Goal: Task Accomplishment & Management: Manage account settings

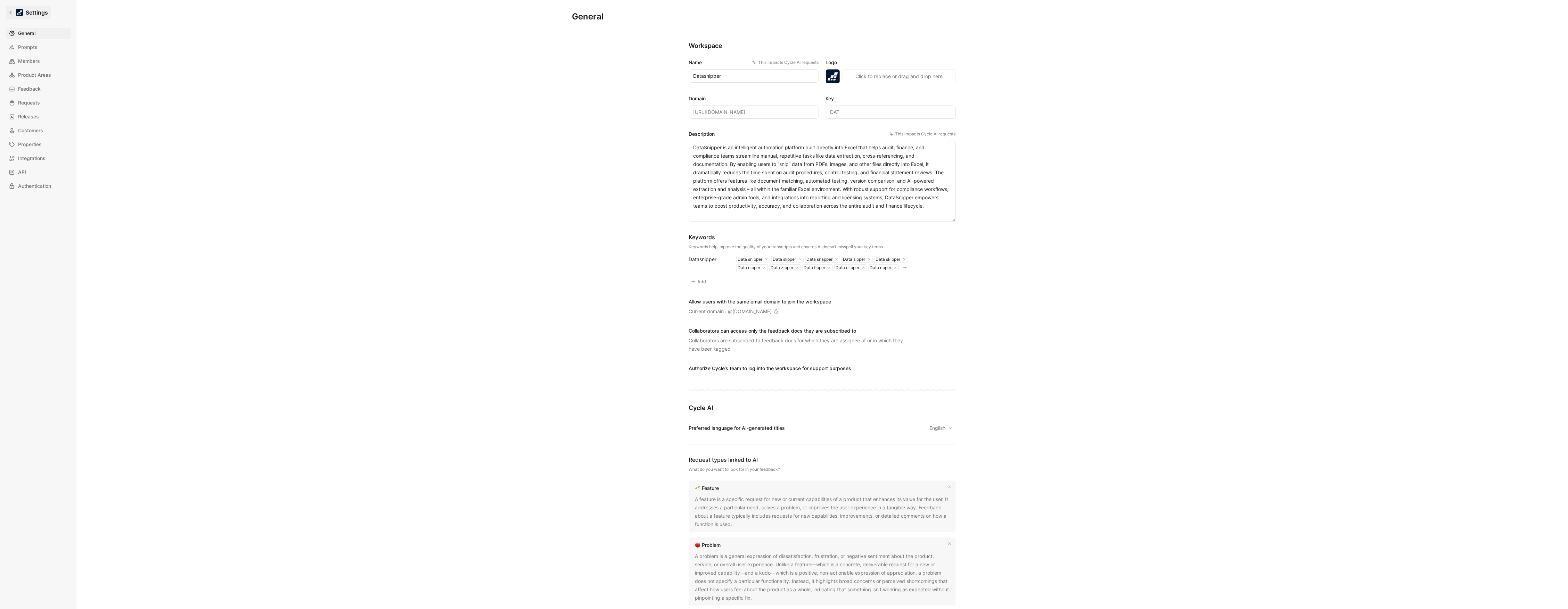
click at [14, 9] on link "Settings" at bounding box center [28, 12] width 45 height 14
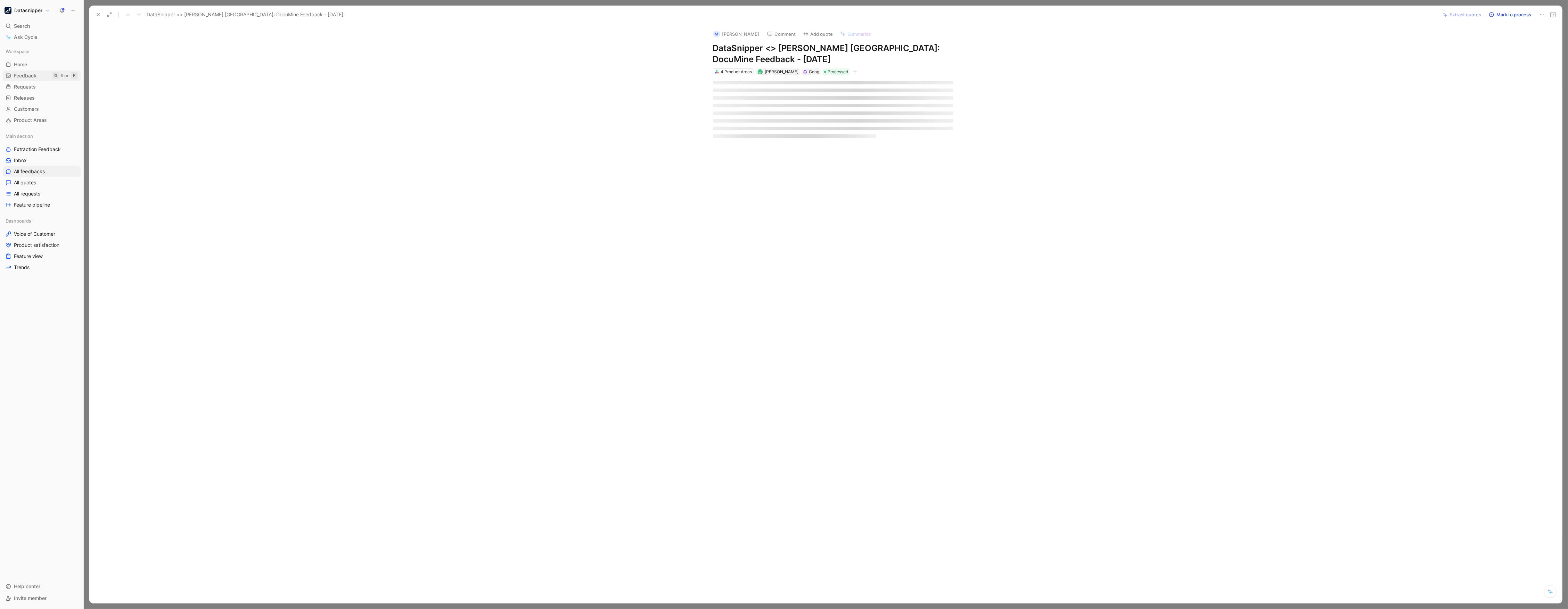
click at [27, 80] on link "Feedback G then F" at bounding box center [42, 75] width 78 height 10
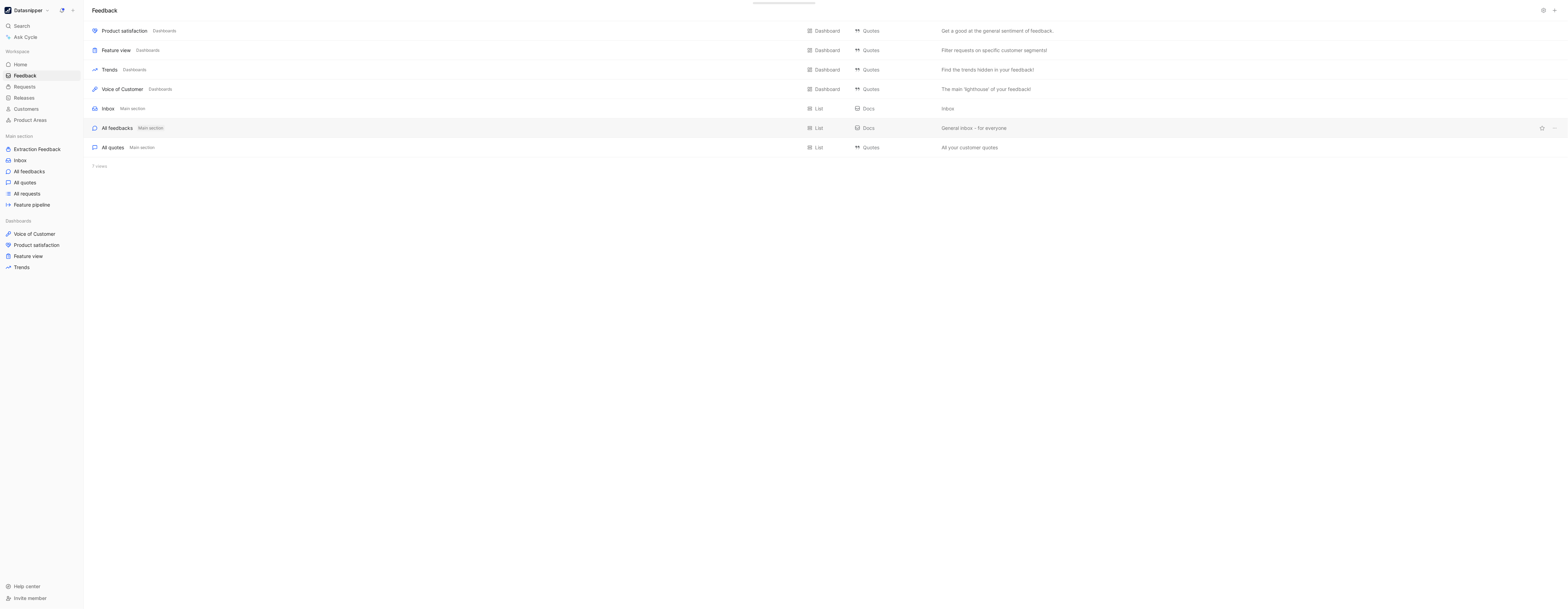
click at [138, 130] on span "Main section" at bounding box center [150, 128] width 25 height 7
click at [139, 128] on span "Main section" at bounding box center [150, 128] width 25 height 7
click at [193, 125] on div "All feedbacks Main section" at bounding box center [447, 128] width 710 height 9
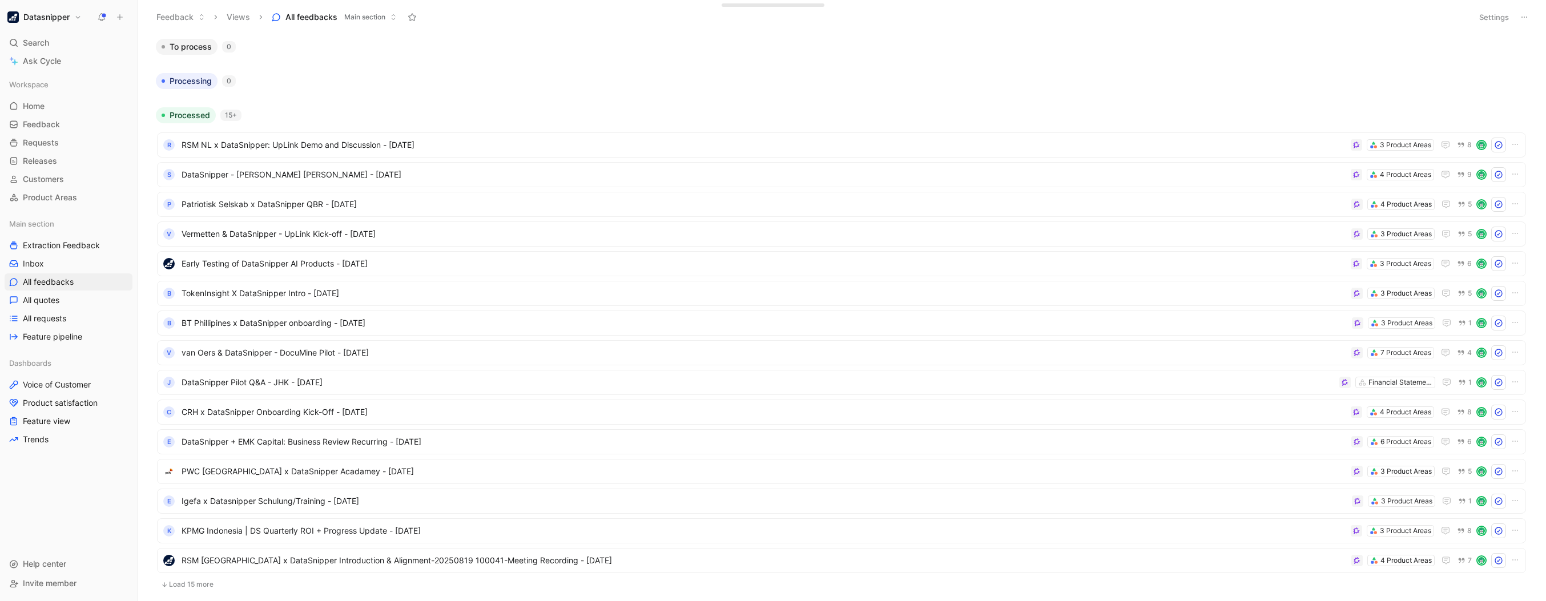
click at [902, 96] on div at bounding box center [841, 93] width 1380 height 9
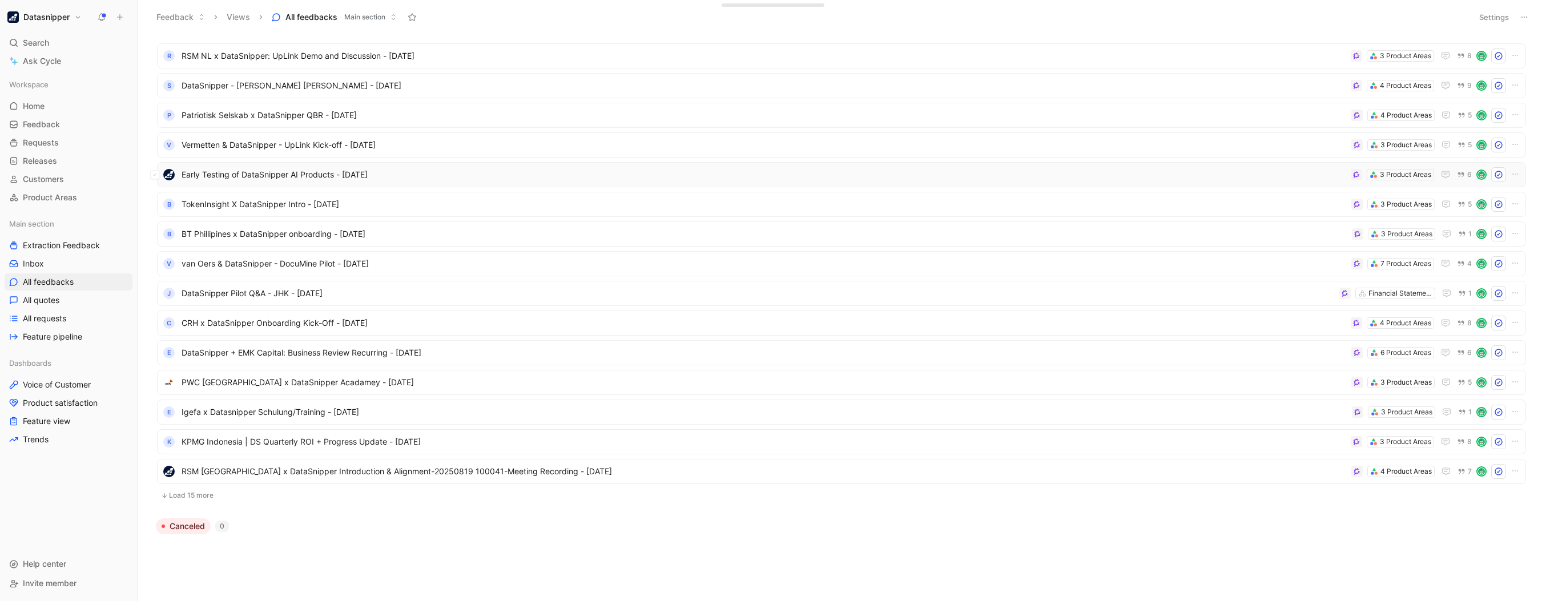
click at [1043, 174] on span "Early Testing of DataSnipper AI Products - [DATE]" at bounding box center [764, 175] width 1164 height 14
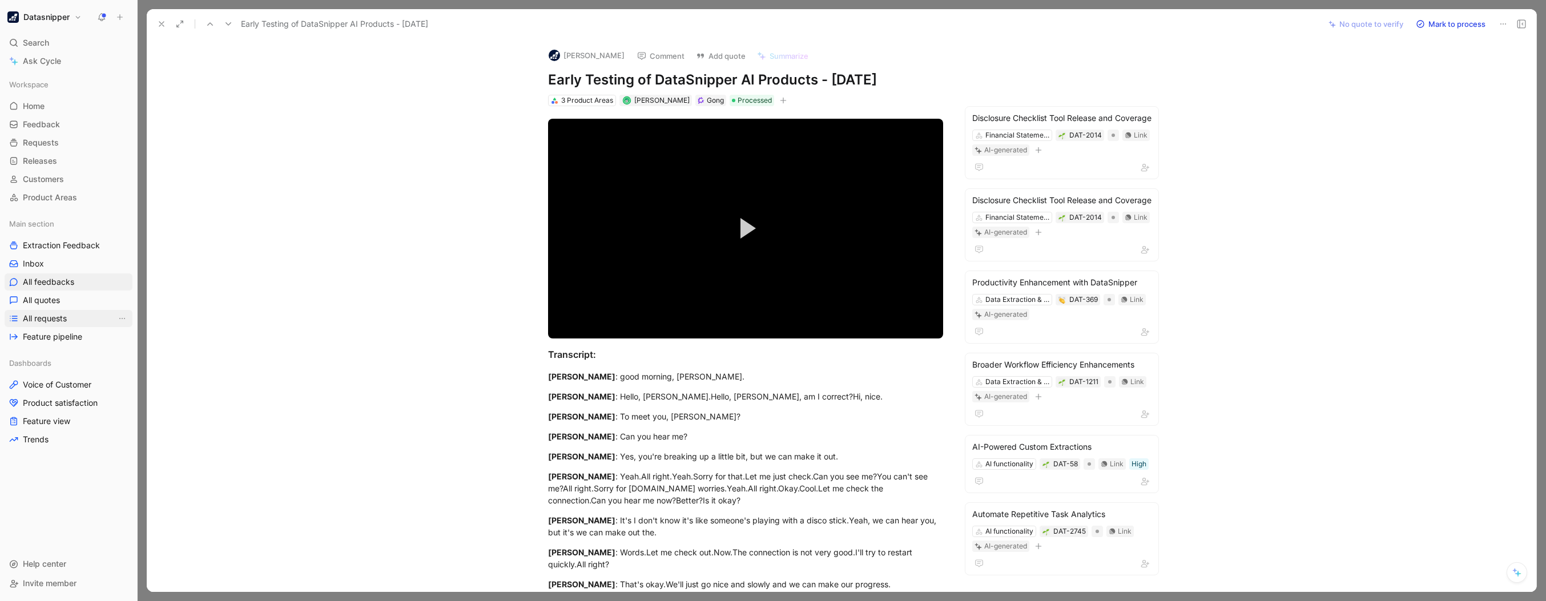
click at [66, 319] on span "All requests" at bounding box center [45, 318] width 44 height 11
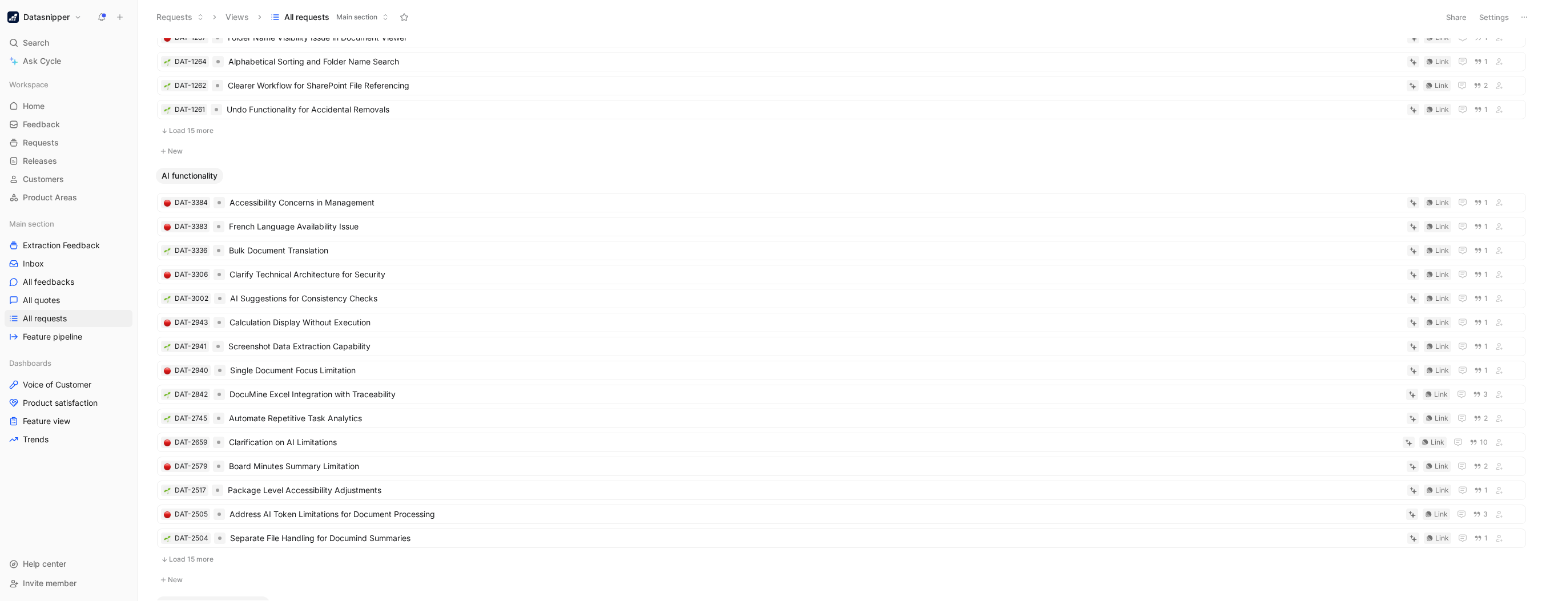
scroll to position [635, 0]
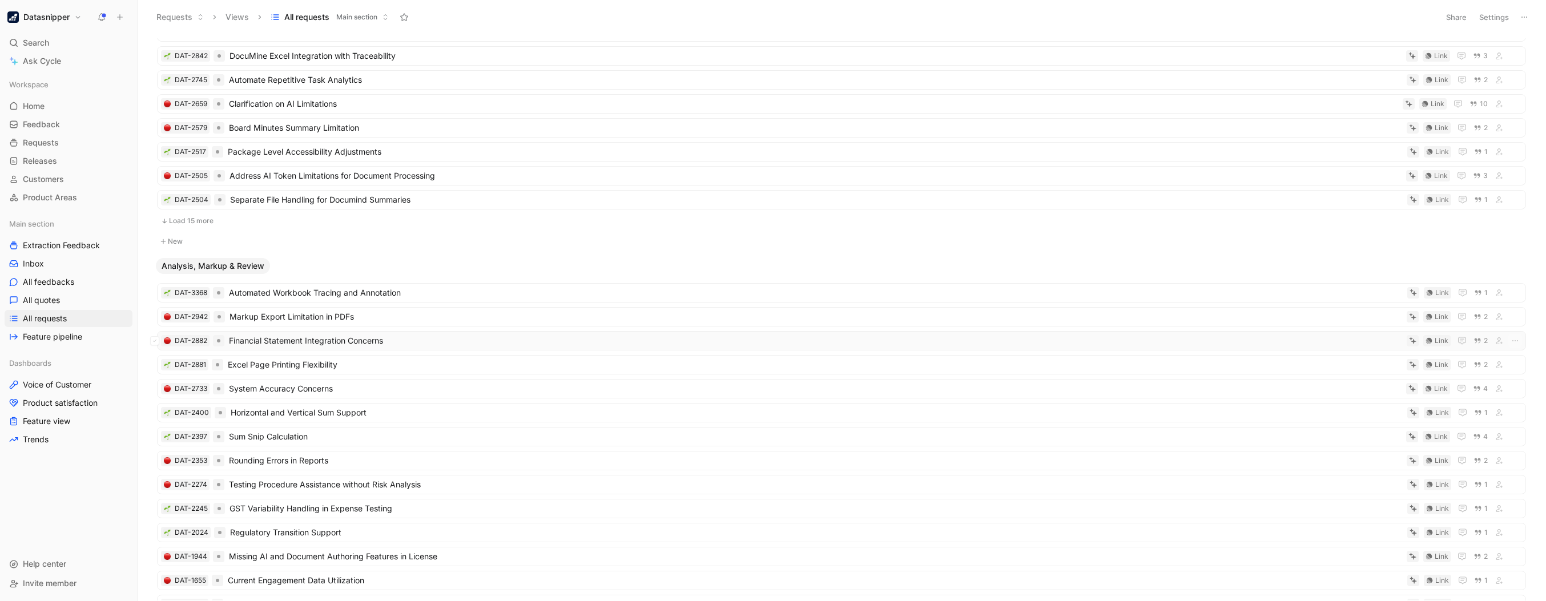
click at [386, 336] on span "Financial Statement Integration Concerns" at bounding box center [815, 341] width 1173 height 14
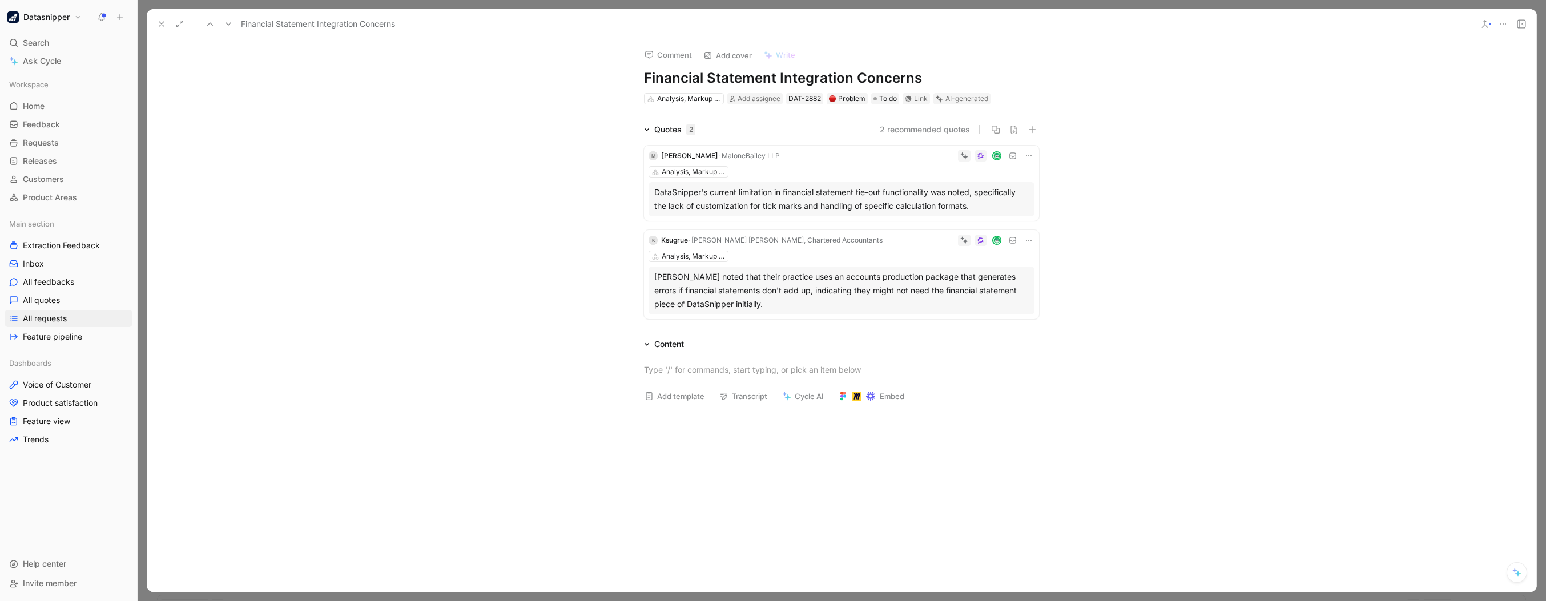
click at [748, 158] on span "· MaloneBailey LLP" at bounding box center [749, 155] width 62 height 9
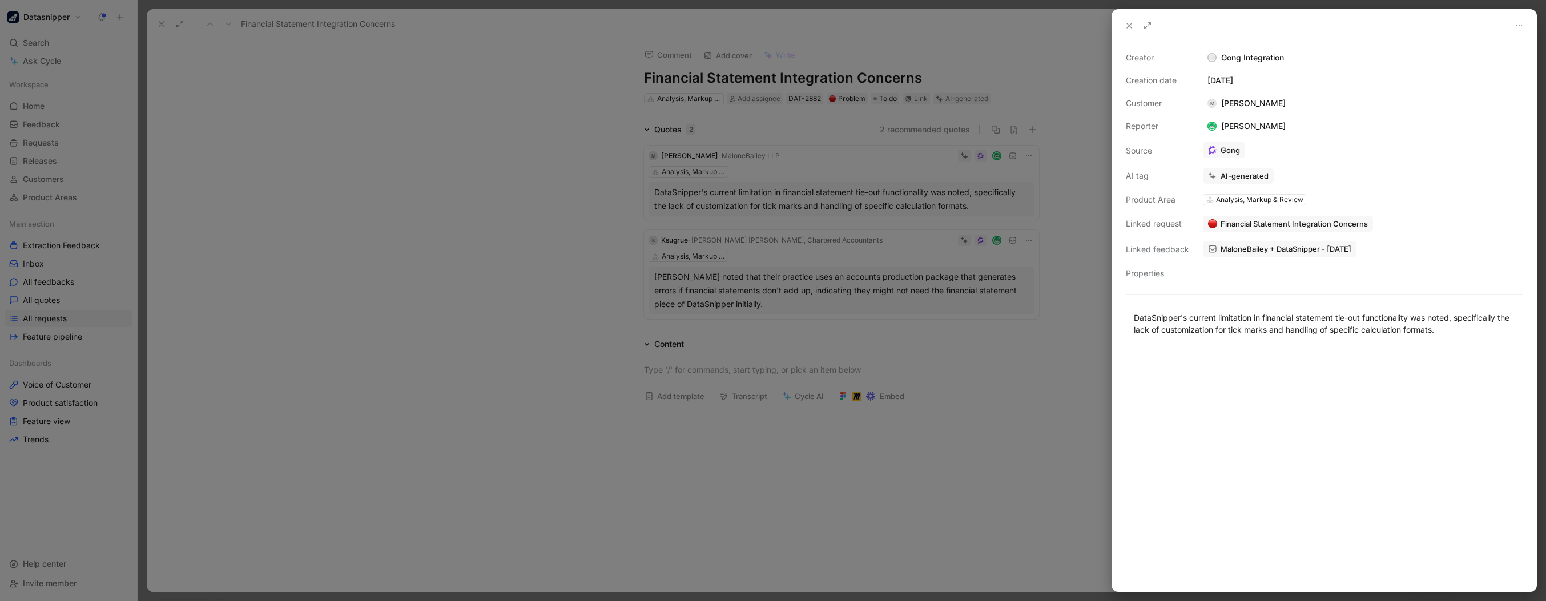
click at [594, 236] on div at bounding box center [773, 300] width 1546 height 601
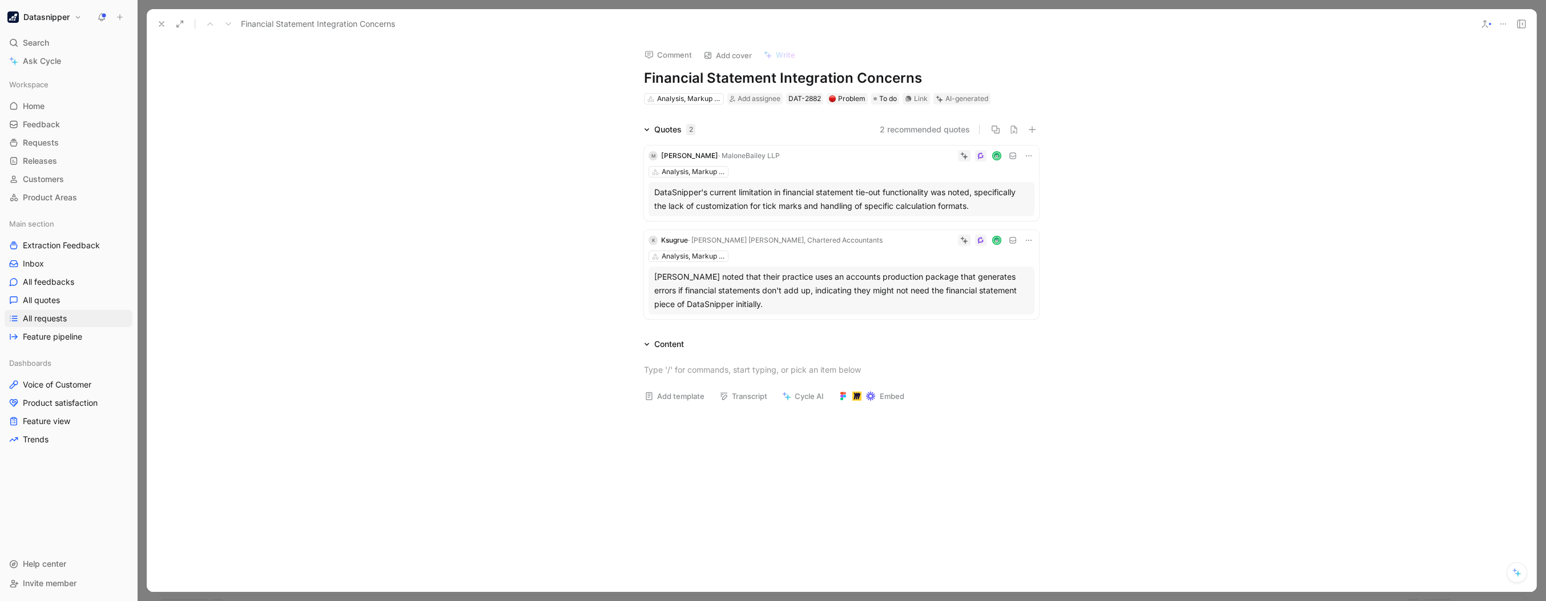
drag, startPoint x: 594, startPoint y: 236, endPoint x: 664, endPoint y: 156, distance: 106.7
click at [664, 156] on span "[PERSON_NAME]" at bounding box center [689, 155] width 57 height 9
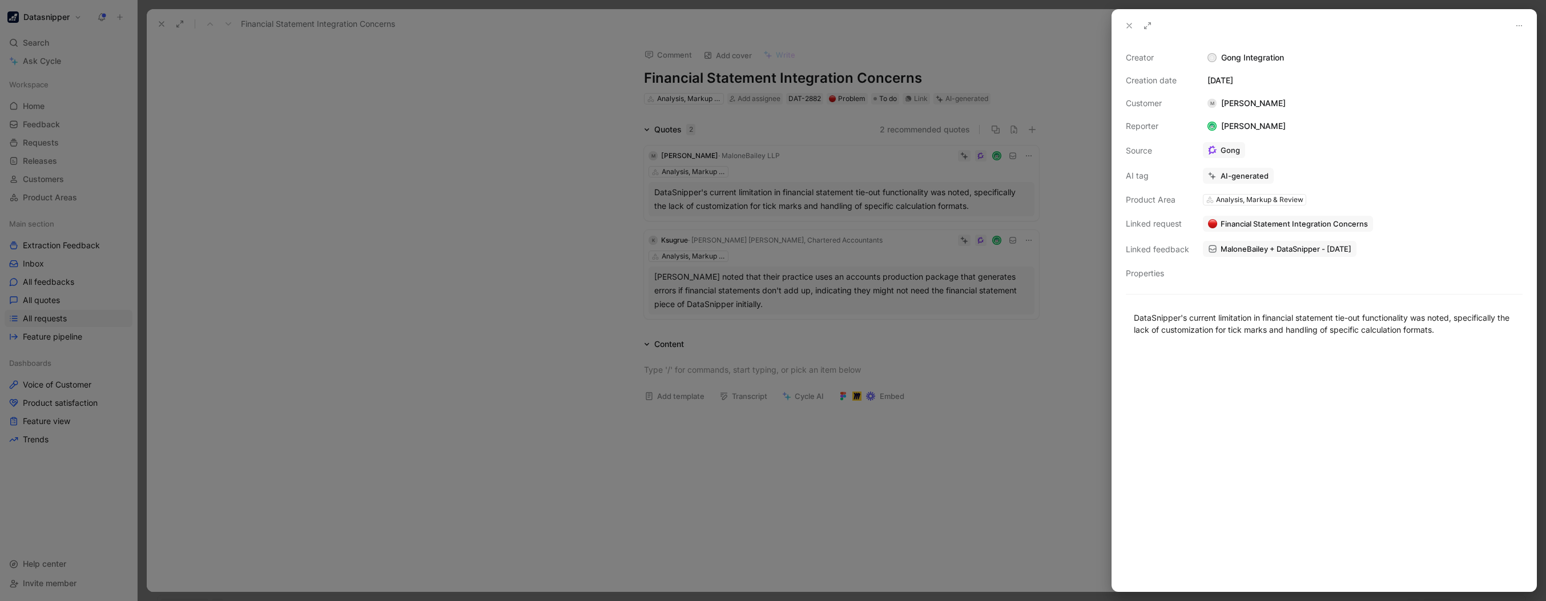
click at [600, 180] on div at bounding box center [773, 300] width 1546 height 601
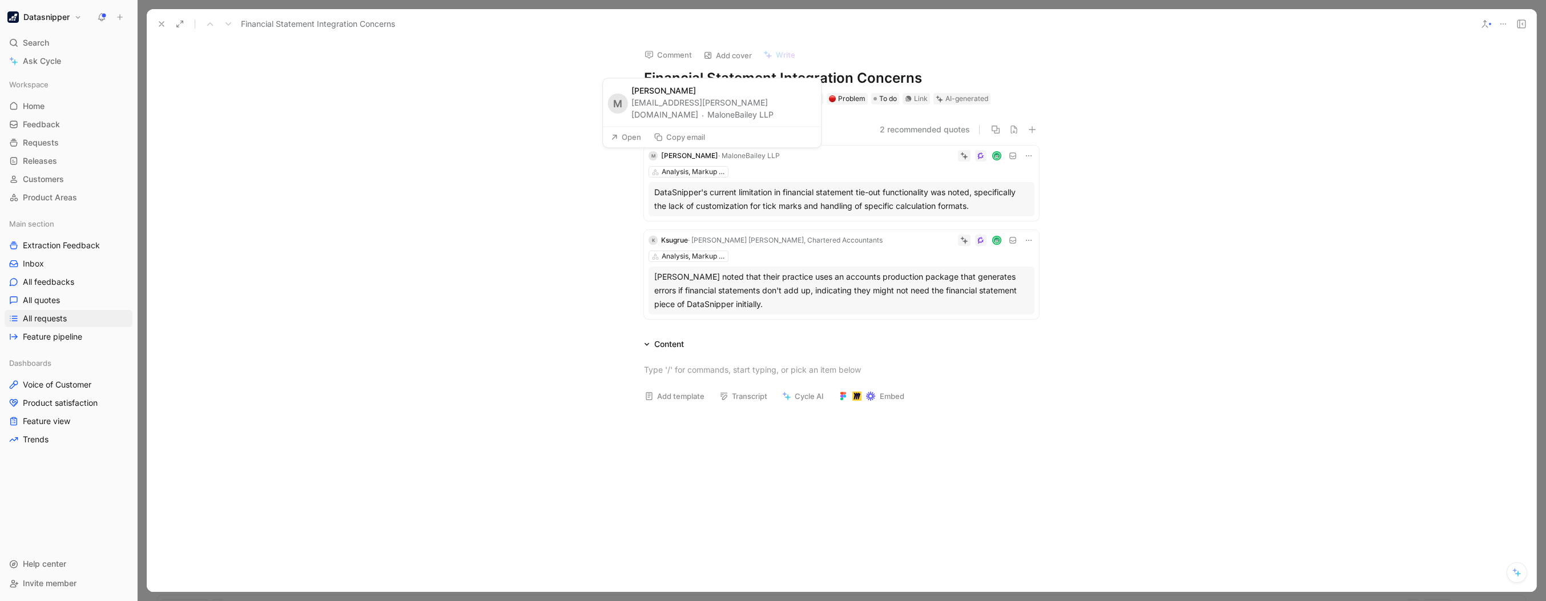
click at [707, 116] on button "MaloneBailey LLP" at bounding box center [740, 115] width 66 height 14
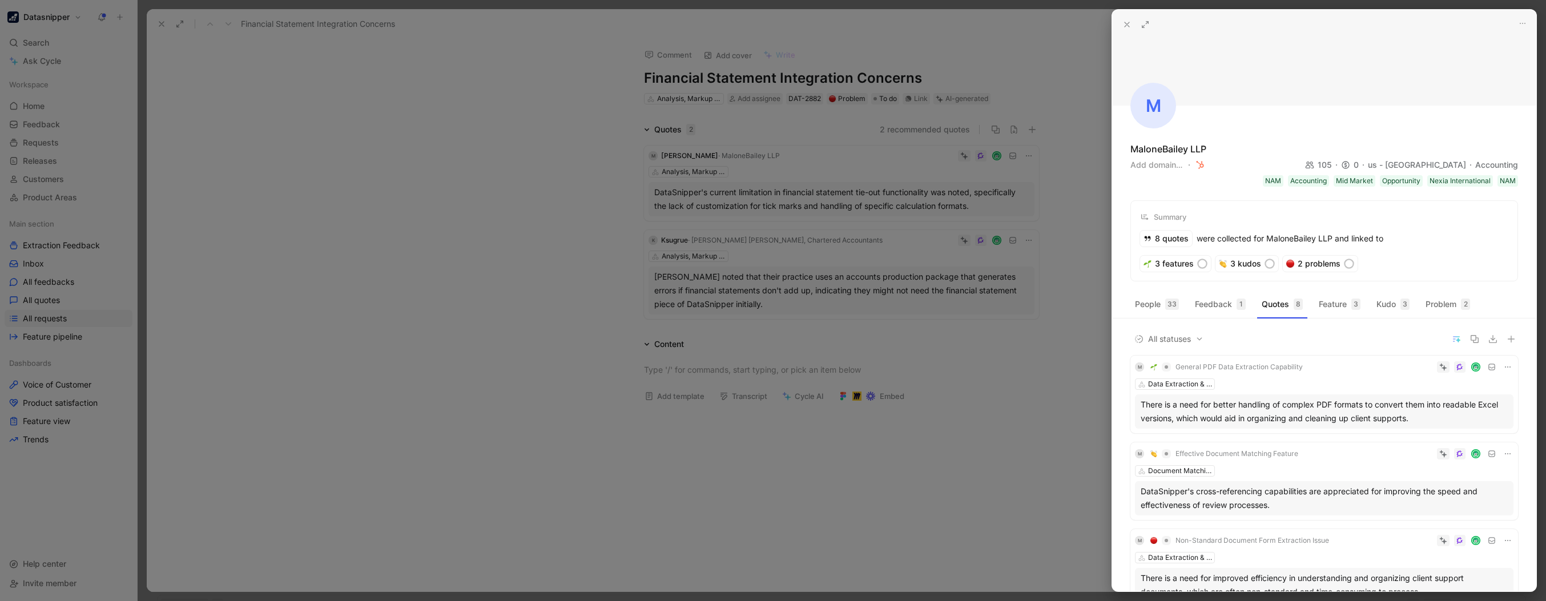
click at [673, 272] on div at bounding box center [773, 300] width 1546 height 601
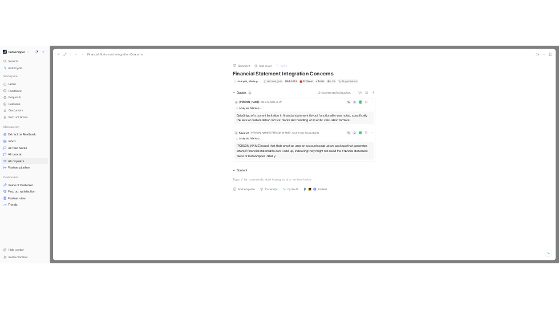
scroll to position [635, 0]
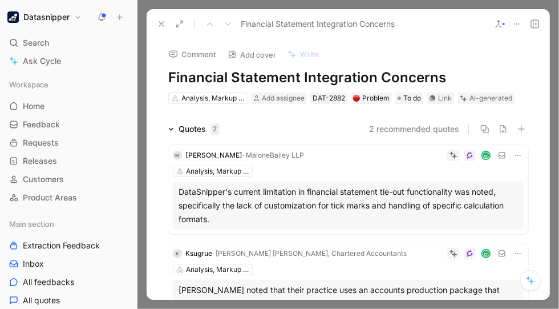
click at [320, 159] on div at bounding box center [416, 155] width 215 height 11
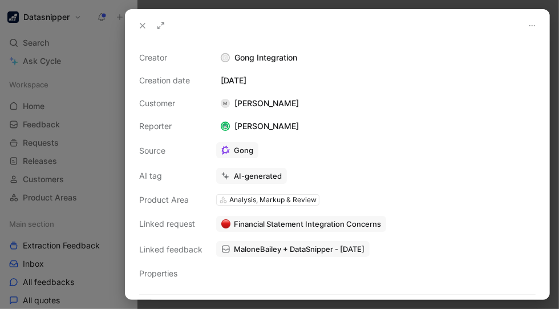
click at [80, 148] on div at bounding box center [279, 154] width 559 height 309
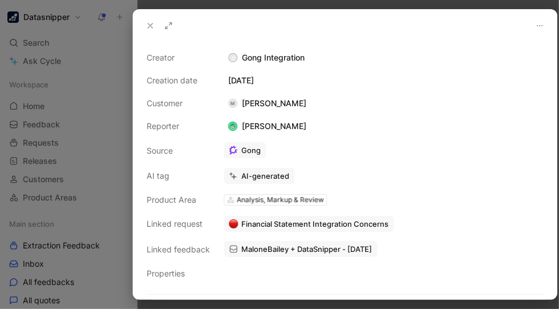
click at [80, 148] on div at bounding box center [279, 154] width 559 height 309
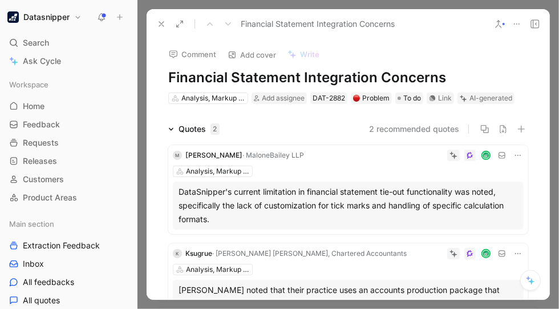
click at [166, 19] on button at bounding box center [162, 24] width 16 height 16
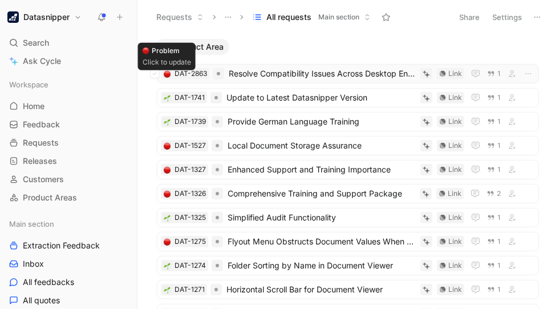
click at [164, 75] on img at bounding box center [167, 74] width 7 height 7
click at [260, 97] on span "Update to Latest Datasnipper Version" at bounding box center [322, 98] width 190 height 14
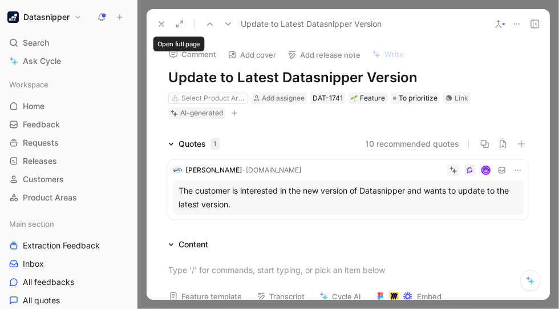
click at [159, 22] on icon at bounding box center [161, 23] width 9 height 9
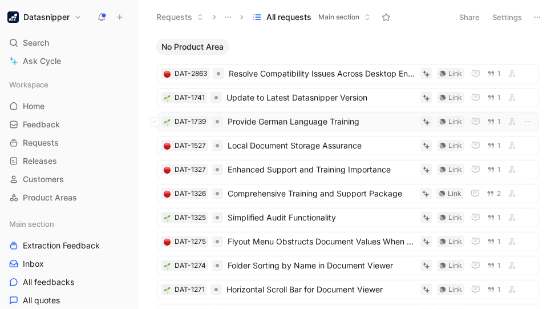
click at [343, 115] on span "Provide German Language Training" at bounding box center [322, 122] width 188 height 14
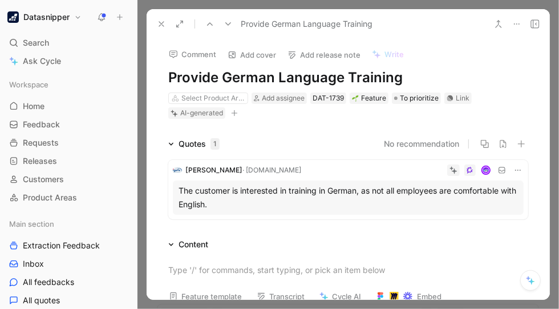
click at [162, 17] on button at bounding box center [162, 24] width 16 height 16
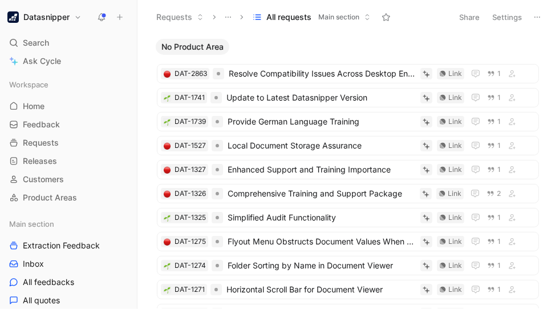
click at [72, 19] on button "Datasnipper" at bounding box center [45, 17] width 80 height 16
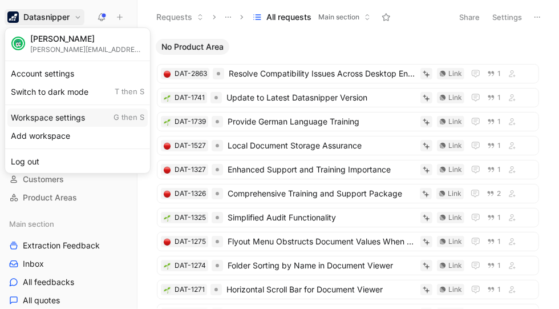
click at [62, 118] on div "Workspace settings G then S" at bounding box center [77, 117] width 140 height 18
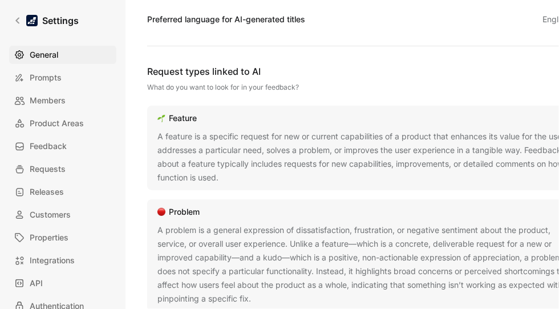
scroll to position [692, 0]
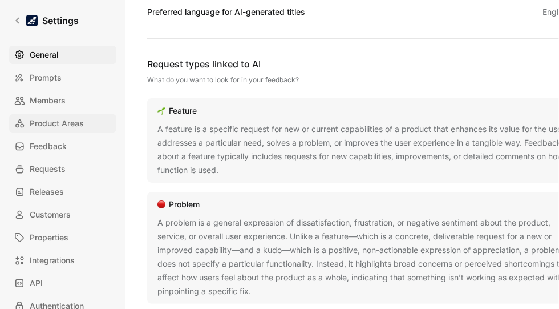
click at [45, 122] on span "Product Areas" at bounding box center [57, 123] width 54 height 14
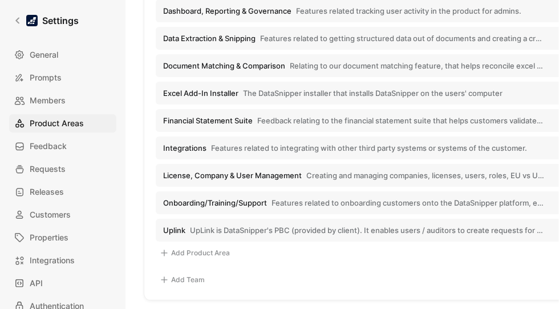
scroll to position [317, 0]
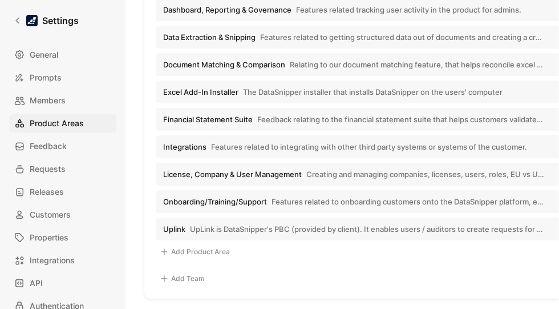
click at [307, 196] on span "Features related to onboarding customers onto the DataSnipper platform, ensurin…" at bounding box center [408, 201] width 273 height 10
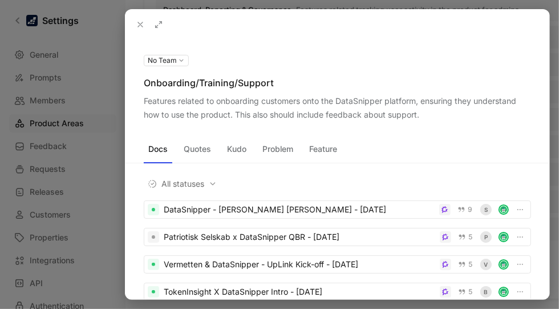
click at [0, 0] on icon at bounding box center [0, 0] width 0 height 0
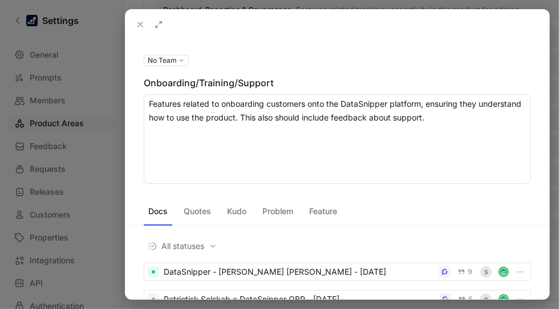
click at [443, 119] on textarea "Features related to onboarding customers onto the DataSnipper platform, ensurin…" at bounding box center [338, 139] width 388 height 90
type textarea "Features related to onboarding customers onto the DataSnipper platform, ensurin…"
click at [134, 26] on button at bounding box center [140, 25] width 16 height 16
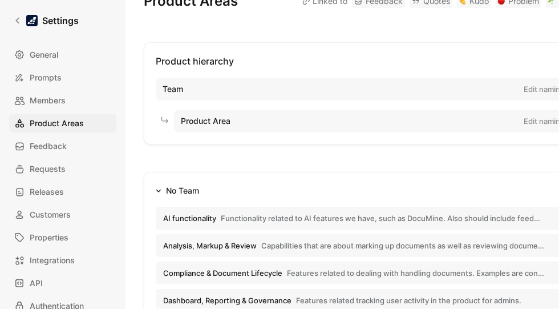
scroll to position [79, 0]
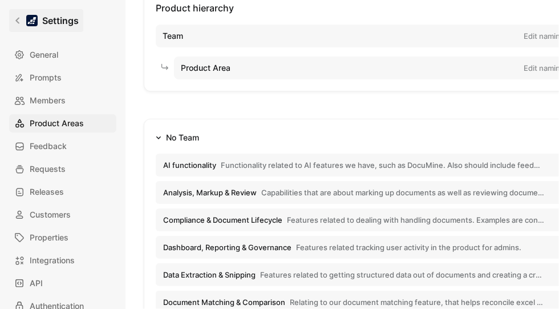
click at [15, 16] on link "Settings" at bounding box center [46, 20] width 74 height 23
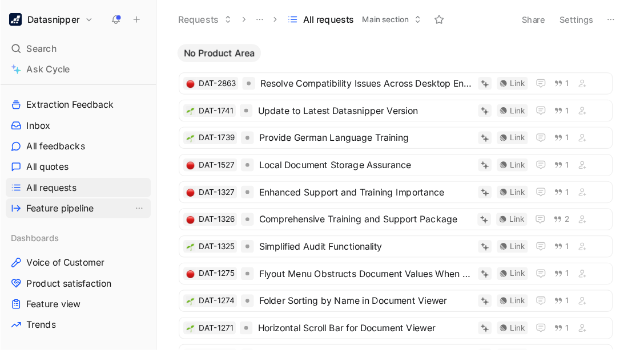
scroll to position [205, 0]
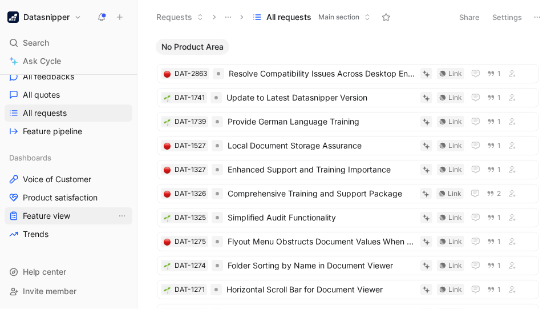
click at [49, 214] on span "Feature view" at bounding box center [46, 215] width 47 height 11
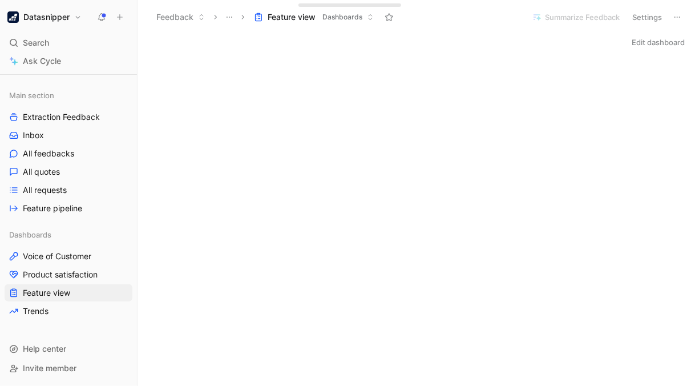
scroll to position [128, 0]
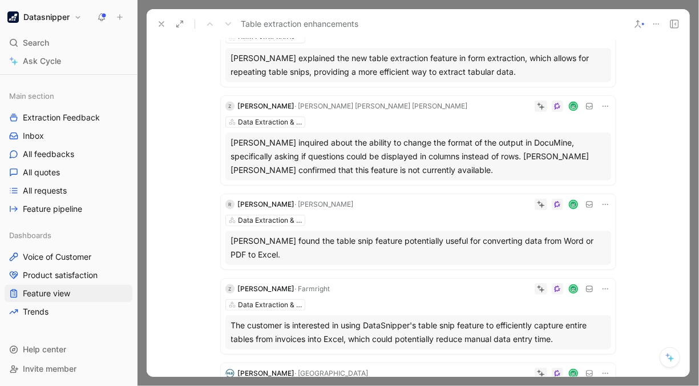
scroll to position [235, 0]
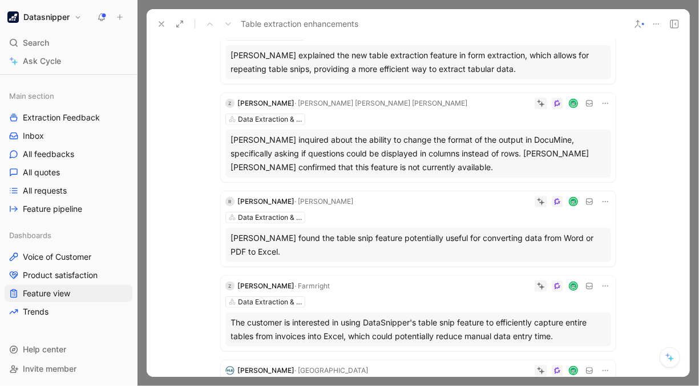
click at [396, 236] on div "[PERSON_NAME] found the table snip feature potentially useful for converting da…" at bounding box center [418, 244] width 374 height 27
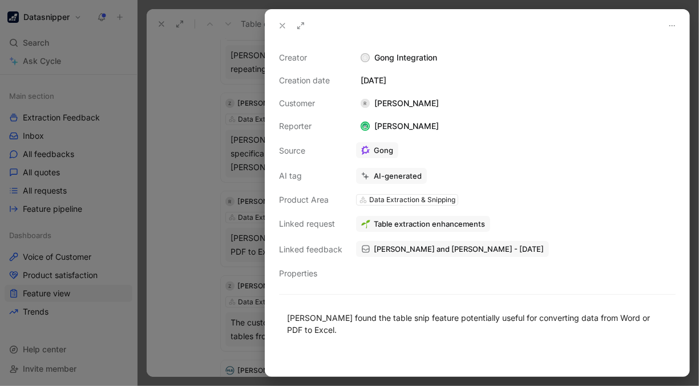
click at [177, 196] on div at bounding box center [349, 193] width 699 height 386
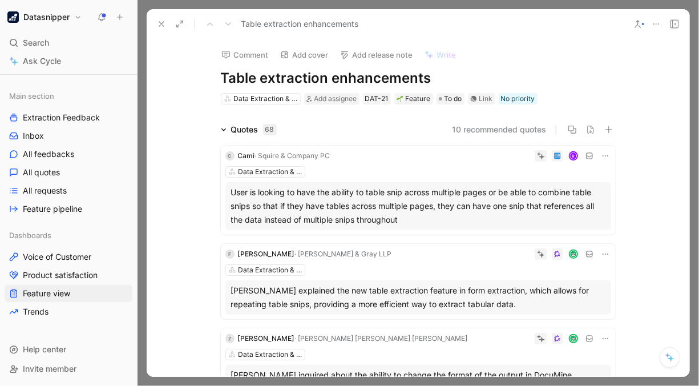
click at [162, 20] on icon at bounding box center [161, 23] width 9 height 9
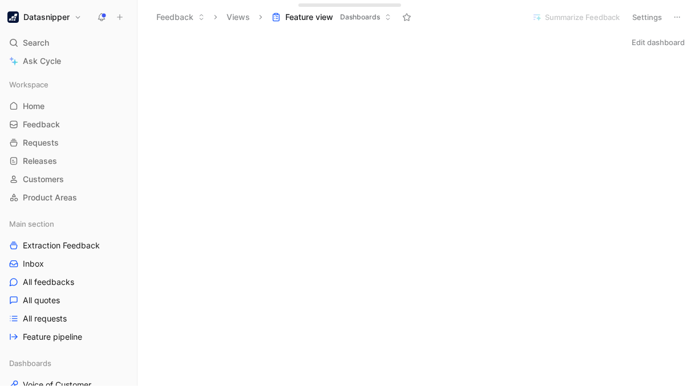
click at [51, 13] on h1 "Datasnipper" at bounding box center [46, 17] width 46 height 10
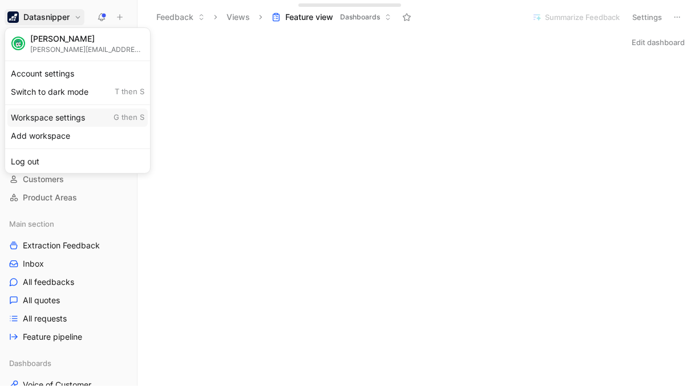
click at [46, 111] on div "Workspace settings G then S" at bounding box center [77, 117] width 140 height 18
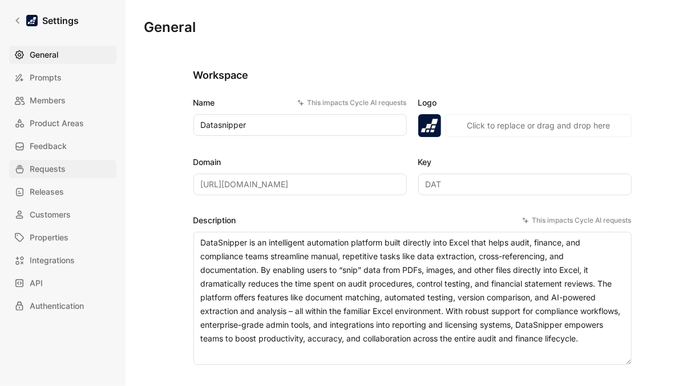
click at [50, 167] on span "Requests" at bounding box center [48, 169] width 36 height 14
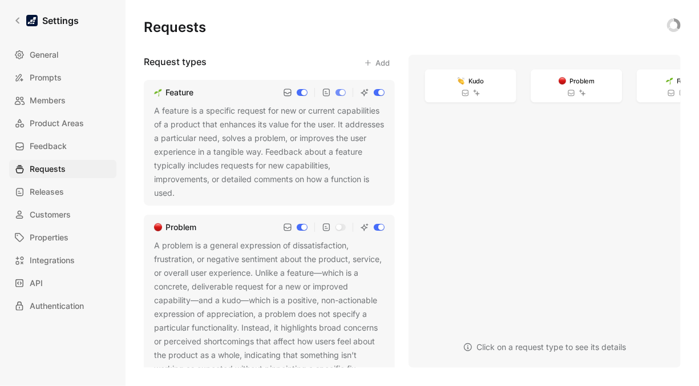
click at [247, 191] on div "A feature is a specific request for new or current capabilities of a product th…" at bounding box center [269, 152] width 231 height 96
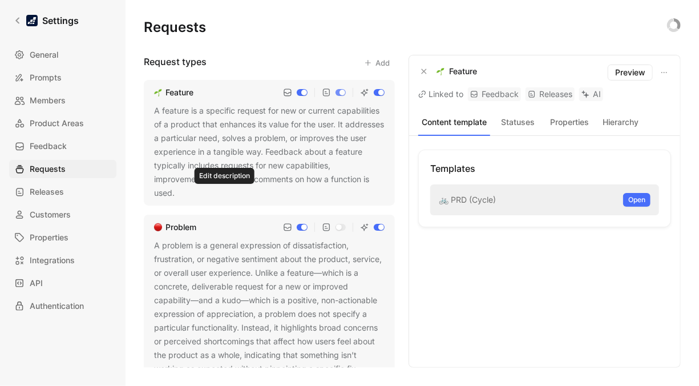
click at [185, 193] on use at bounding box center [182, 193] width 5 height 5
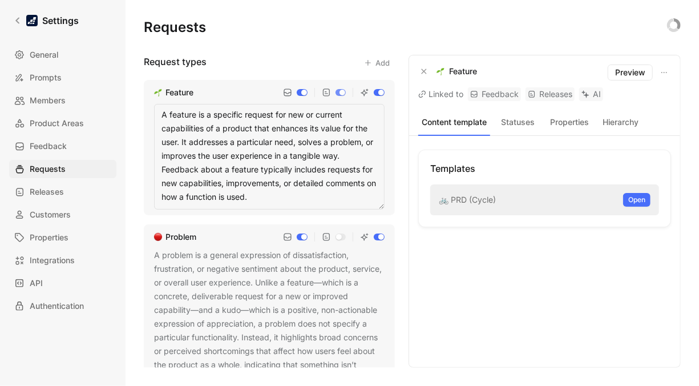
type textarea "A feature is a specific request for new or current capabilities of a product th…"
click at [495, 282] on div "Templates 🚲 PRD (Cycle) Open" at bounding box center [544, 252] width 253 height 204
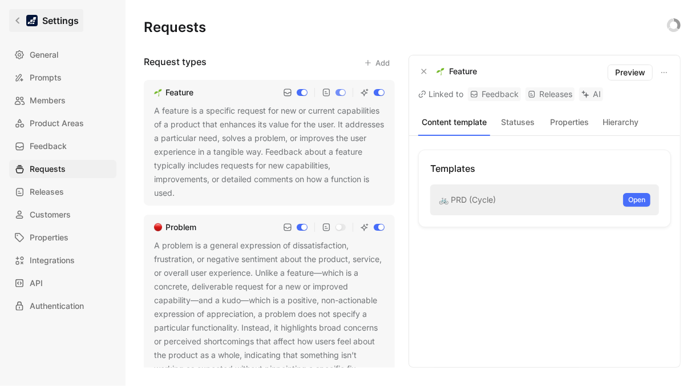
click at [21, 17] on icon at bounding box center [18, 21] width 8 height 8
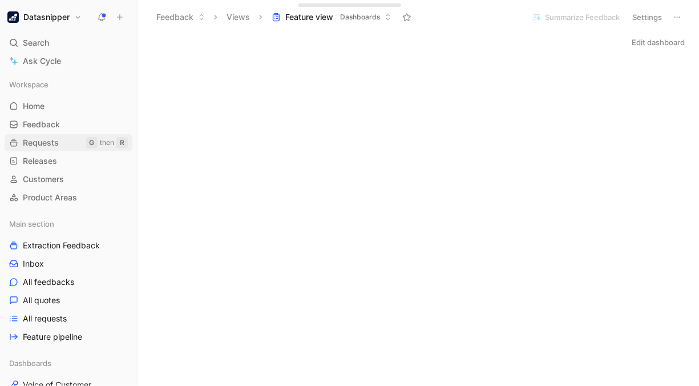
click at [50, 134] on link "Requests G then R" at bounding box center [69, 142] width 128 height 17
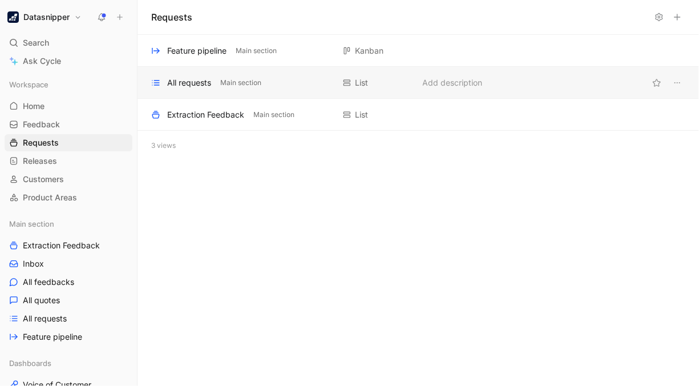
click at [184, 73] on div "All requests Main section List Add description" at bounding box center [419, 83] width 562 height 32
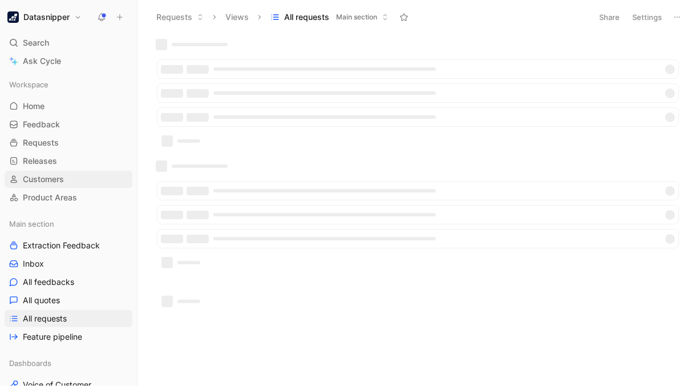
click at [54, 175] on span "Customers" at bounding box center [43, 179] width 41 height 11
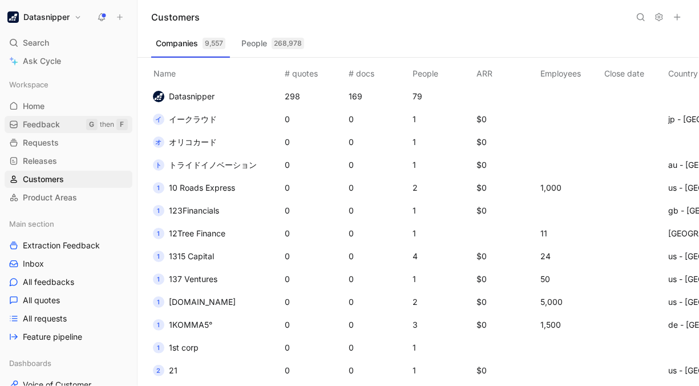
click at [52, 123] on span "Feedback" at bounding box center [41, 124] width 37 height 11
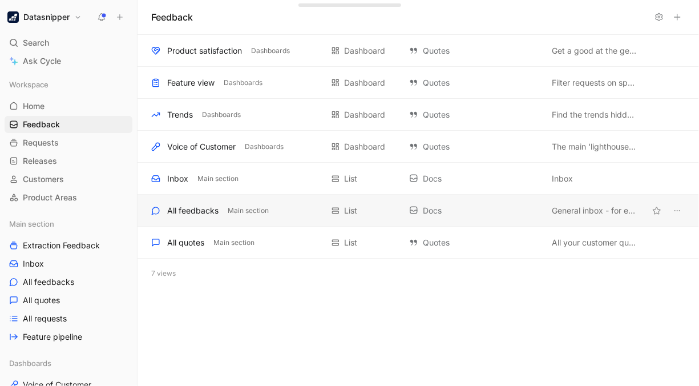
click at [208, 207] on div "All feedbacks" at bounding box center [192, 211] width 51 height 14
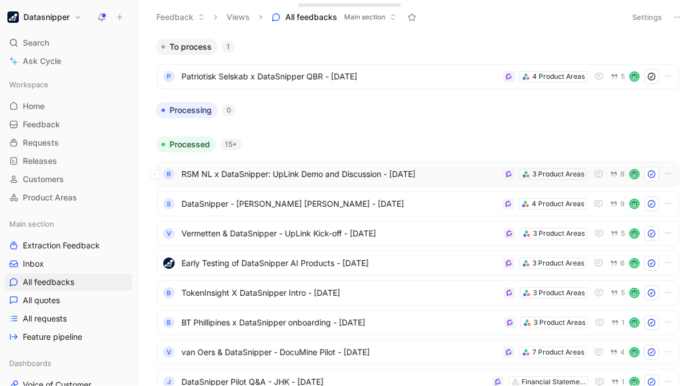
click at [449, 174] on span "RSM NL x DataSnipper: UpLink Demo and Discussion - [DATE]" at bounding box center [340, 174] width 317 height 14
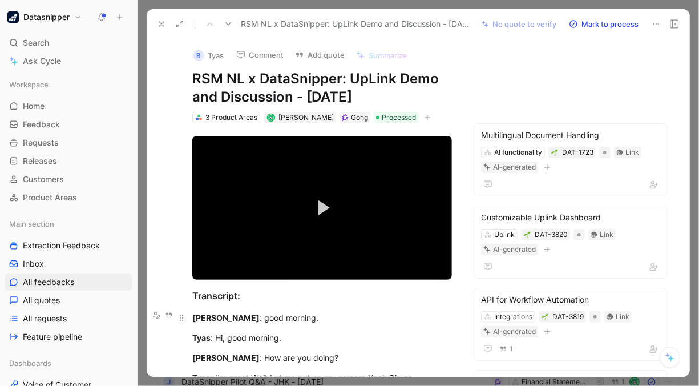
click at [221, 313] on mark "[PERSON_NAME]" at bounding box center [225, 318] width 67 height 10
click at [241, 314] on mark "[PERSON_NAME]" at bounding box center [225, 318] width 67 height 10
click at [156, 22] on button at bounding box center [162, 24] width 16 height 16
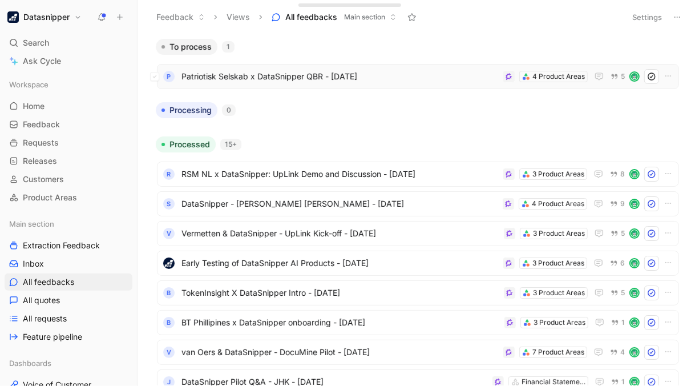
click at [404, 80] on span "Patriotisk Selskab x DataSnipper QBR - [DATE]" at bounding box center [340, 77] width 317 height 14
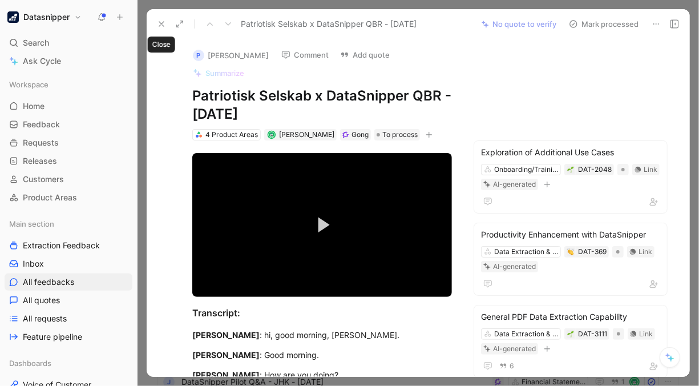
click at [159, 20] on icon at bounding box center [161, 23] width 9 height 9
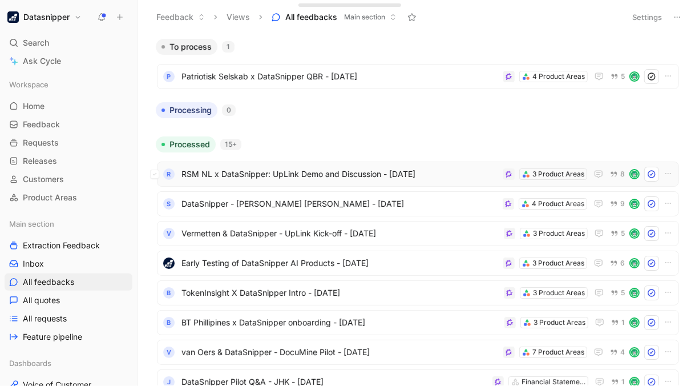
click at [460, 175] on span "RSM NL x DataSnipper: UpLink Demo and Discussion - [DATE]" at bounding box center [340, 174] width 317 height 14
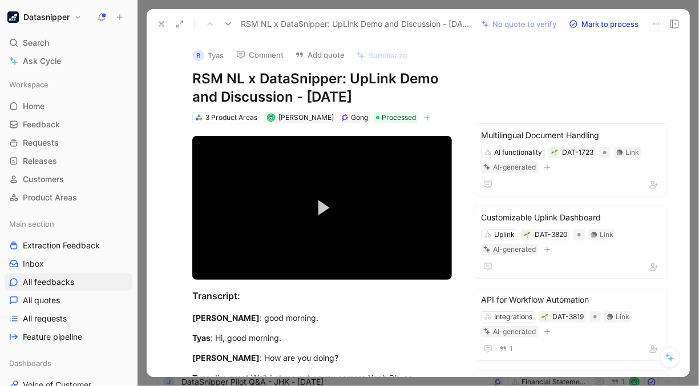
click at [161, 23] on use at bounding box center [161, 24] width 5 height 5
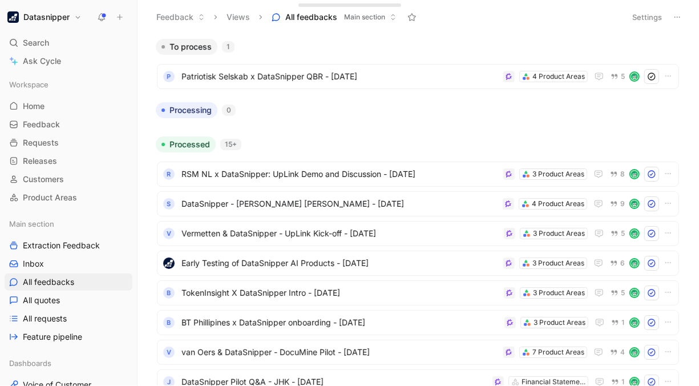
click at [53, 26] on div "Datasnipper Search Ctrl K Ask Cycle Workspace Home G then H Feedback G then F R…" at bounding box center [68, 193] width 137 height 386
click at [55, 25] on div "Datasnipper Search Ctrl K Ask Cycle Workspace Home G then H Feedback G then F R…" at bounding box center [68, 193] width 137 height 386
click at [61, 21] on h1 "Datasnipper" at bounding box center [46, 17] width 46 height 10
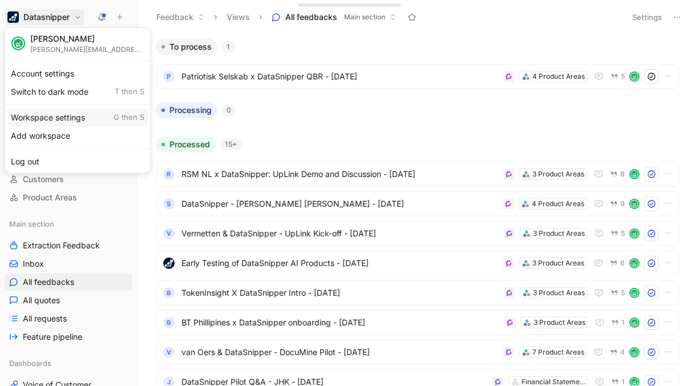
click at [53, 123] on div "Workspace settings G then S" at bounding box center [77, 117] width 140 height 18
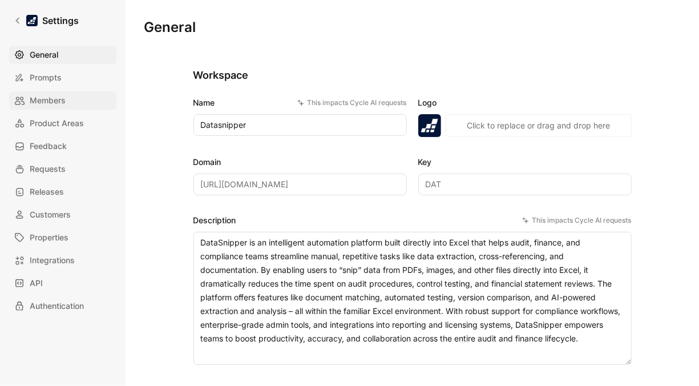
click at [59, 100] on span "Members" at bounding box center [48, 101] width 36 height 14
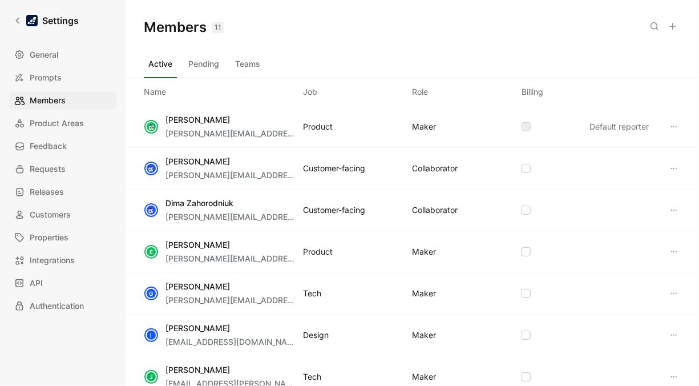
click at [674, 21] on button at bounding box center [673, 26] width 16 height 16
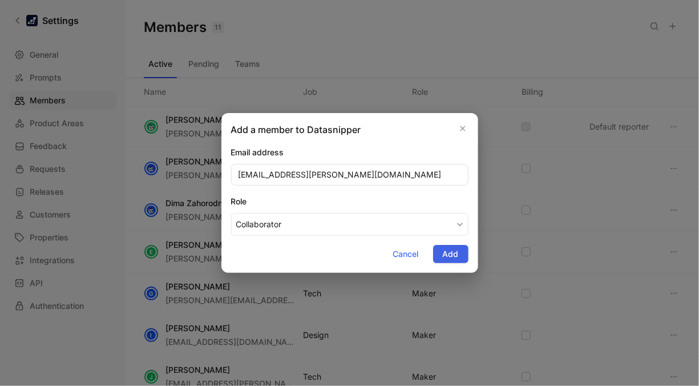
type input "[EMAIL_ADDRESS][PERSON_NAME][DOMAIN_NAME]"
click at [448, 247] on span "Add" at bounding box center [451, 254] width 16 height 14
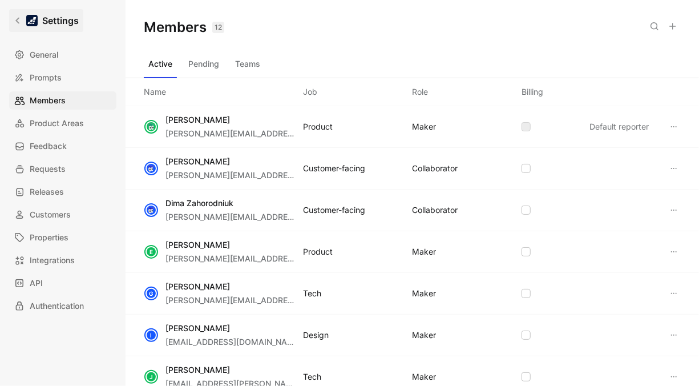
click at [18, 20] on icon at bounding box center [18, 21] width 8 height 8
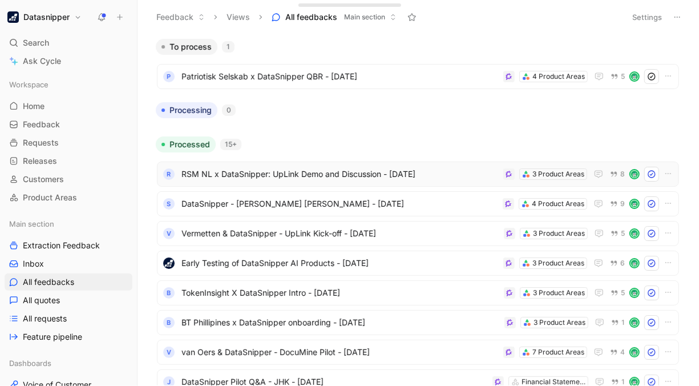
click at [419, 184] on div "R RSM NL x DataSnipper: UpLink Demo and Discussion - [DATE] 3 Product Areas 8" at bounding box center [418, 174] width 522 height 25
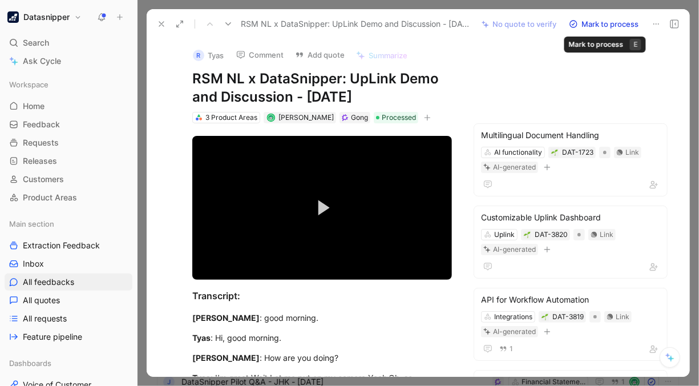
click at [596, 23] on button "Mark to process" at bounding box center [604, 24] width 80 height 16
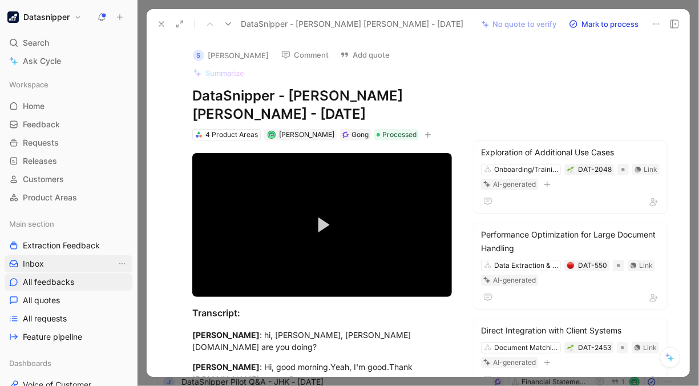
click at [43, 260] on span "Inbox" at bounding box center [33, 263] width 21 height 11
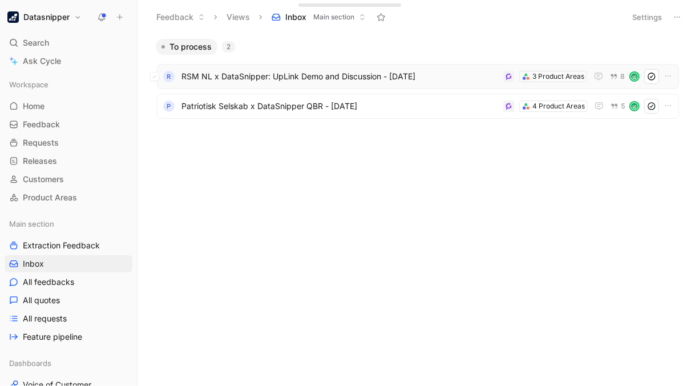
click at [380, 75] on span "RSM NL x DataSnipper: UpLink Demo and Discussion - [DATE]" at bounding box center [340, 77] width 317 height 14
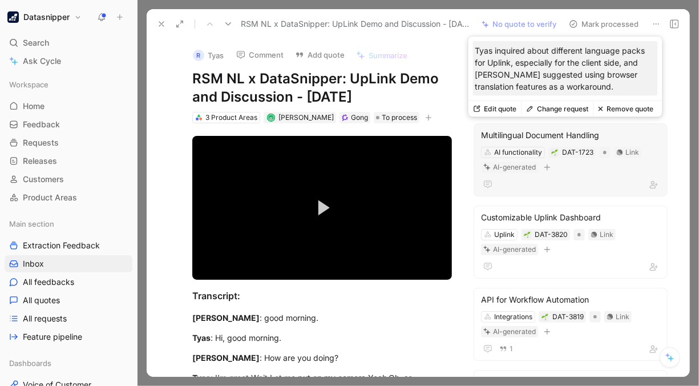
click at [633, 107] on button "Remove quote" at bounding box center [626, 109] width 65 height 16
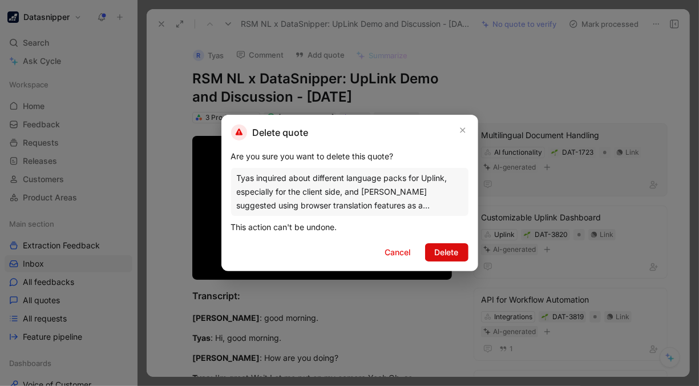
click at [453, 249] on span "Delete" at bounding box center [447, 252] width 24 height 14
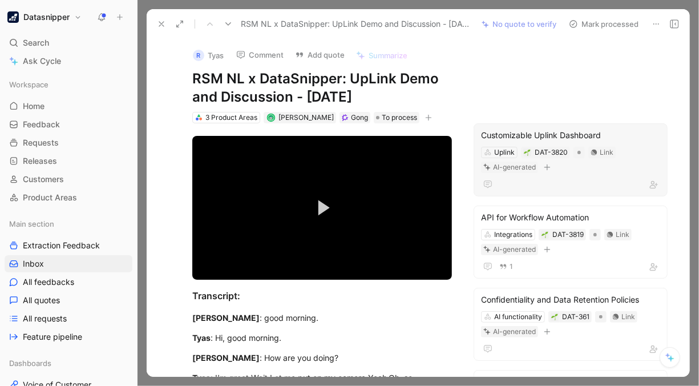
click at [638, 142] on div "Customizable Uplink Dashboard Uplink DAT-3820 Link AI-generated" at bounding box center [571, 159] width 194 height 73
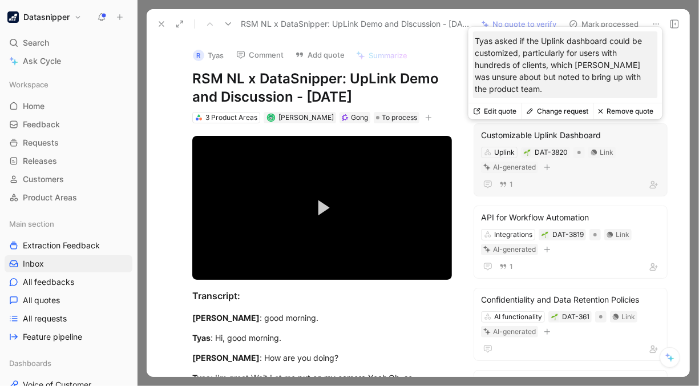
click at [620, 159] on div "Uplink DAT-3820 Link AI-generated" at bounding box center [571, 160] width 182 height 29
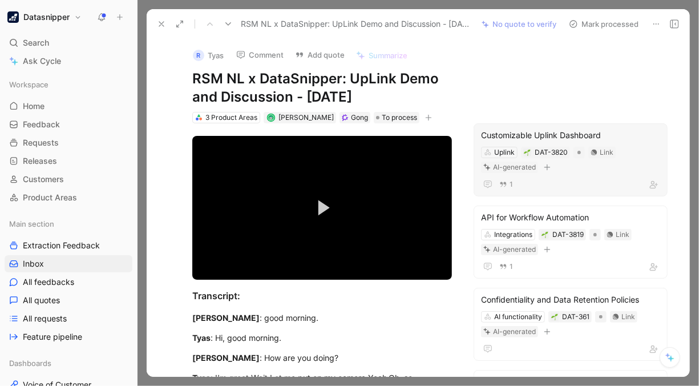
click at [626, 136] on div "Customizable Uplink Dashboard" at bounding box center [570, 135] width 179 height 14
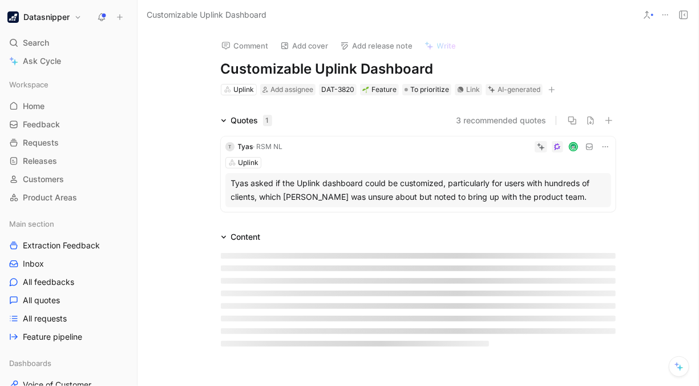
click at [594, 86] on div "Uplink Add assignee DAT-3820 Feature To prioritize Link AI-generated" at bounding box center [418, 90] width 397 height 14
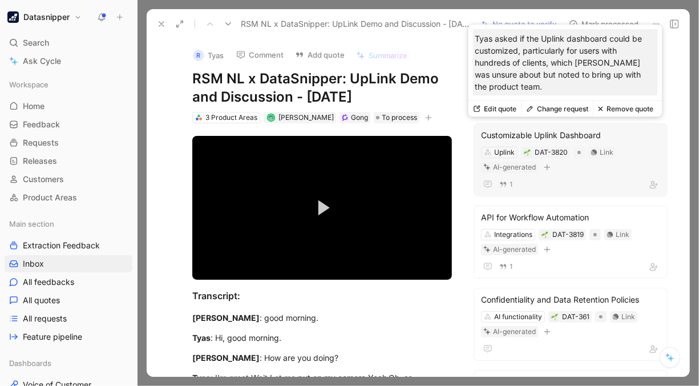
click at [630, 107] on button "Remove quote" at bounding box center [626, 109] width 65 height 16
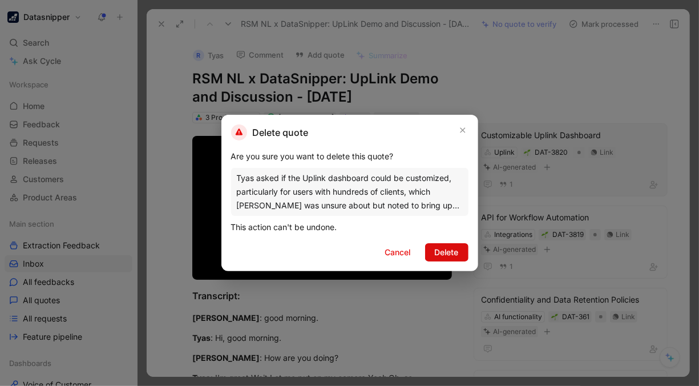
click at [445, 245] on span "Delete" at bounding box center [447, 252] width 24 height 14
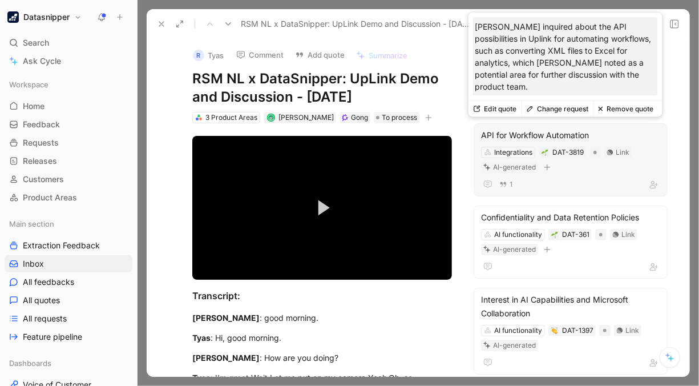
click at [624, 104] on button "Remove quote" at bounding box center [626, 109] width 65 height 16
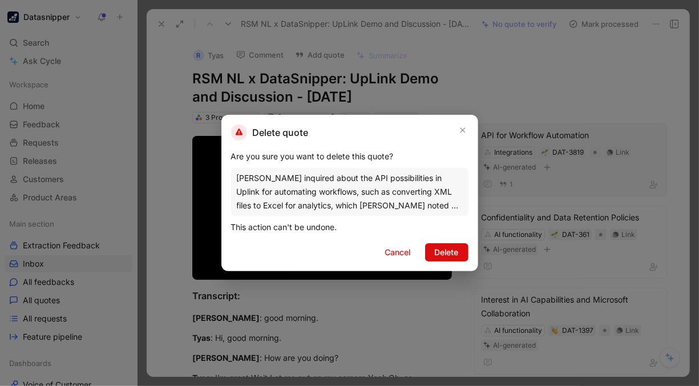
click at [448, 249] on span "Delete" at bounding box center [447, 252] width 24 height 14
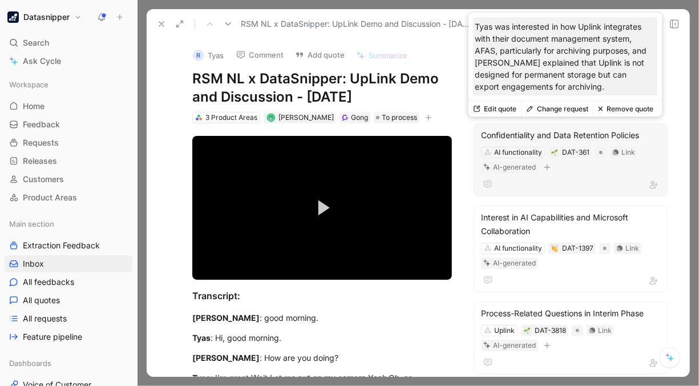
click at [626, 104] on button "Remove quote" at bounding box center [626, 109] width 65 height 16
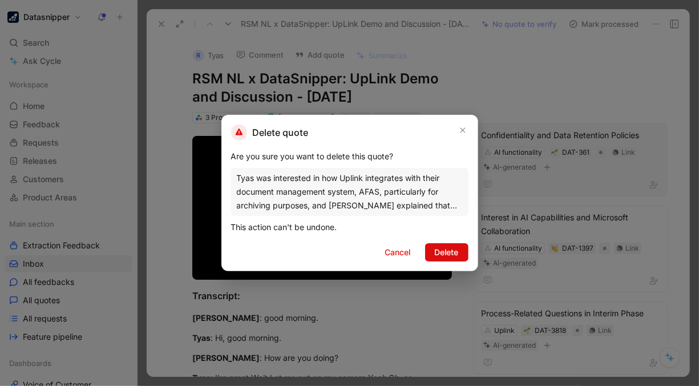
click at [444, 256] on span "Delete" at bounding box center [447, 252] width 24 height 14
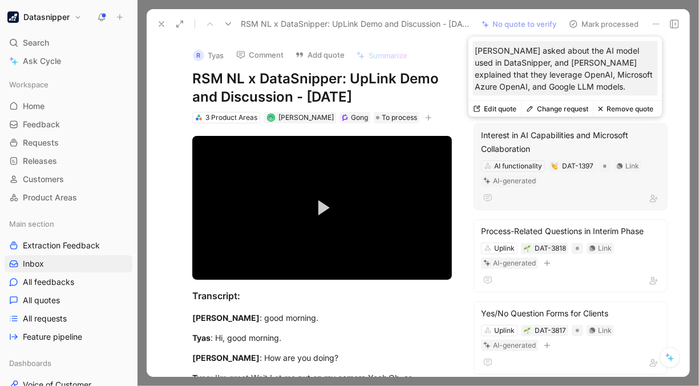
click at [612, 104] on button "Remove quote" at bounding box center [626, 109] width 65 height 16
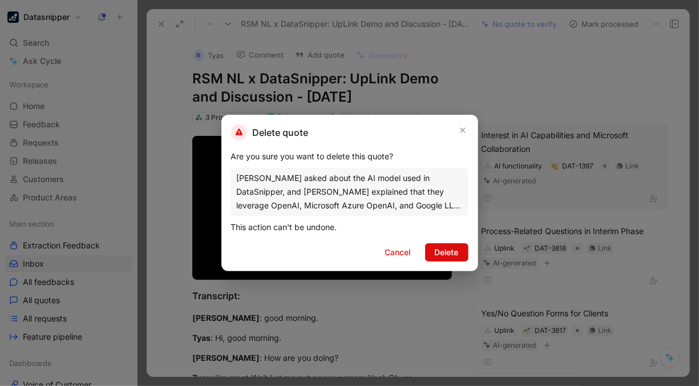
click at [451, 251] on span "Delete" at bounding box center [447, 252] width 24 height 14
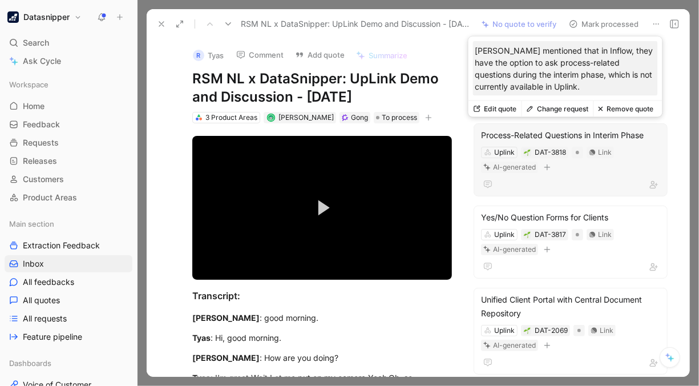
click at [625, 105] on button "Remove quote" at bounding box center [626, 109] width 65 height 16
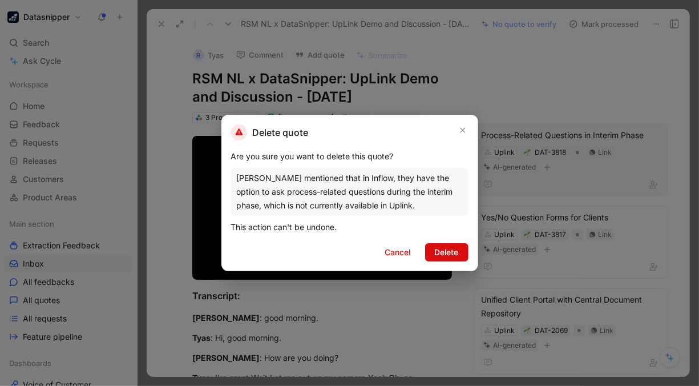
click at [450, 249] on span "Delete" at bounding box center [447, 252] width 24 height 14
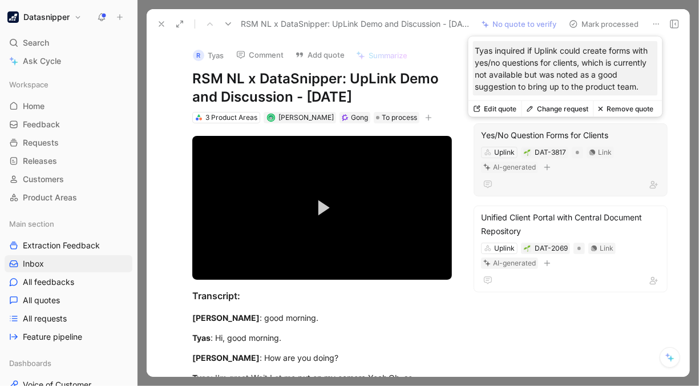
click at [625, 106] on button "Remove quote" at bounding box center [626, 109] width 65 height 16
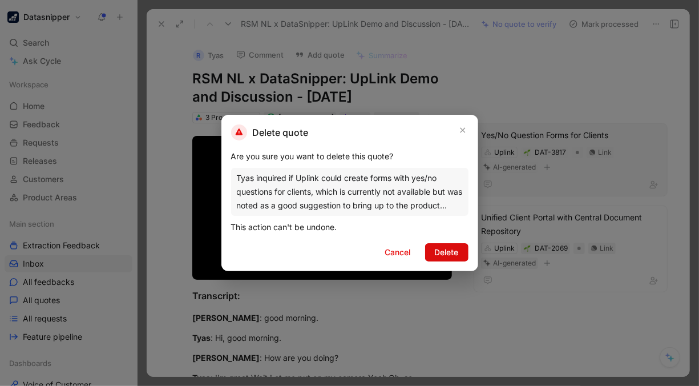
click at [441, 251] on span "Delete" at bounding box center [447, 252] width 24 height 14
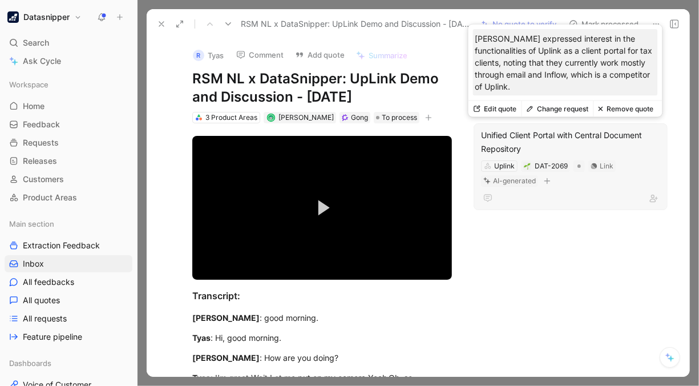
click at [619, 103] on button "Remove quote" at bounding box center [626, 109] width 65 height 16
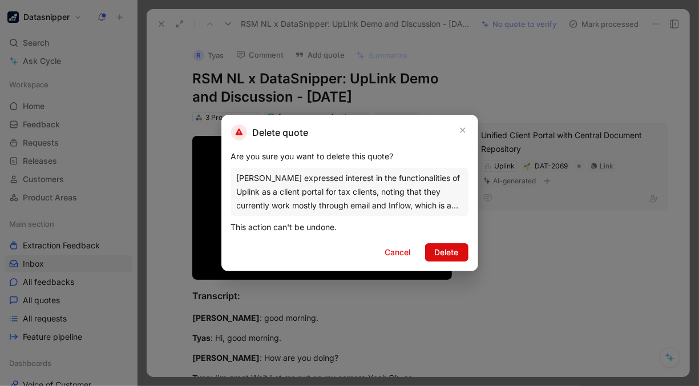
click at [446, 246] on span "Delete" at bounding box center [447, 252] width 24 height 14
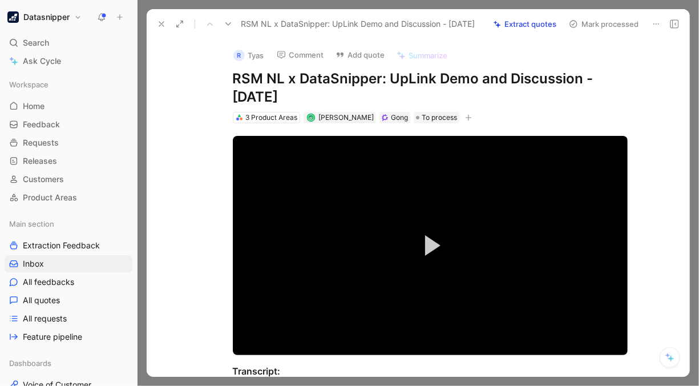
click at [532, 17] on button "Extract quotes" at bounding box center [525, 24] width 73 height 16
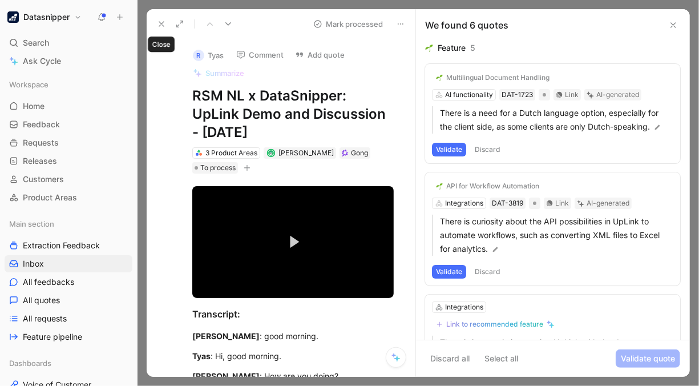
click at [158, 27] on icon at bounding box center [161, 23] width 9 height 9
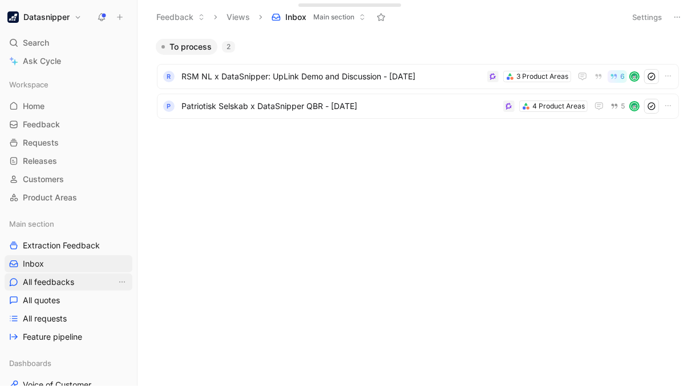
click at [51, 282] on span "All feedbacks" at bounding box center [48, 281] width 51 height 11
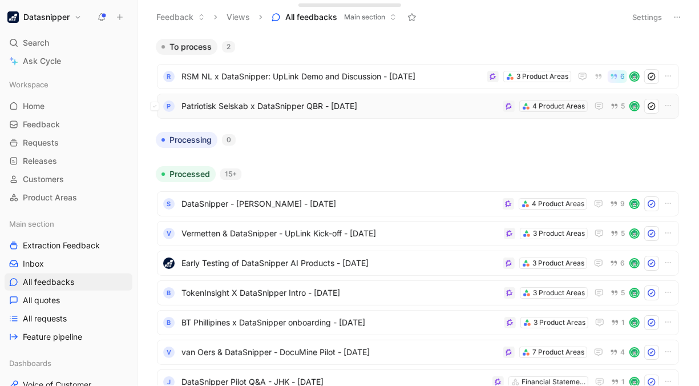
click at [397, 103] on span "Patriotisk Selskab x DataSnipper QBR - [DATE]" at bounding box center [340, 106] width 317 height 14
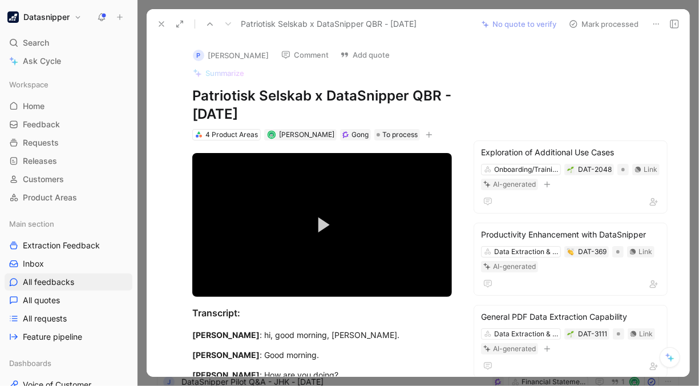
click at [160, 28] on icon at bounding box center [161, 23] width 9 height 9
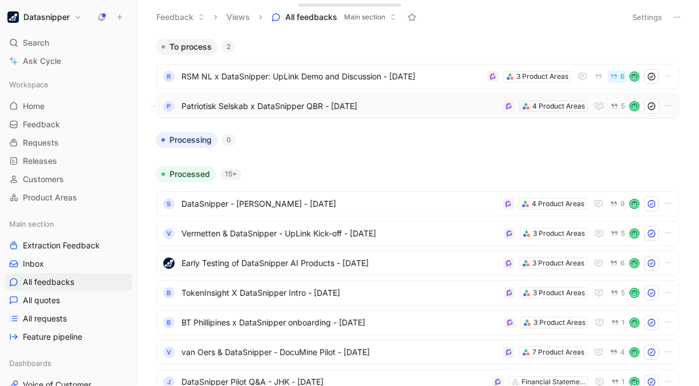
click at [404, 104] on span "Patriotisk Selskab x DataSnipper QBR - [DATE]" at bounding box center [340, 106] width 317 height 14
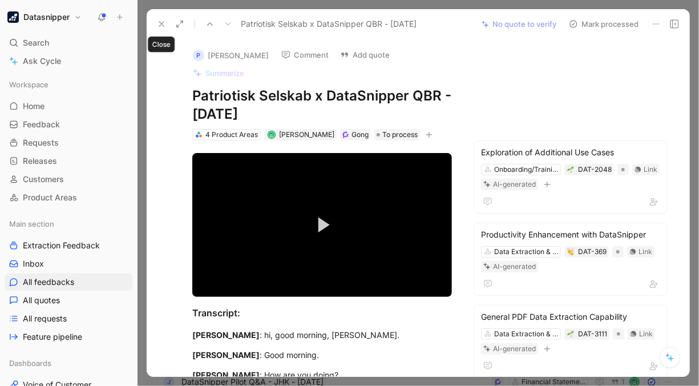
click at [159, 23] on icon at bounding box center [161, 23] width 9 height 9
click at [159, 23] on button "Feedback" at bounding box center [180, 17] width 59 height 17
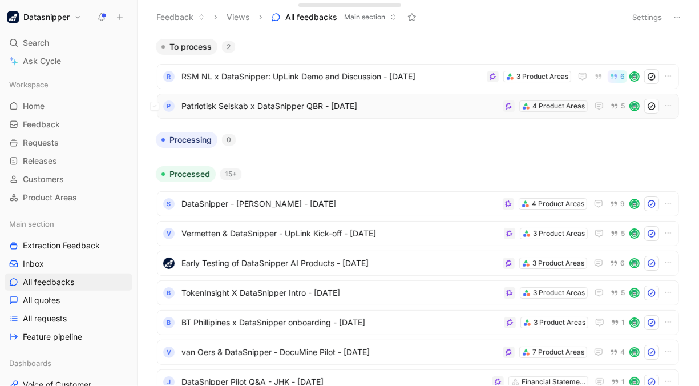
click at [361, 109] on span "Patriotisk Selskab x DataSnipper QBR - [DATE]" at bounding box center [340, 106] width 317 height 14
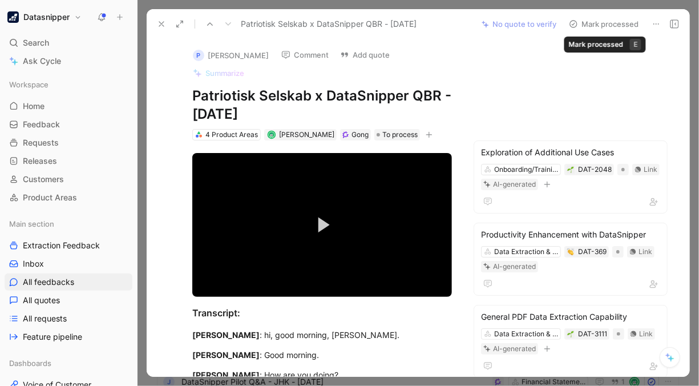
click at [606, 24] on button "Mark processed" at bounding box center [604, 24] width 80 height 16
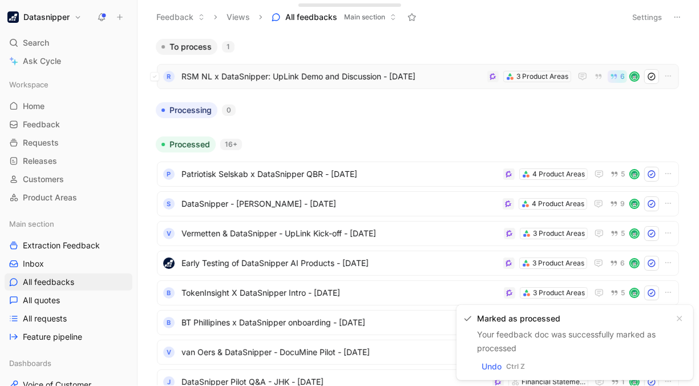
click at [352, 72] on span "RSM NL x DataSnipper: UpLink Demo and Discussion - [DATE]" at bounding box center [332, 77] width 301 height 14
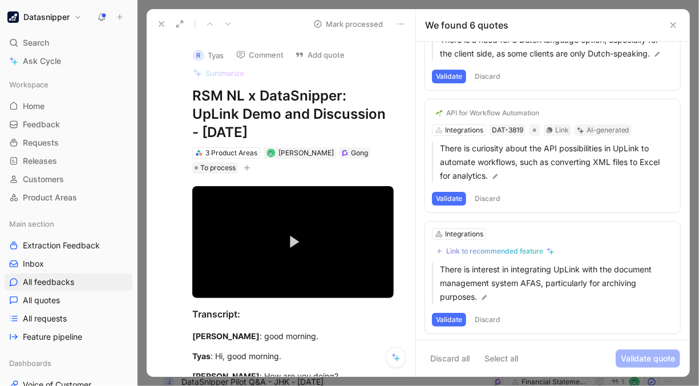
scroll to position [74, 0]
click at [497, 249] on div "Link to recommended feature" at bounding box center [494, 250] width 97 height 9
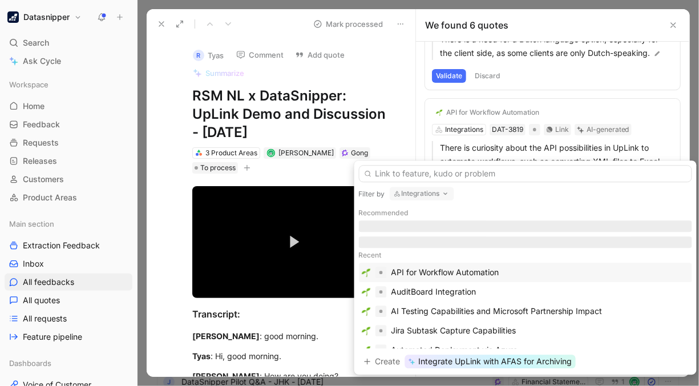
click at [497, 249] on div "Recent" at bounding box center [525, 255] width 333 height 15
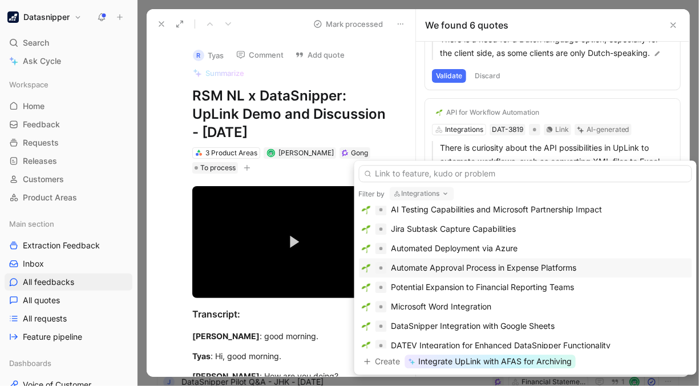
scroll to position [95, 0]
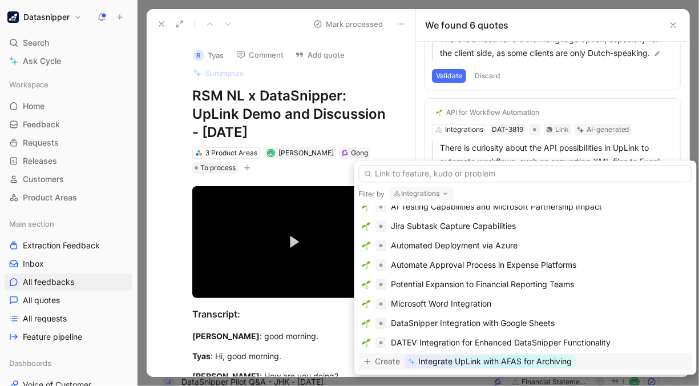
click at [539, 359] on span "Integrate UpLink with AFAS for Archiving" at bounding box center [496, 361] width 154 height 14
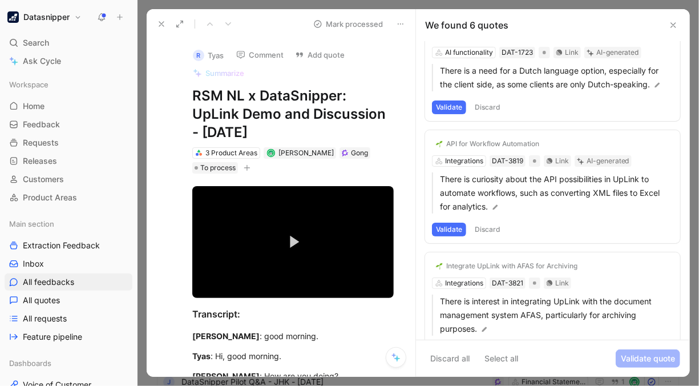
scroll to position [0, 0]
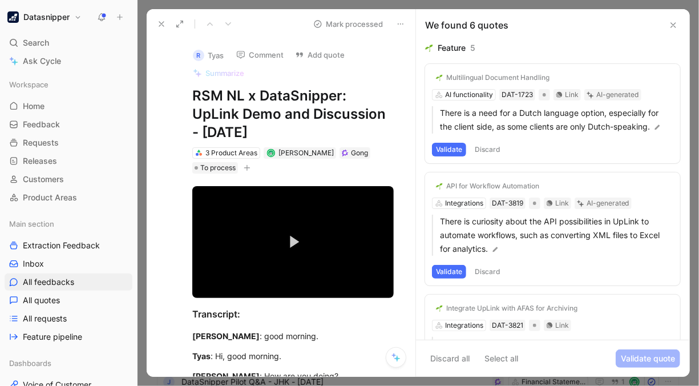
click at [450, 150] on button "Validate" at bounding box center [449, 150] width 34 height 14
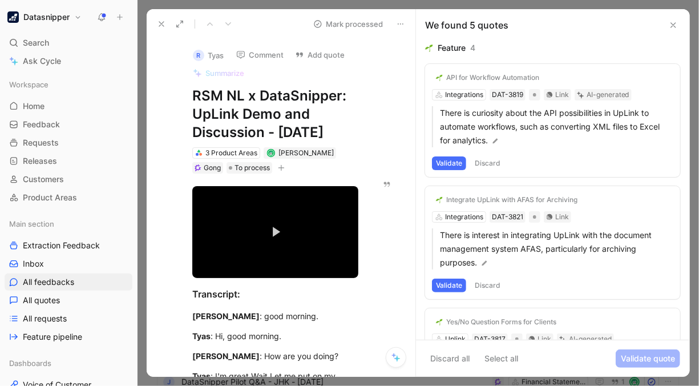
click at [428, 78] on icon at bounding box center [425, 77] width 7 height 7
click at [421, 73] on input "checkbox" at bounding box center [421, 73] width 0 height 0
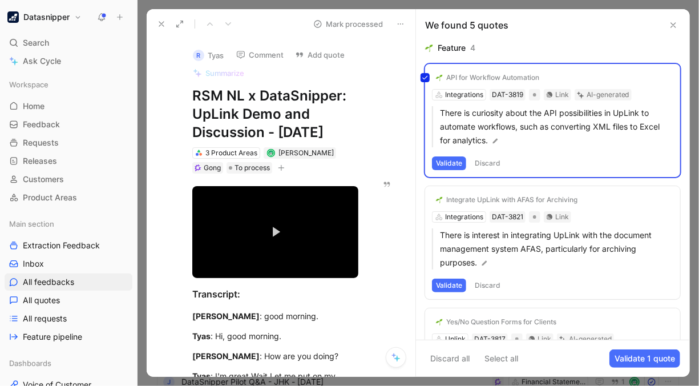
click at [425, 199] on icon at bounding box center [425, 199] width 7 height 7
click at [421, 195] on input "checkbox" at bounding box center [421, 195] width 0 height 0
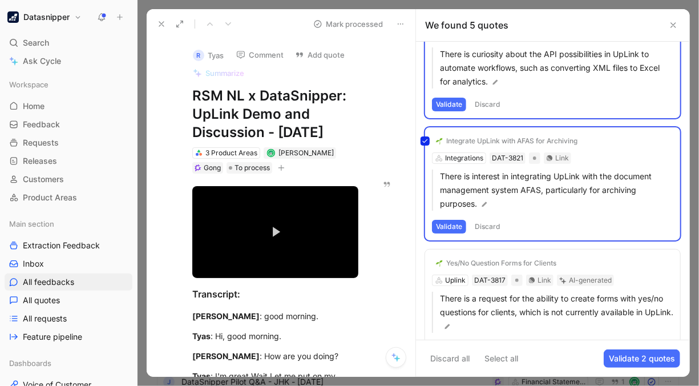
scroll to position [115, 0]
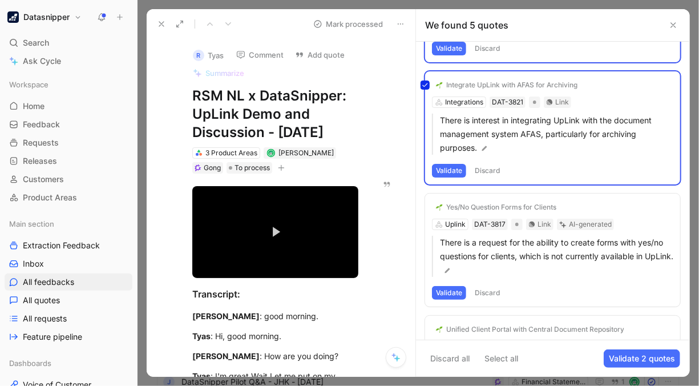
click at [423, 204] on icon at bounding box center [425, 207] width 7 height 7
click at [421, 203] on input "checkbox" at bounding box center [421, 203] width 0 height 0
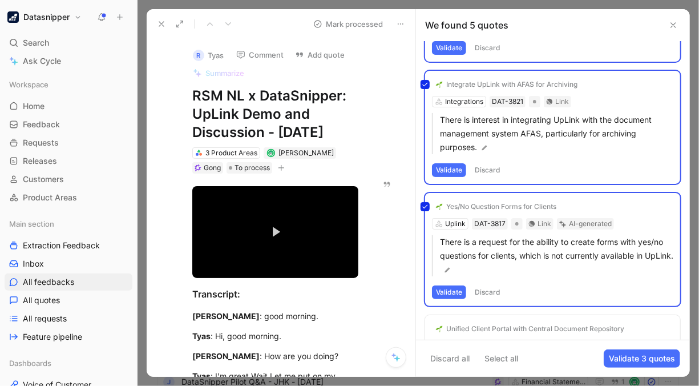
scroll to position [0, 0]
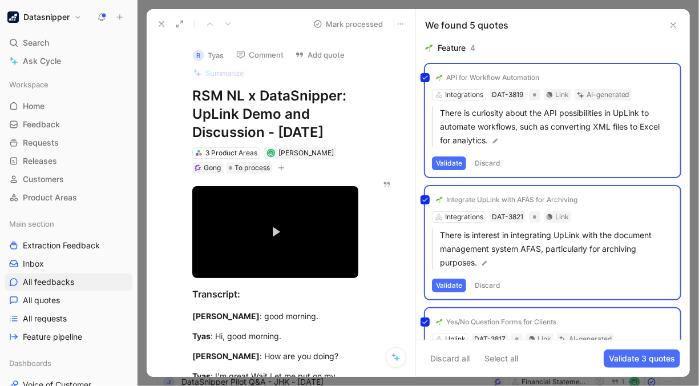
click at [514, 357] on button "Select all" at bounding box center [501, 358] width 44 height 18
click at [636, 357] on button "Validate 5 quotes" at bounding box center [642, 358] width 76 height 18
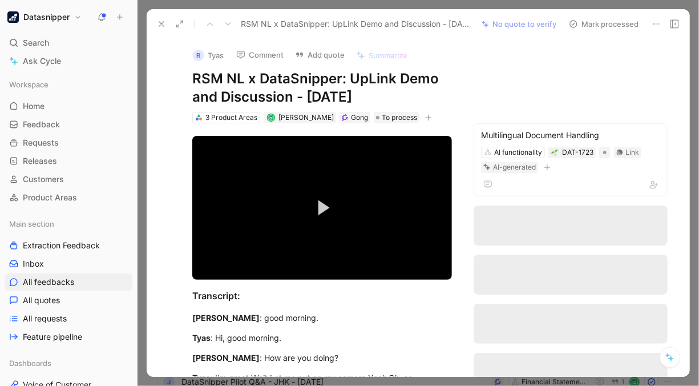
click at [599, 26] on button "Mark processed" at bounding box center [604, 24] width 80 height 16
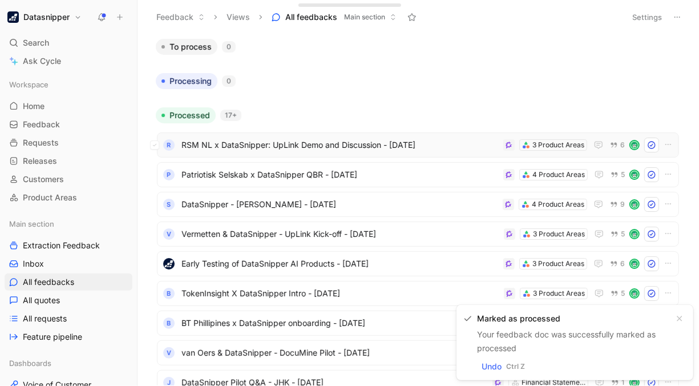
click at [453, 143] on span "RSM NL x DataSnipper: UpLink Demo and Discussion - [DATE]" at bounding box center [340, 145] width 317 height 14
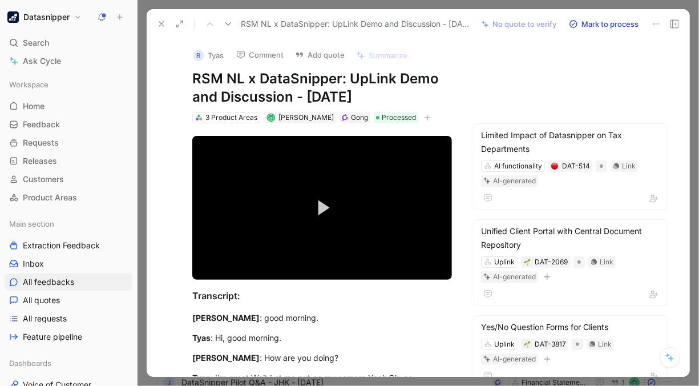
click at [158, 26] on icon at bounding box center [161, 23] width 9 height 9
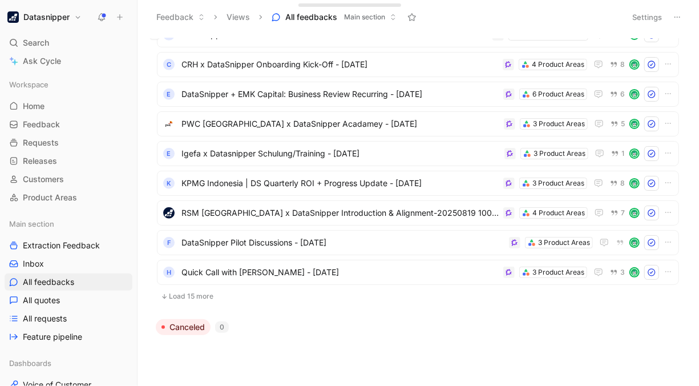
scroll to position [264, 0]
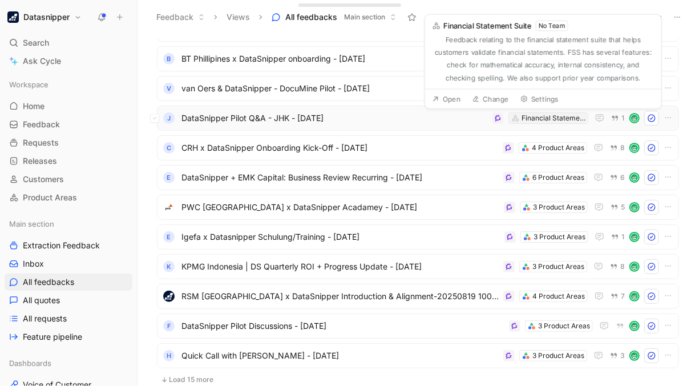
click at [537, 116] on div "Financial Statement Suite" at bounding box center [554, 117] width 64 height 11
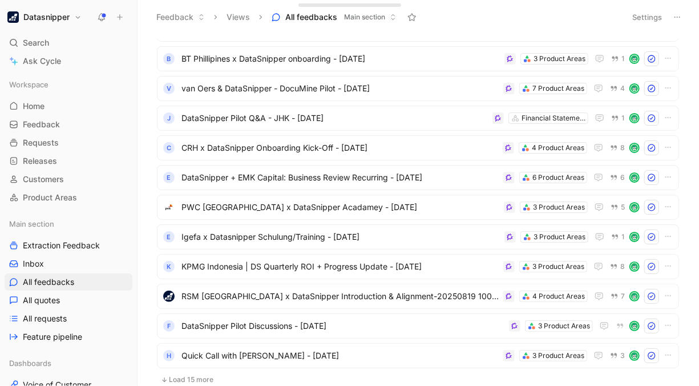
click at [59, 17] on h1 "Datasnipper" at bounding box center [46, 17] width 46 height 10
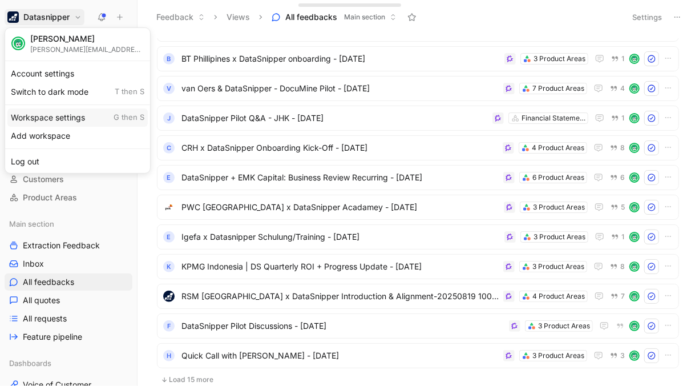
click at [51, 114] on div "Workspace settings G then S" at bounding box center [77, 117] width 140 height 18
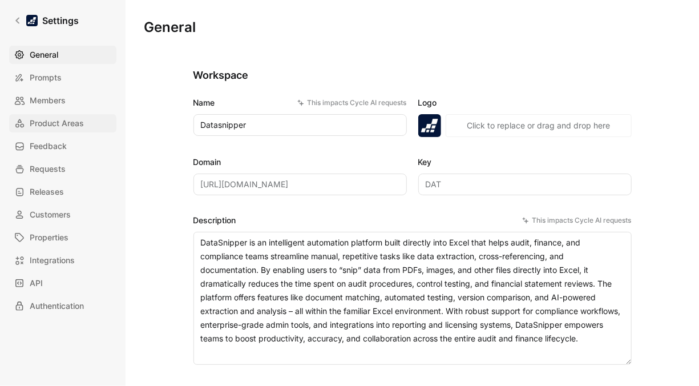
click at [82, 120] on span "Product Areas" at bounding box center [57, 123] width 54 height 14
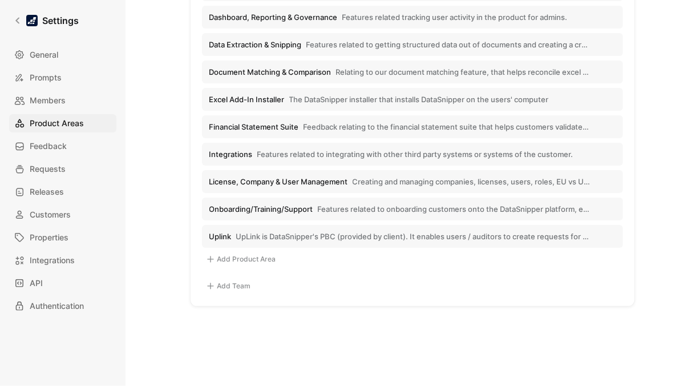
scroll to position [328, 0]
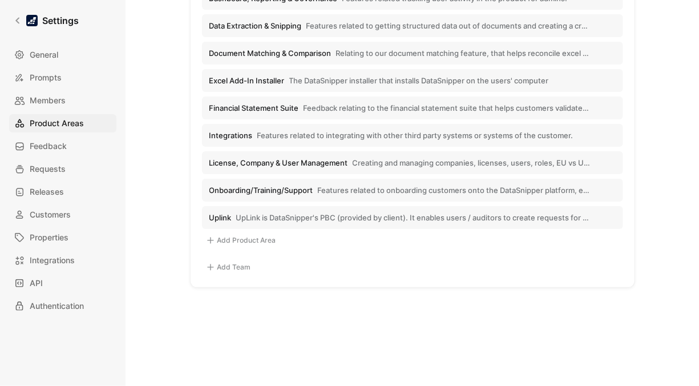
click at [224, 263] on button "Add Team" at bounding box center [228, 267] width 53 height 14
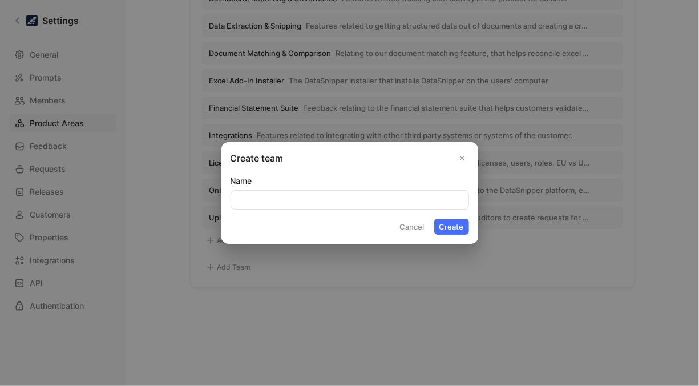
click at [301, 197] on input "Name" at bounding box center [349, 200] width 237 height 18
type input "Document Management"
click at [434, 219] on button "Create" at bounding box center [451, 227] width 35 height 16
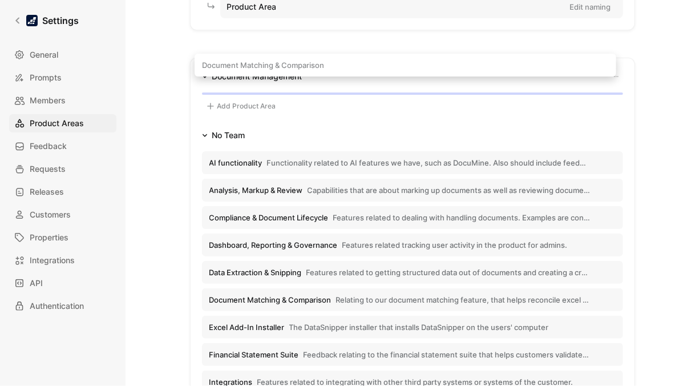
scroll to position [139, 0]
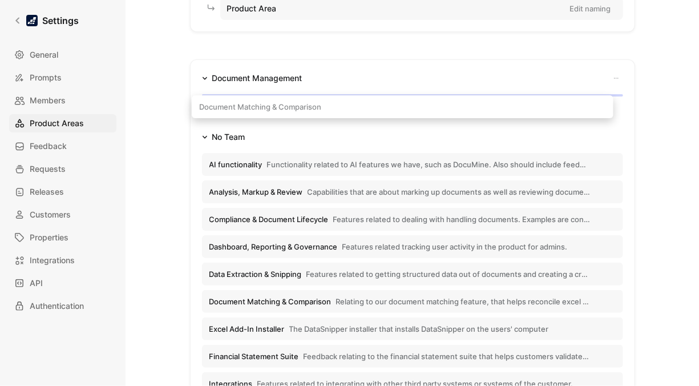
drag, startPoint x: 299, startPoint y: 260, endPoint x: 293, endPoint y: 107, distance: 153.1
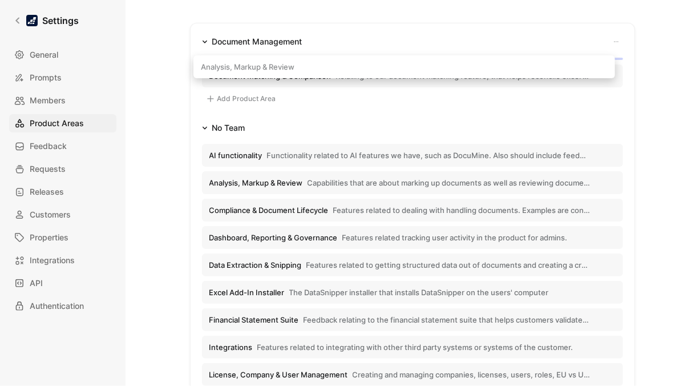
scroll to position [156, 0]
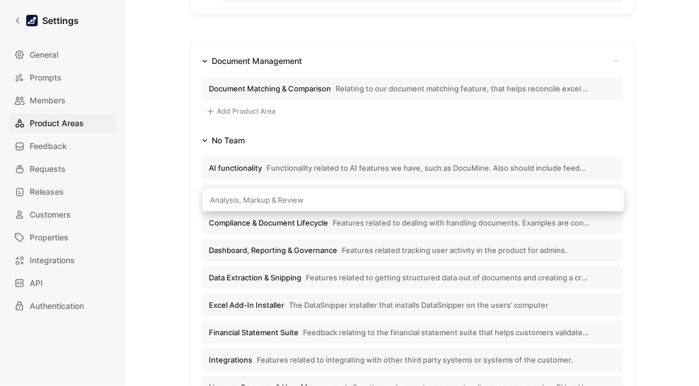
drag, startPoint x: 282, startPoint y: 108, endPoint x: 286, endPoint y: 197, distance: 89.1
click at [286, 197] on div "Document Management Document Matching & Comparison Relating to our document mat…" at bounding box center [412, 277] width 445 height 470
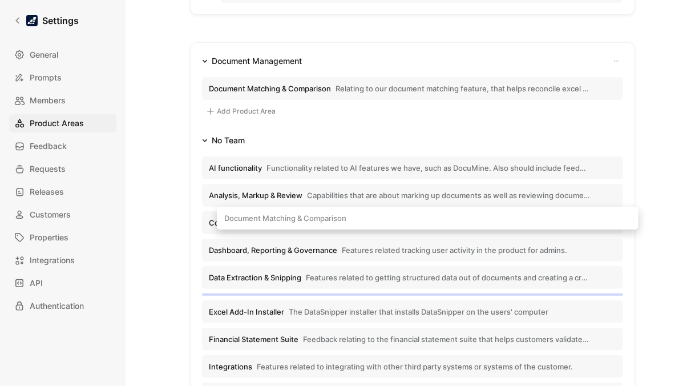
drag, startPoint x: 264, startPoint y: 87, endPoint x: 279, endPoint y: 223, distance: 136.1
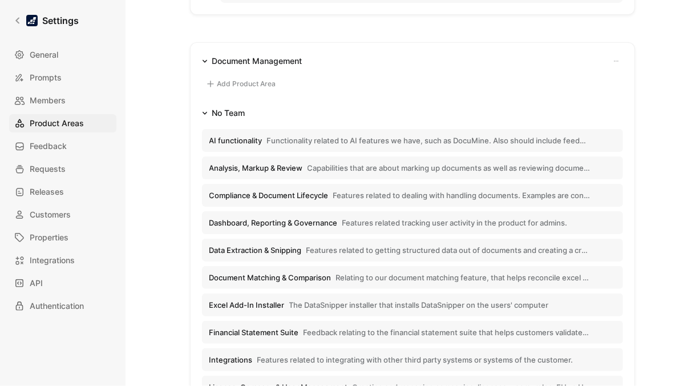
click at [613, 59] on icon "button" at bounding box center [616, 61] width 7 height 7
click at [586, 99] on span "Delete Team" at bounding box center [584, 99] width 47 height 11
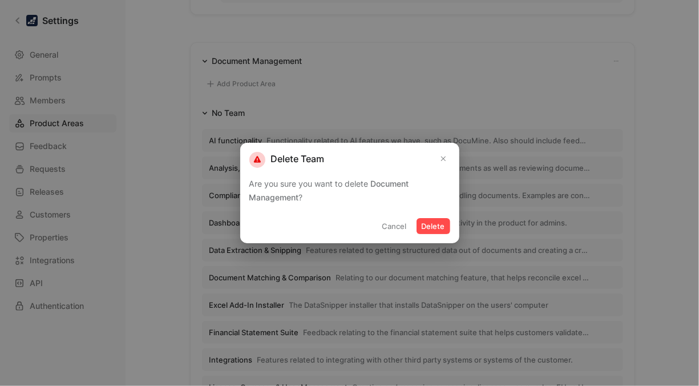
click at [444, 228] on button "Delete" at bounding box center [434, 226] width 34 height 16
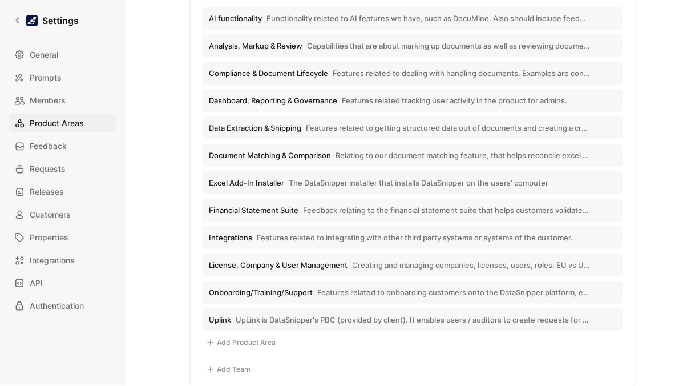
scroll to position [227, 0]
click at [59, 153] on link "Feedback" at bounding box center [62, 146] width 107 height 18
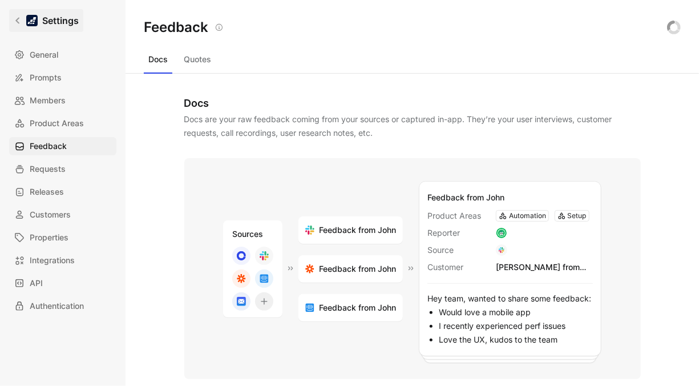
click at [19, 14] on link "Settings" at bounding box center [46, 20] width 74 height 23
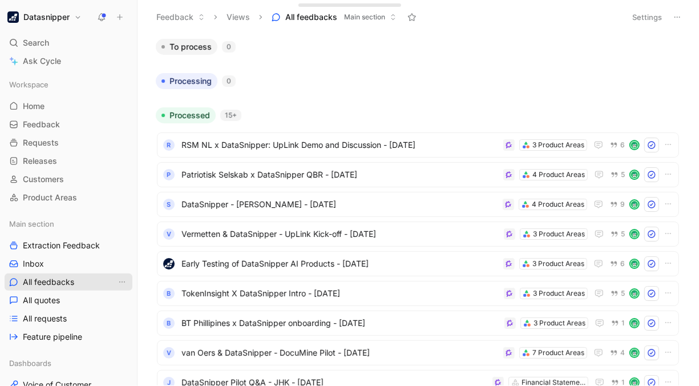
click at [83, 281] on link "All feedbacks" at bounding box center [69, 281] width 128 height 17
click at [647, 19] on button "Settings" at bounding box center [647, 17] width 40 height 16
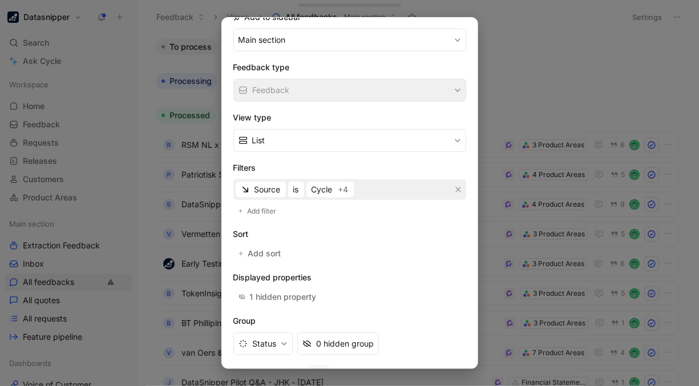
scroll to position [142, 0]
click at [332, 184] on span "Cycle" at bounding box center [322, 189] width 21 height 14
click at [521, 80] on div at bounding box center [349, 193] width 699 height 386
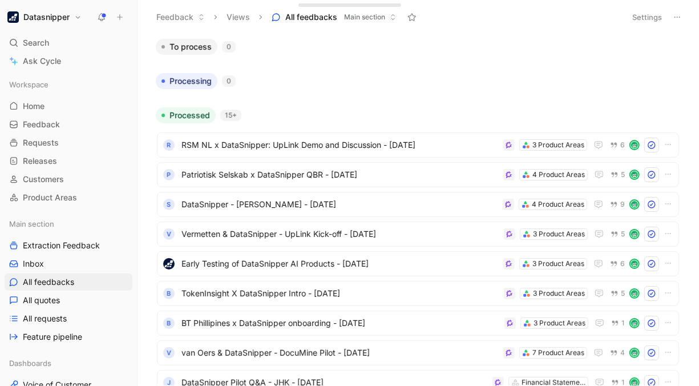
click at [654, 22] on button "Settings" at bounding box center [647, 17] width 40 height 16
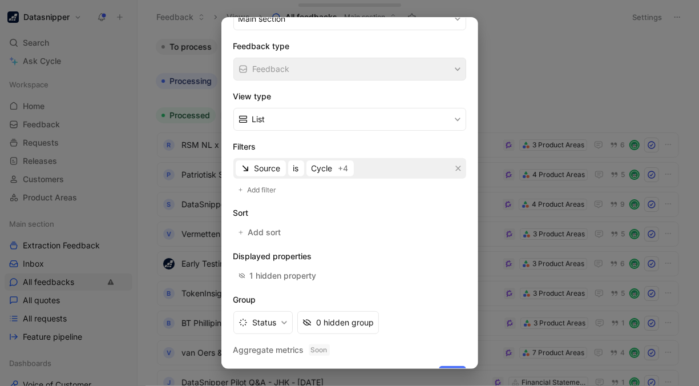
scroll to position [183, 0]
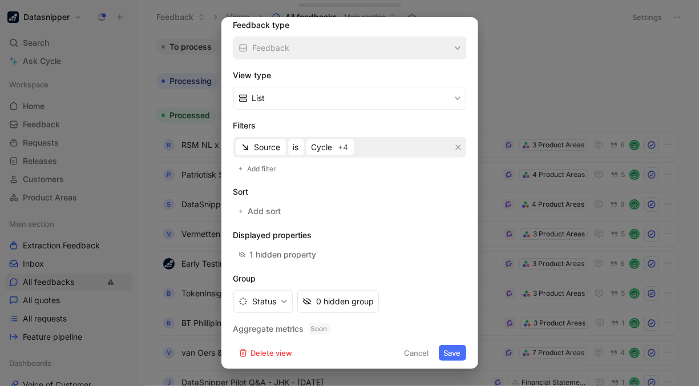
click at [562, 80] on div at bounding box center [349, 193] width 699 height 386
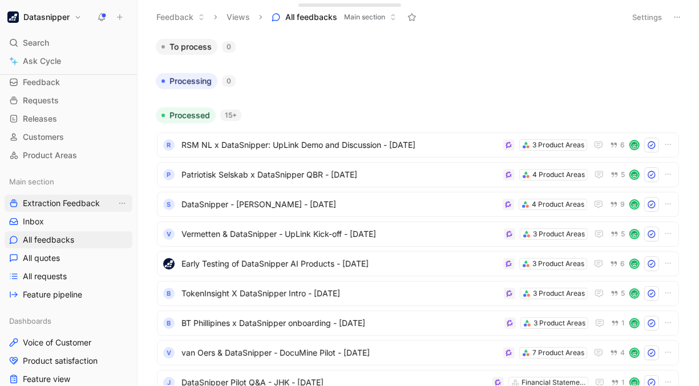
scroll to position [45, 0]
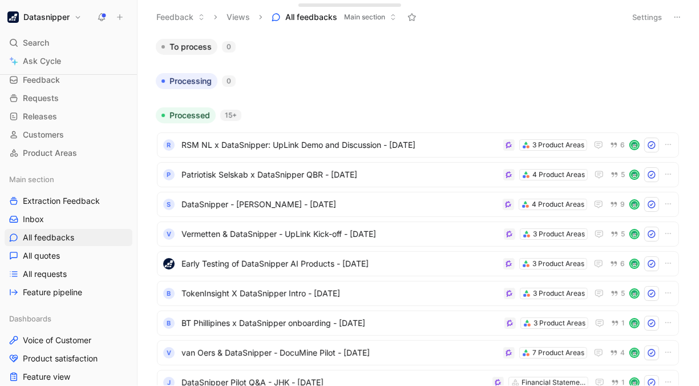
click at [245, 21] on button "Views" at bounding box center [238, 17] width 34 height 17
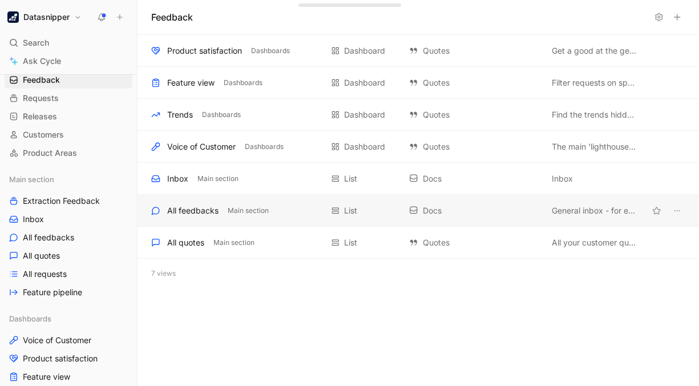
click at [199, 211] on div "All feedbacks" at bounding box center [192, 211] width 51 height 14
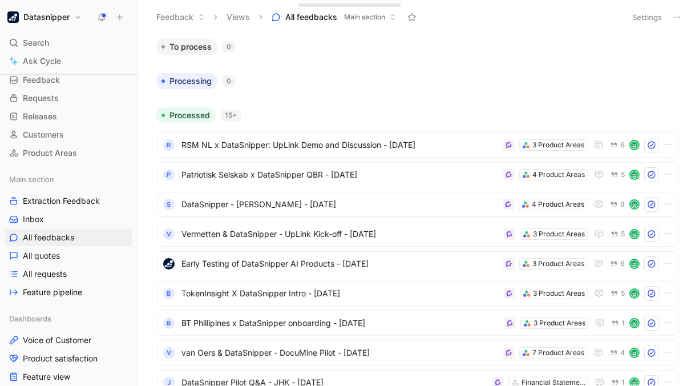
click at [647, 13] on button "Settings" at bounding box center [647, 17] width 40 height 16
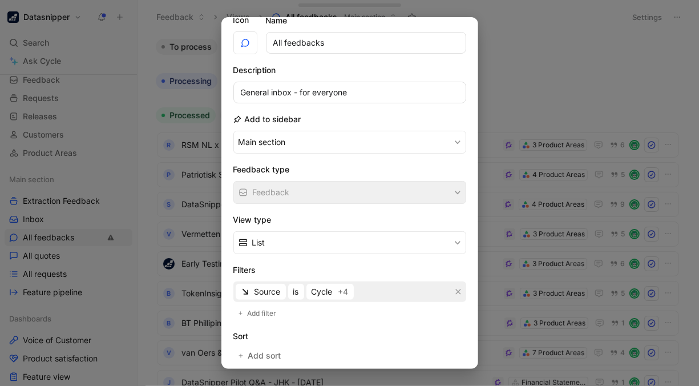
scroll to position [38, 0]
click at [537, 94] on div at bounding box center [349, 193] width 699 height 386
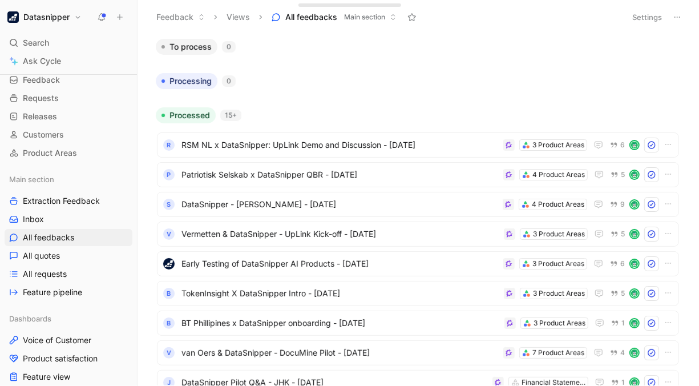
click at [639, 22] on button "Settings" at bounding box center [647, 17] width 40 height 16
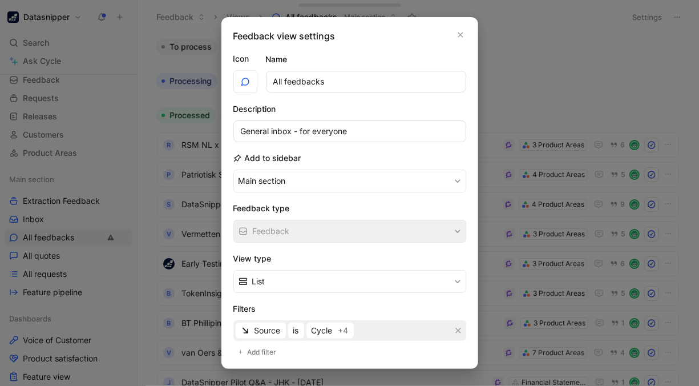
scroll to position [183, 0]
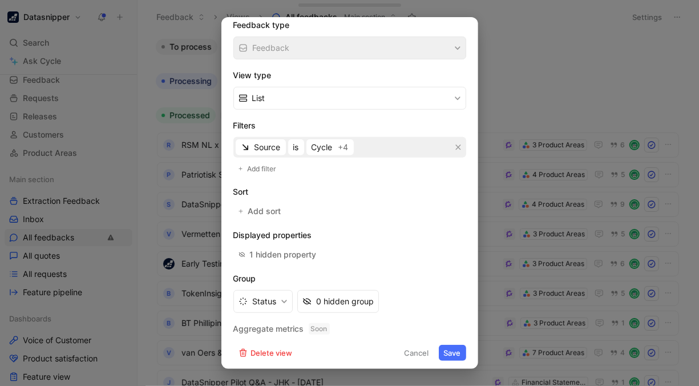
click at [521, 75] on div at bounding box center [349, 193] width 699 height 386
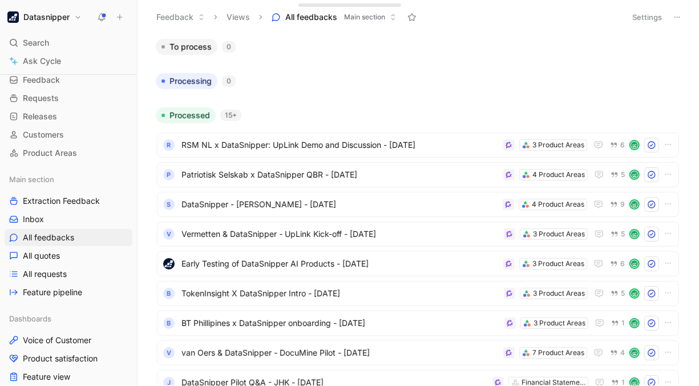
click at [378, 14] on span "Main section" at bounding box center [364, 16] width 41 height 11
click at [72, 235] on span "All feedbacks" at bounding box center [48, 237] width 51 height 11
click at [647, 12] on button "Settings" at bounding box center [647, 17] width 40 height 16
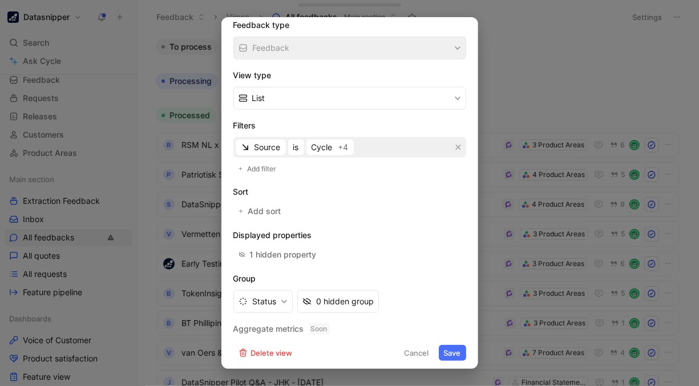
scroll to position [0, 0]
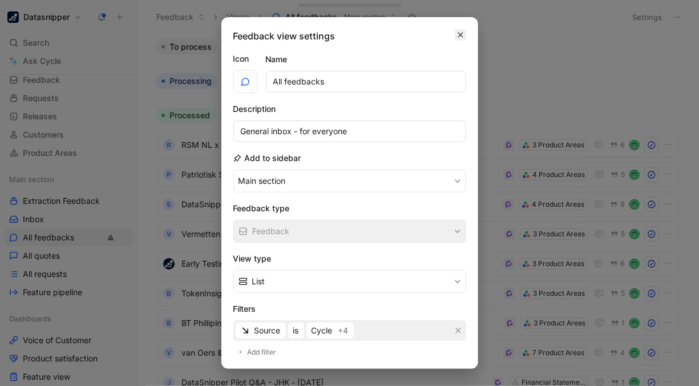
click at [459, 29] on button "button" at bounding box center [460, 34] width 11 height 11
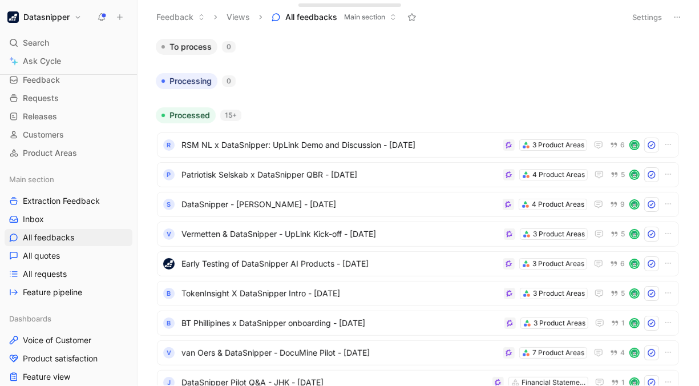
click at [507, 46] on div "To process 0" at bounding box center [418, 47] width 534 height 16
click at [62, 240] on span "All feedbacks" at bounding box center [48, 237] width 51 height 11
click at [45, 267] on link "All requests" at bounding box center [69, 273] width 128 height 17
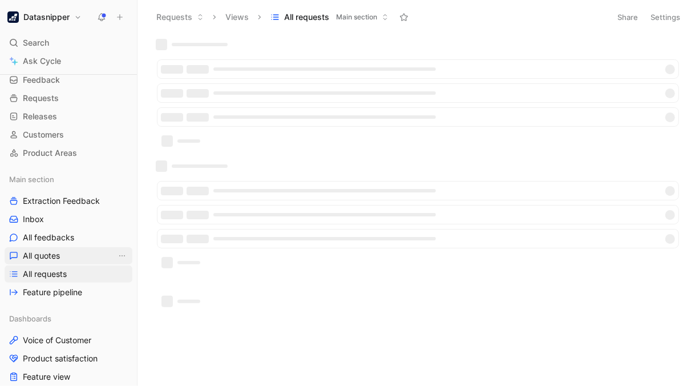
click at [58, 255] on span "All quotes" at bounding box center [41, 255] width 37 height 11
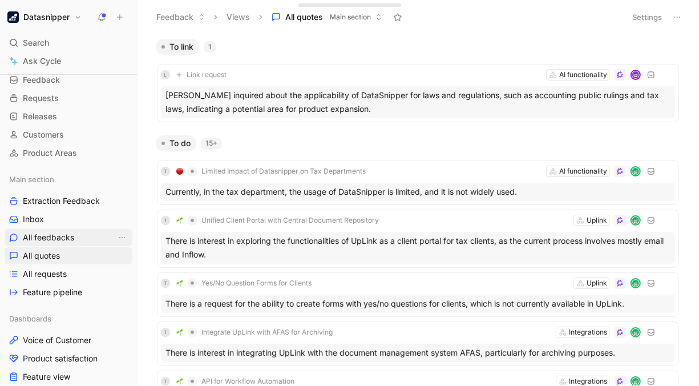
click at [61, 240] on span "All feedbacks" at bounding box center [48, 237] width 51 height 11
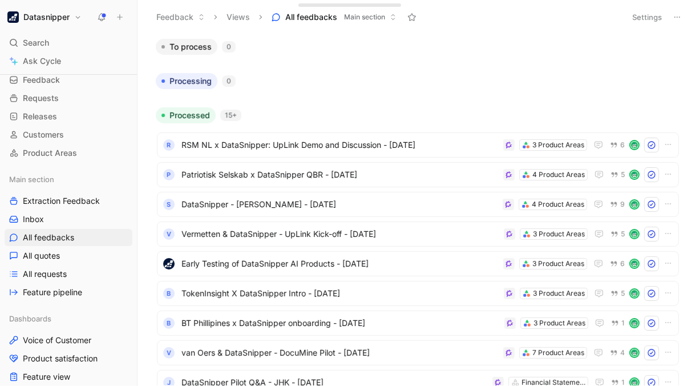
click at [46, 14] on h1 "Datasnipper" at bounding box center [46, 17] width 46 height 10
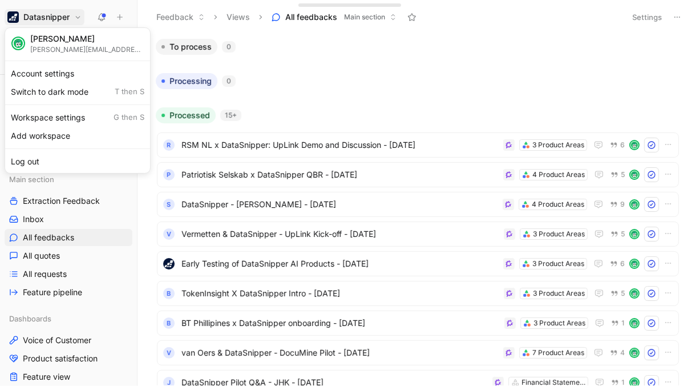
click at [63, 39] on div "[PERSON_NAME]" at bounding box center [87, 39] width 114 height 10
click at [55, 70] on div "Account settings" at bounding box center [77, 73] width 140 height 18
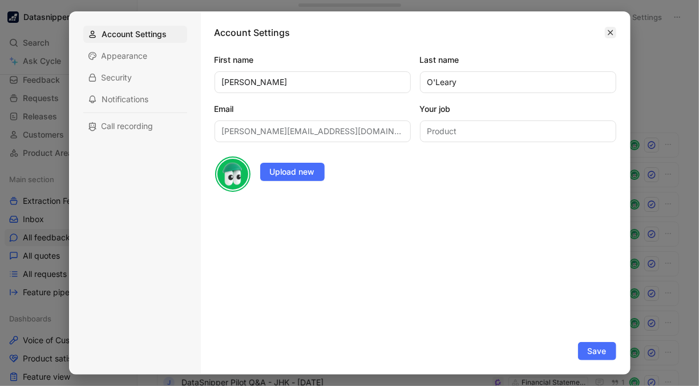
click at [608, 30] on icon "button" at bounding box center [610, 32] width 5 height 5
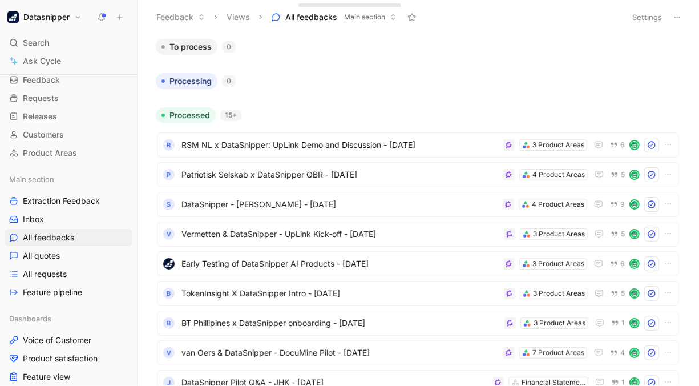
click at [74, 9] on div "Datasnipper Search Ctrl K Ask Cycle Workspace Home G then H Feedback G then F R…" at bounding box center [68, 193] width 137 height 386
click at [69, 14] on h1 "Datasnipper" at bounding box center [46, 17] width 46 height 10
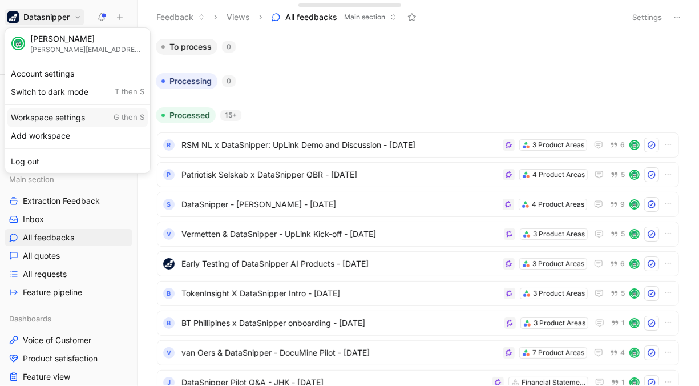
click at [66, 118] on div "Workspace settings G then S" at bounding box center [77, 117] width 140 height 18
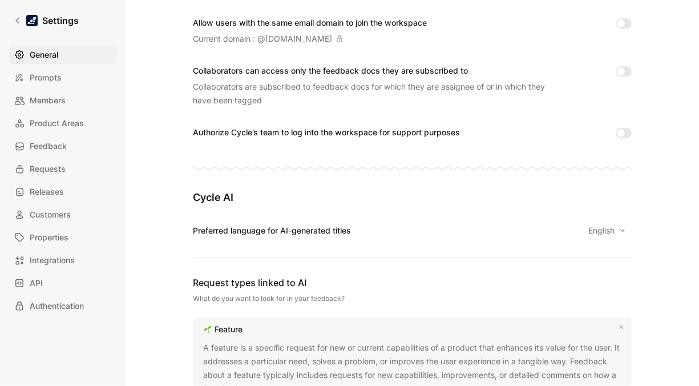
scroll to position [466, 0]
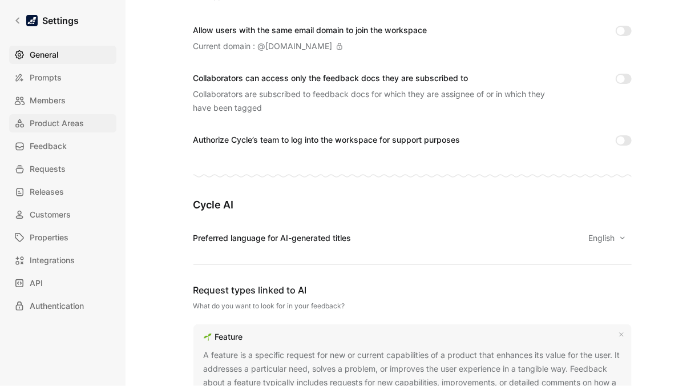
click at [59, 123] on span "Product Areas" at bounding box center [57, 123] width 54 height 14
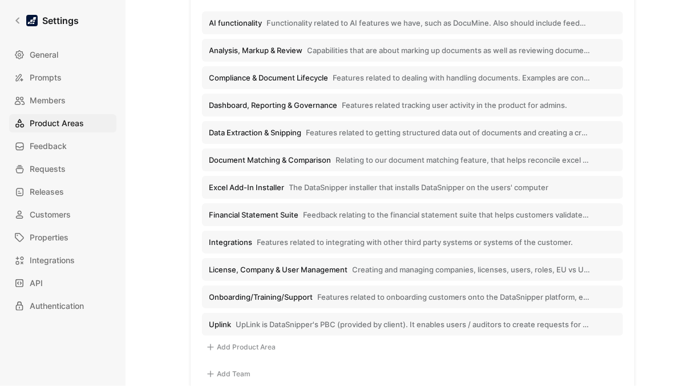
scroll to position [221, 0]
drag, startPoint x: 161, startPoint y: 99, endPoint x: 155, endPoint y: 102, distance: 6.7
click at [155, 102] on div "Product hierarchy Team Edit naming Product Area Edit naming No Team AI function…" at bounding box center [412, 121] width 537 height 547
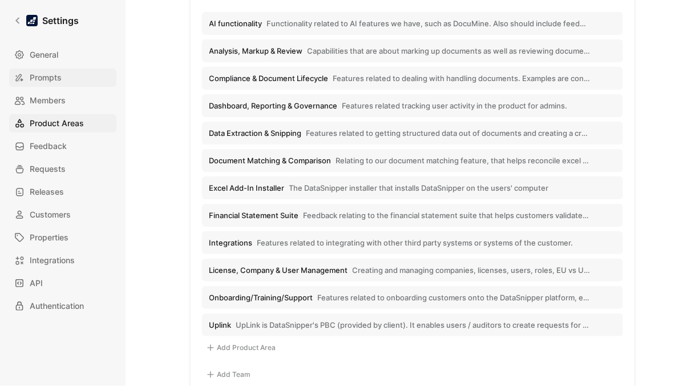
click at [46, 80] on span "Prompts" at bounding box center [46, 78] width 32 height 14
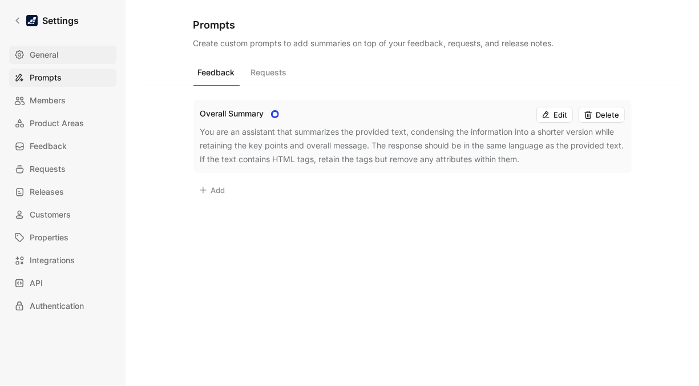
click at [43, 54] on span "General" at bounding box center [44, 55] width 29 height 14
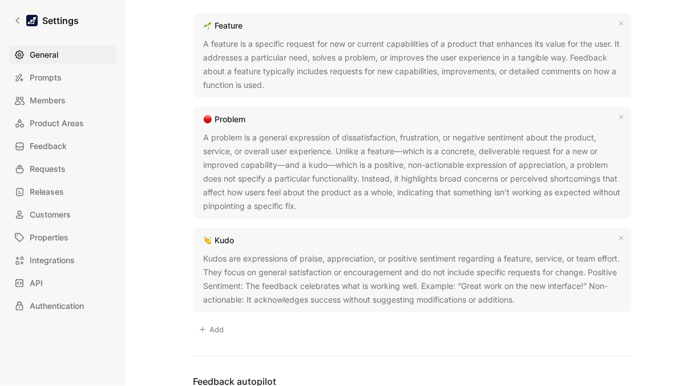
scroll to position [781, 0]
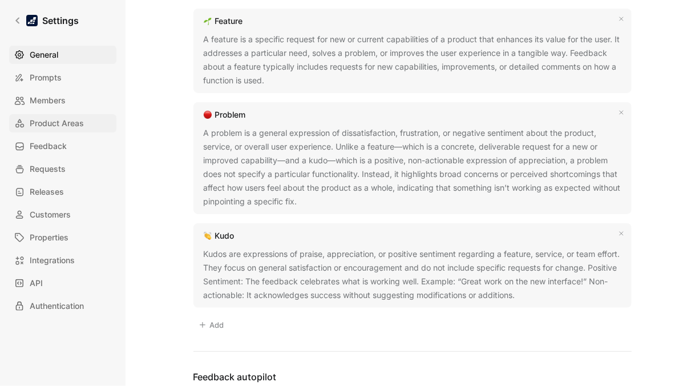
click at [62, 123] on span "Product Areas" at bounding box center [57, 123] width 54 height 14
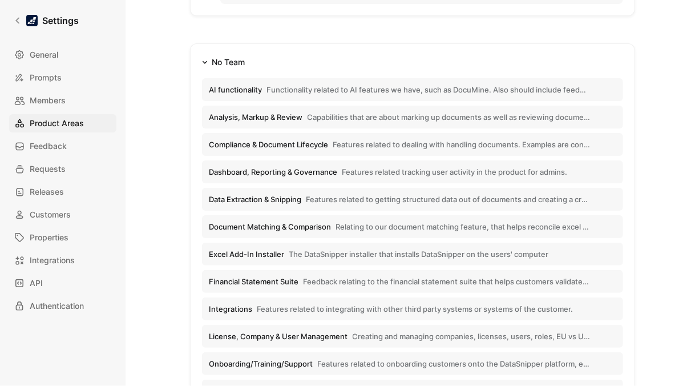
scroll to position [253, 0]
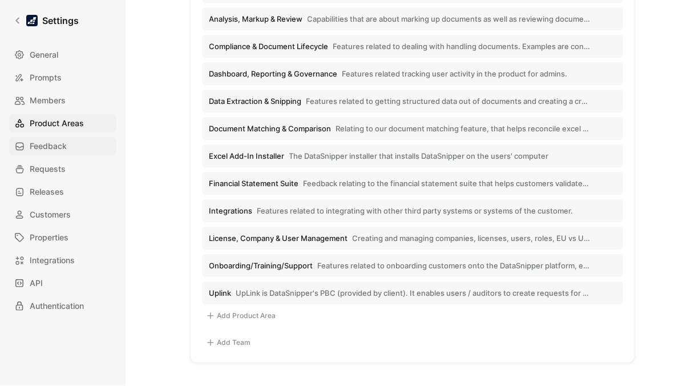
click at [50, 143] on span "Feedback" at bounding box center [48, 146] width 37 height 14
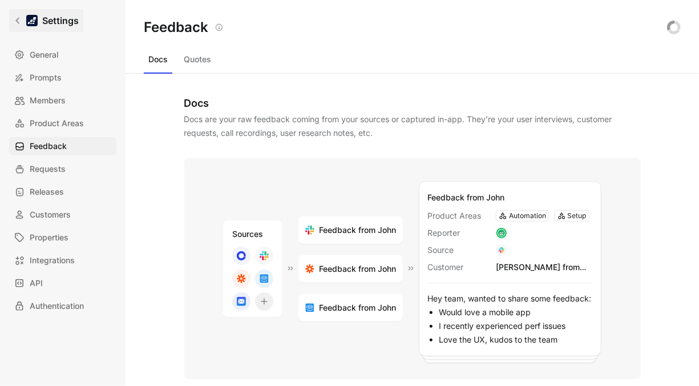
click at [22, 24] on link "Settings" at bounding box center [46, 20] width 74 height 23
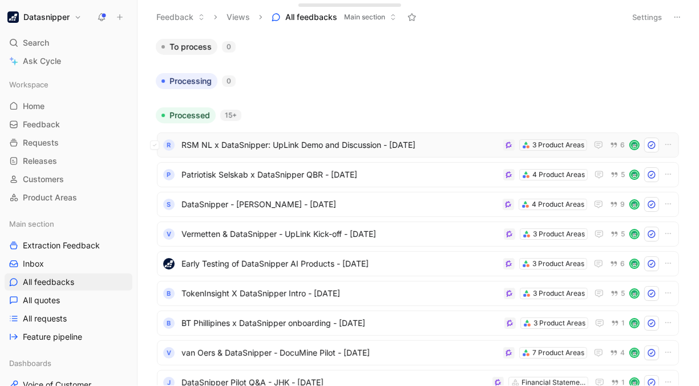
click at [423, 147] on span "RSM NL x DataSnipper: UpLink Demo and Discussion - [DATE]" at bounding box center [340, 145] width 317 height 14
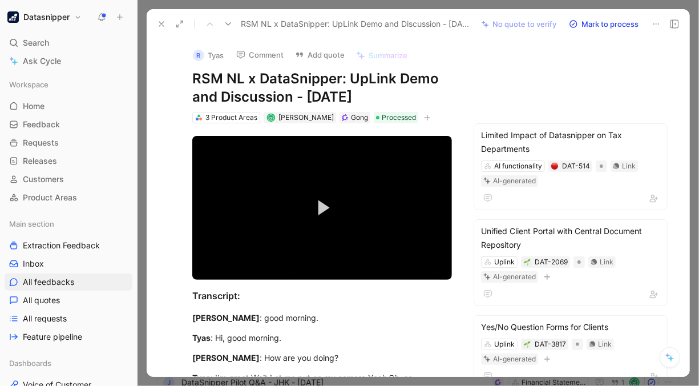
click at [695, 105] on div at bounding box center [419, 193] width 562 height 386
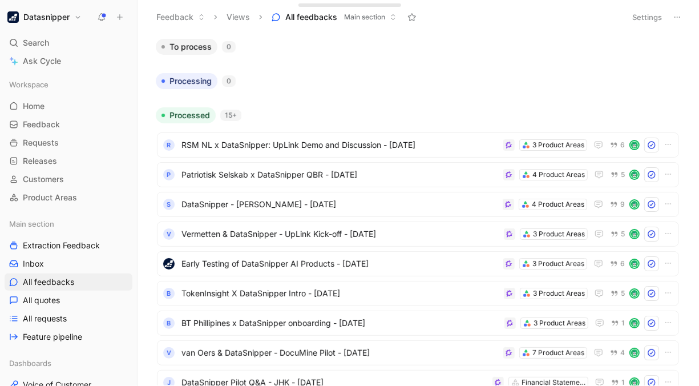
scroll to position [304, 0]
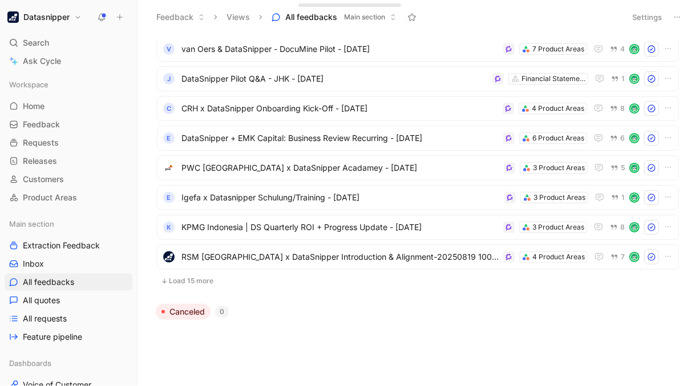
click at [196, 286] on button "Load 15 more" at bounding box center [418, 281] width 522 height 14
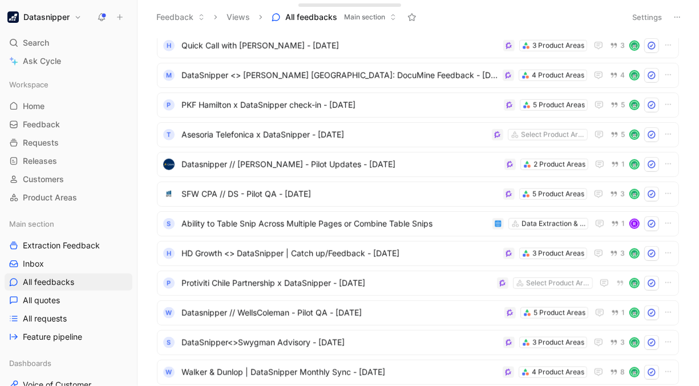
scroll to position [749, 0]
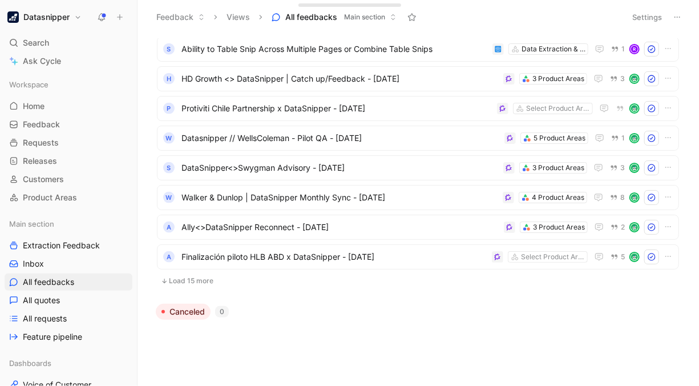
click at [203, 284] on button "Load 15 more" at bounding box center [418, 281] width 522 height 14
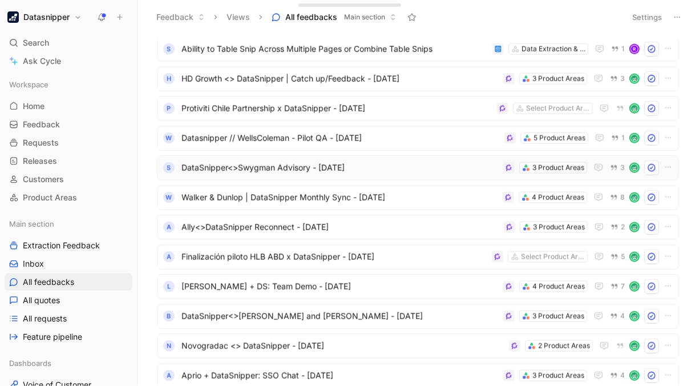
scroll to position [1194, 0]
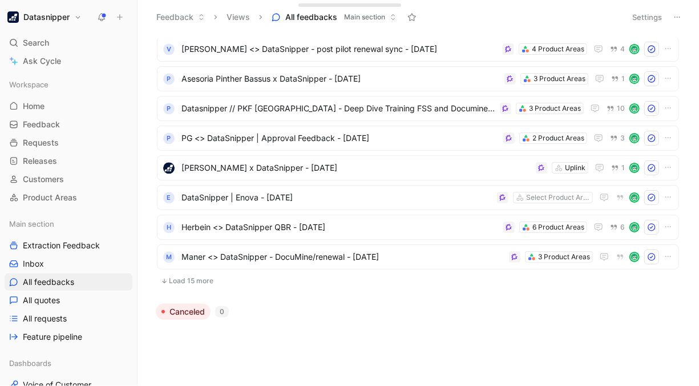
click at [198, 281] on button "Load 15 more" at bounding box center [418, 281] width 522 height 14
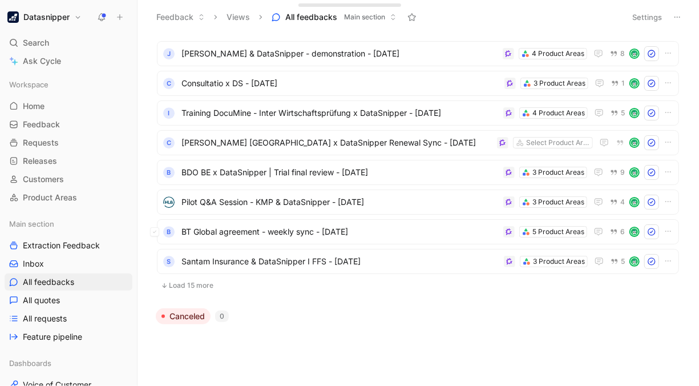
scroll to position [1635, 0]
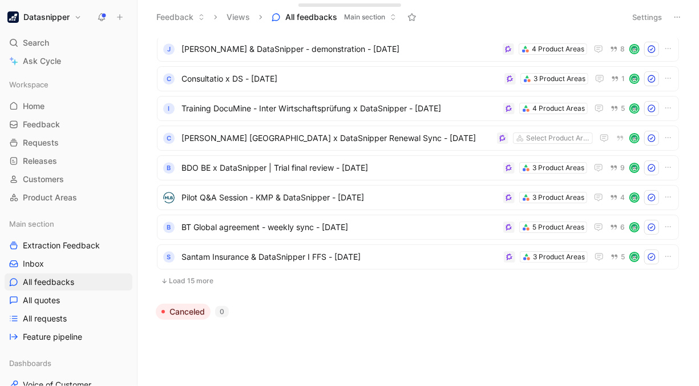
click at [201, 281] on button "Load 15 more" at bounding box center [418, 281] width 522 height 14
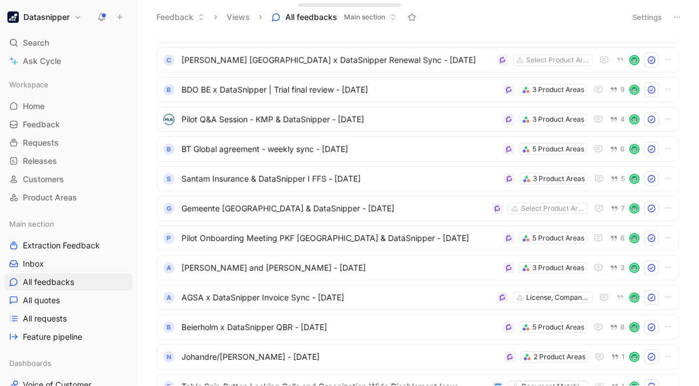
scroll to position [2071, 0]
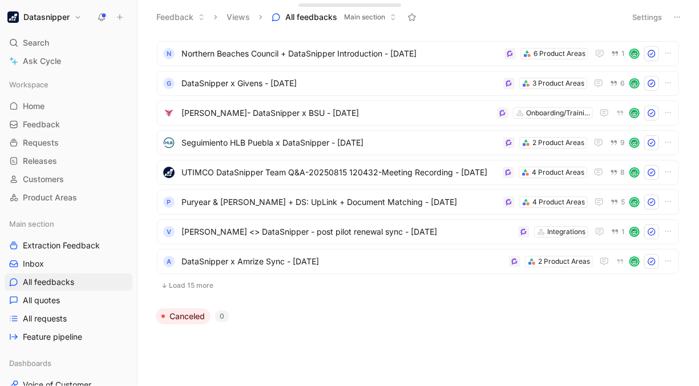
click at [190, 285] on button "Load 15 more" at bounding box center [418, 286] width 522 height 14
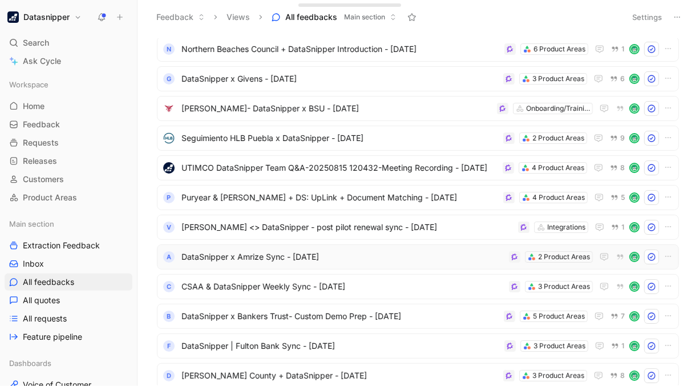
scroll to position [2516, 0]
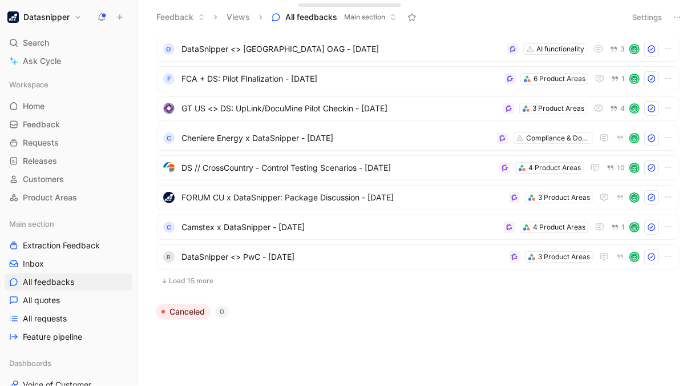
click at [188, 285] on button "Load 15 more" at bounding box center [418, 281] width 522 height 14
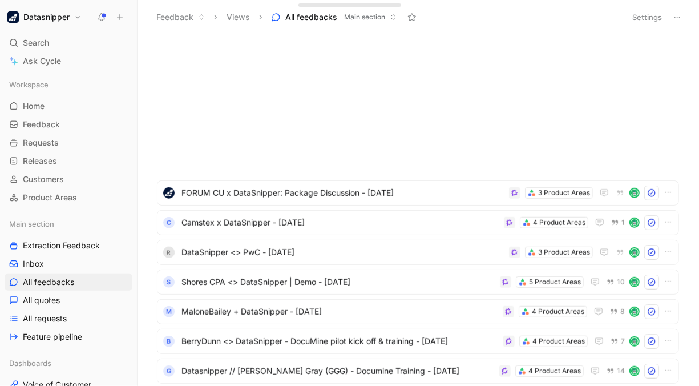
scroll to position [2952, 0]
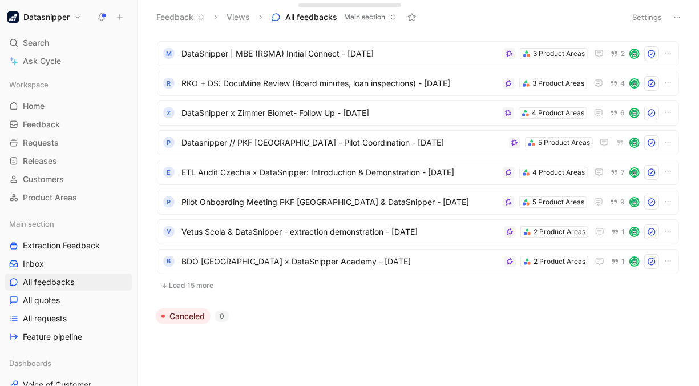
click at [187, 283] on button "Load 15 more" at bounding box center [418, 286] width 522 height 14
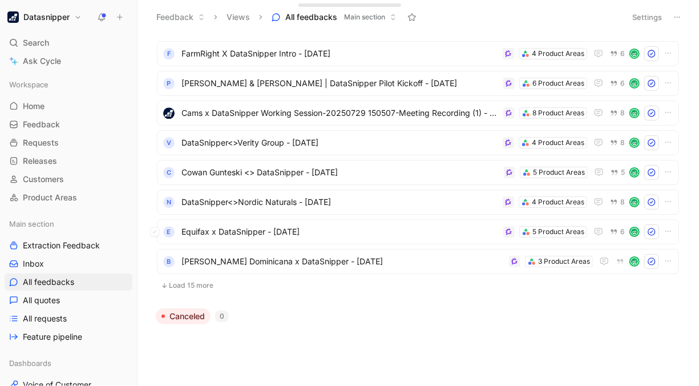
scroll to position [3397, 0]
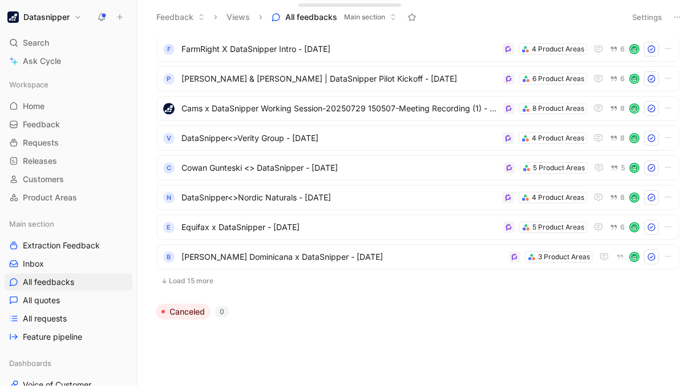
click at [195, 286] on button "Load 15 more" at bounding box center [418, 281] width 522 height 14
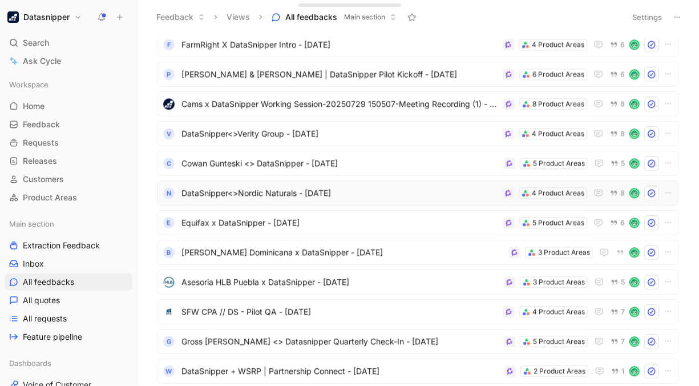
scroll to position [3838, 0]
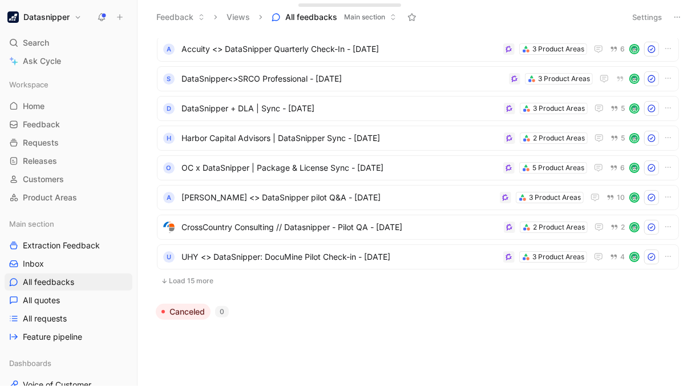
click at [199, 283] on button "Load 15 more" at bounding box center [418, 281] width 522 height 14
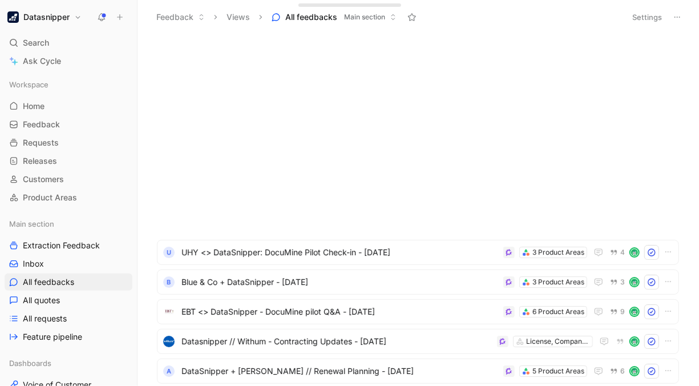
scroll to position [4279, 0]
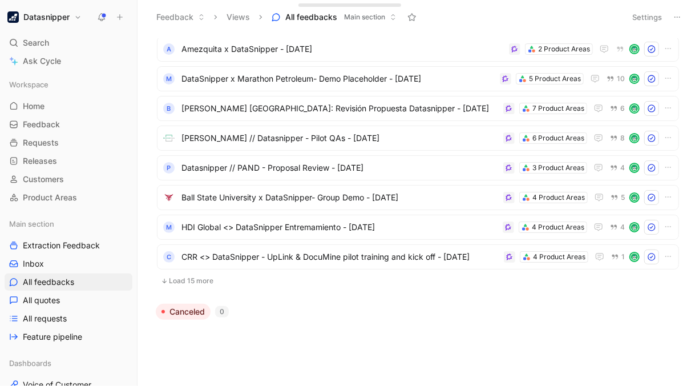
click at [201, 283] on button "Load 15 more" at bounding box center [418, 281] width 522 height 14
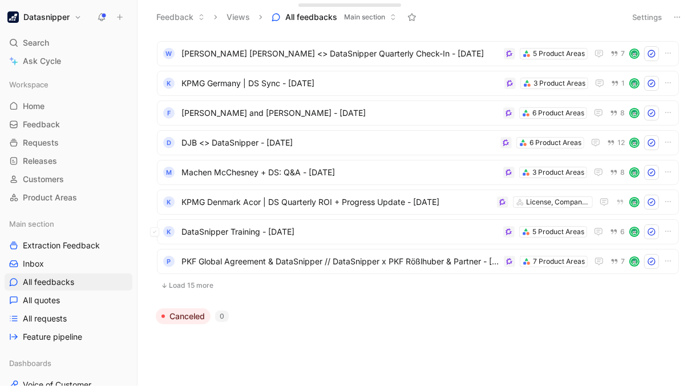
scroll to position [4719, 0]
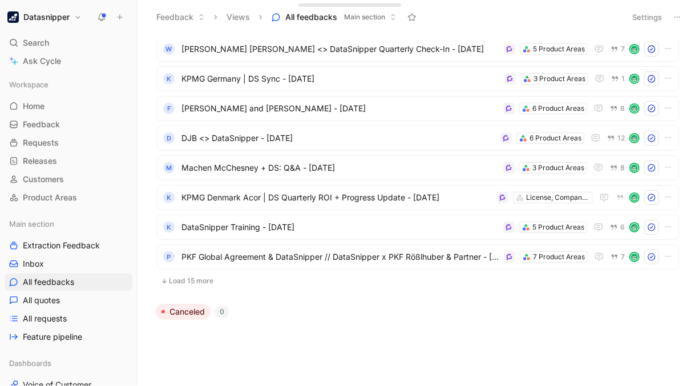
click at [195, 279] on button "Load 15 more" at bounding box center [418, 281] width 522 height 14
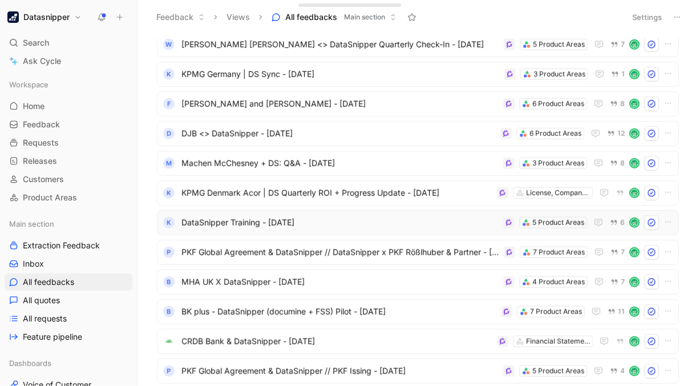
scroll to position [5160, 0]
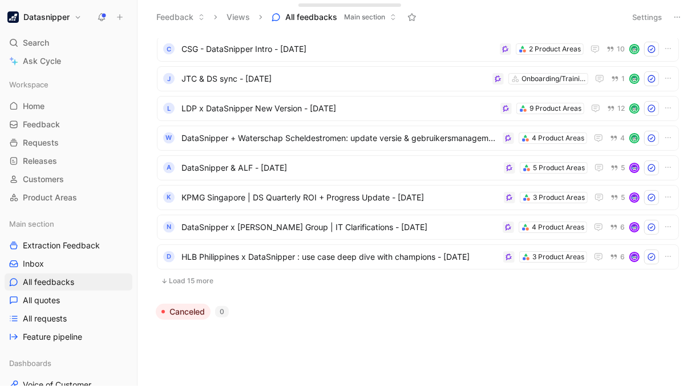
click at [205, 283] on button "Load 15 more" at bounding box center [418, 281] width 522 height 14
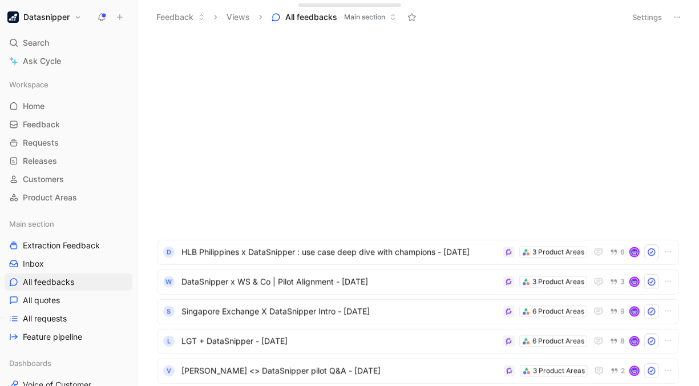
scroll to position [5601, 0]
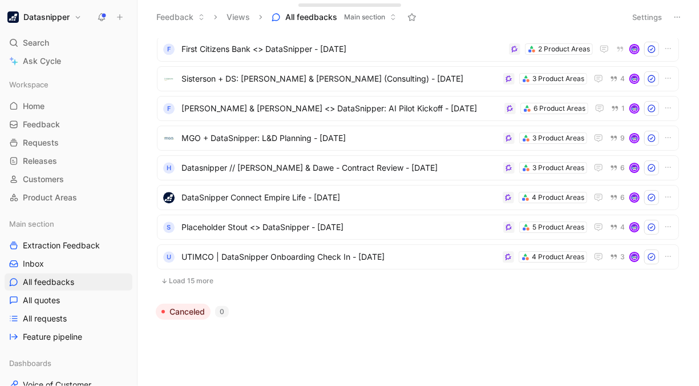
click at [202, 283] on button "Load 15 more" at bounding box center [418, 281] width 522 height 14
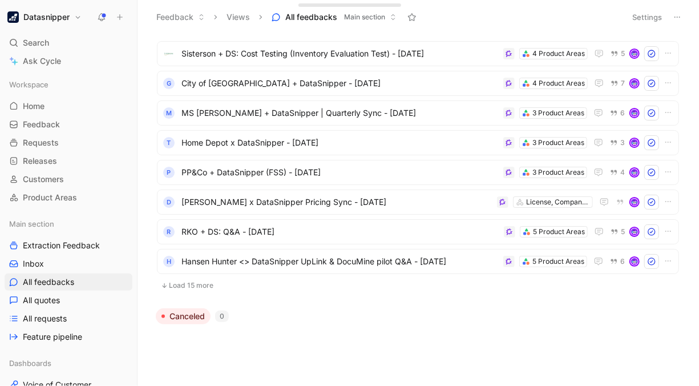
scroll to position [6041, 0]
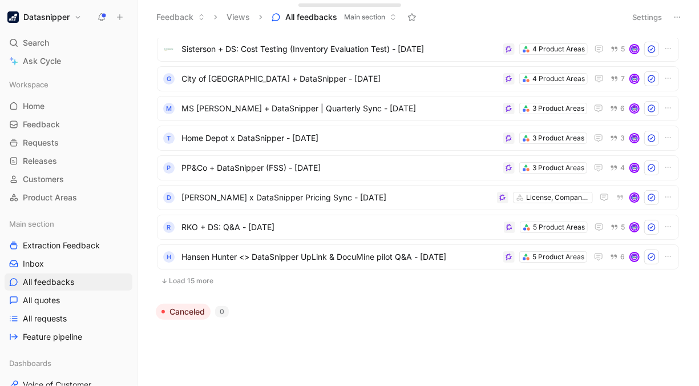
click at [193, 277] on button "Load 15 more" at bounding box center [418, 281] width 522 height 14
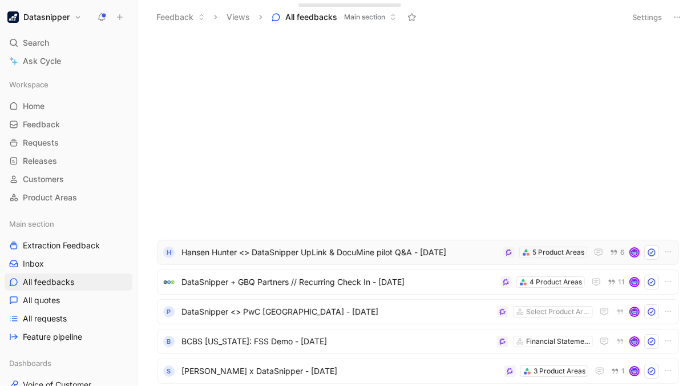
scroll to position [6477, 0]
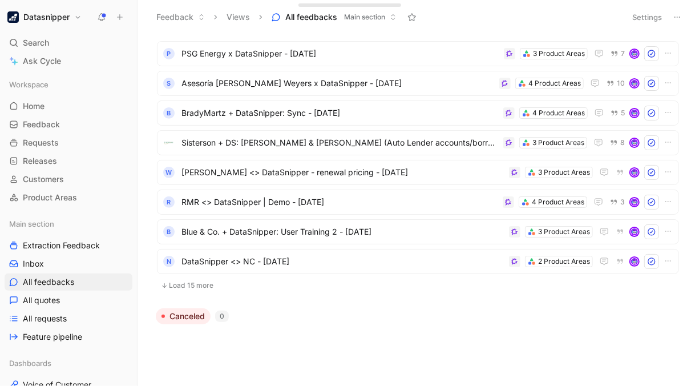
click at [210, 287] on button "Load 15 more" at bounding box center [418, 286] width 522 height 14
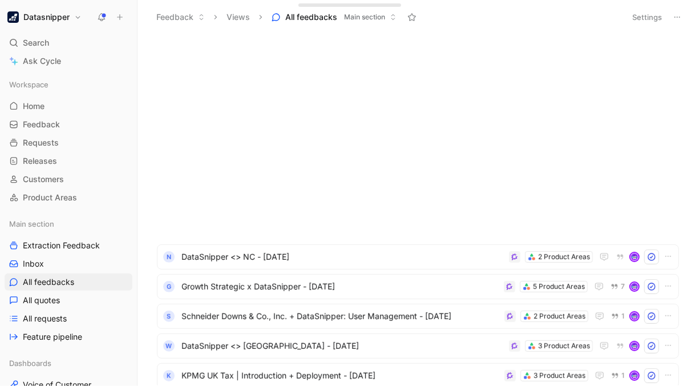
scroll to position [6918, 0]
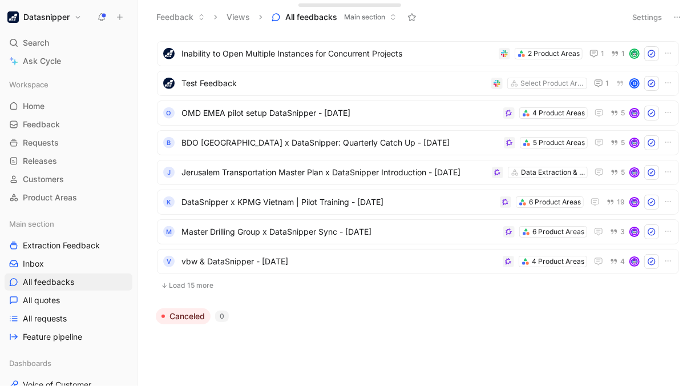
click at [200, 285] on button "Load 15 more" at bounding box center [418, 286] width 522 height 14
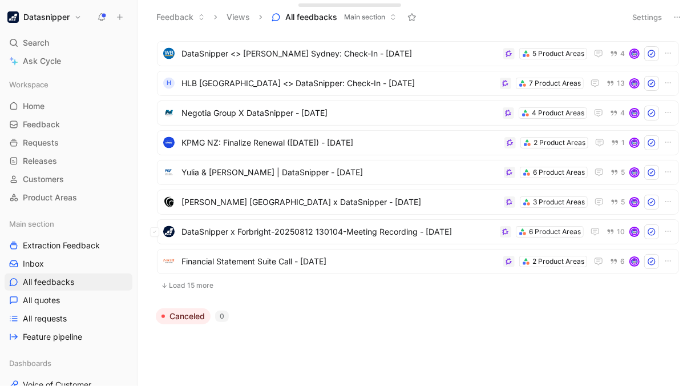
scroll to position [7363, 0]
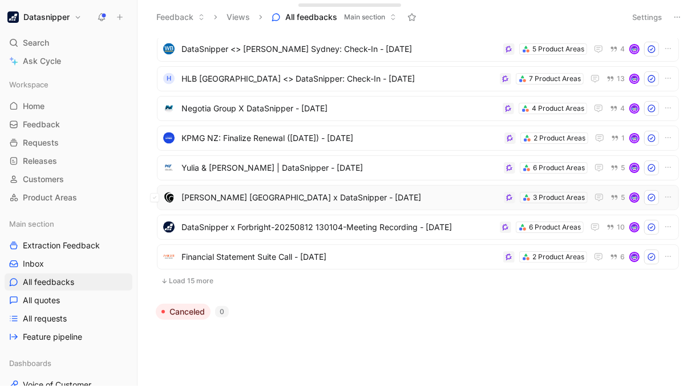
click at [406, 201] on span "Baker Tilly Honduras x DataSnipper - 8/12/2025" at bounding box center [341, 198] width 318 height 14
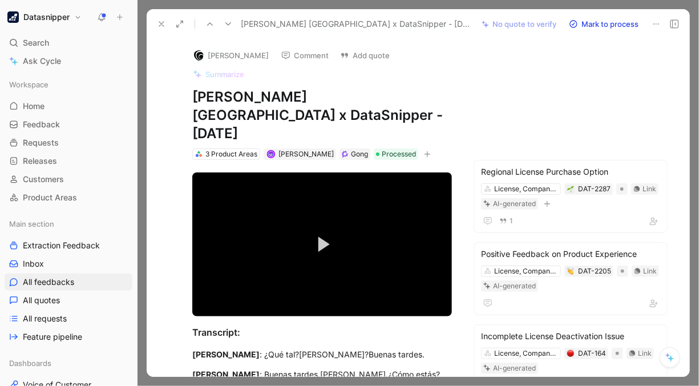
click at [165, 24] on icon at bounding box center [161, 23] width 9 height 9
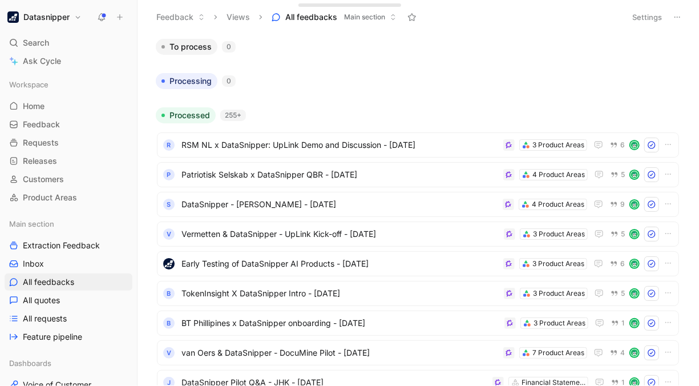
click at [642, 22] on button "Settings" at bounding box center [647, 17] width 40 height 16
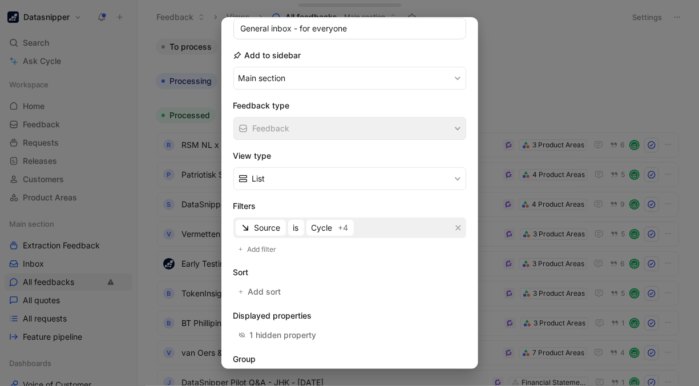
scroll to position [164, 0]
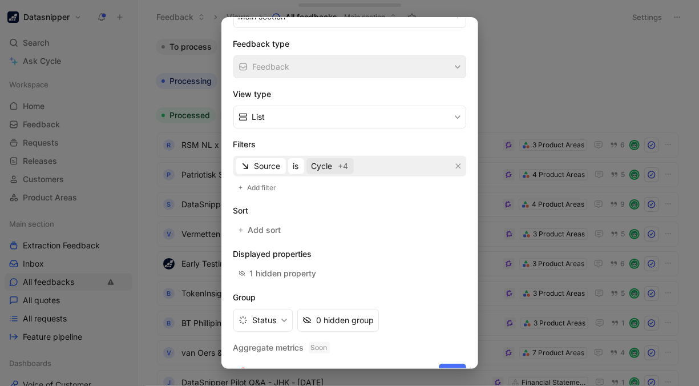
click at [329, 158] on button "Cycle +4" at bounding box center [330, 166] width 47 height 16
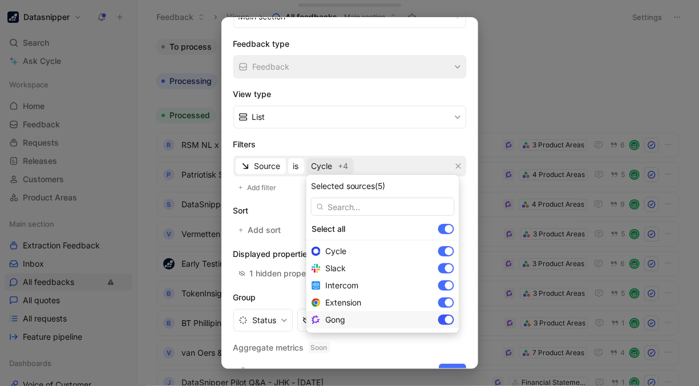
click at [438, 315] on div at bounding box center [446, 320] width 16 height 10
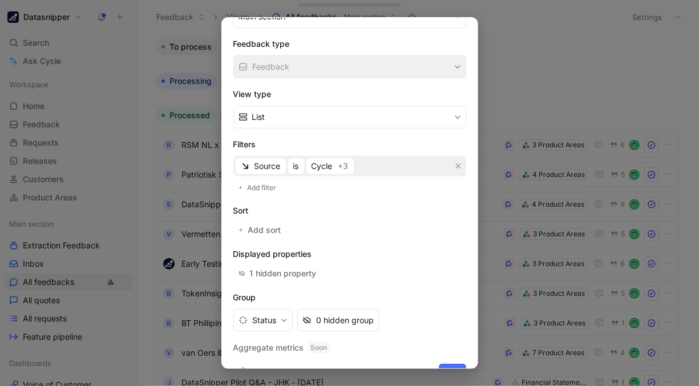
click at [457, 369] on div at bounding box center [349, 193] width 699 height 386
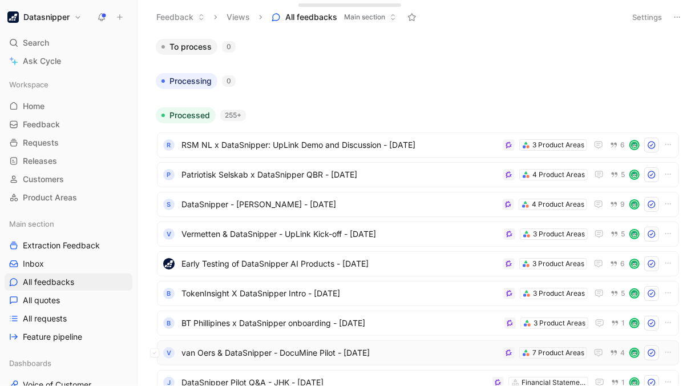
click at [457, 364] on div "V van Oers & DataSnipper - DocuMine Pilot - 8/19/2025 7 Product Areas 4" at bounding box center [418, 352] width 522 height 25
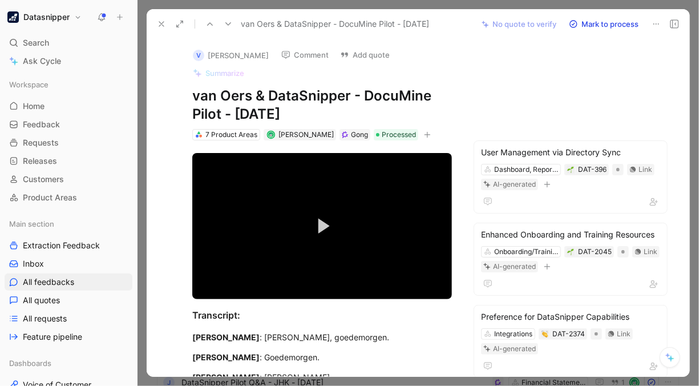
click at [159, 17] on button at bounding box center [162, 24] width 16 height 16
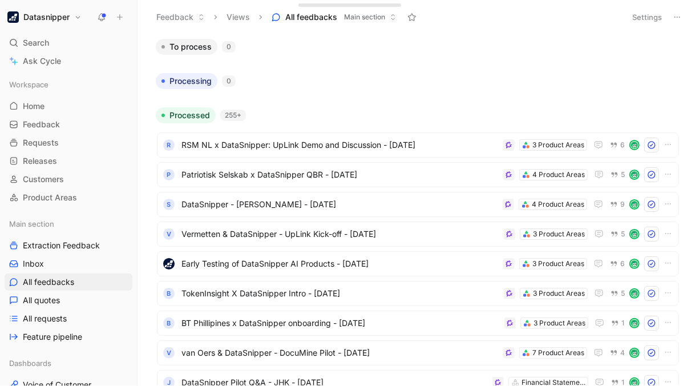
click at [643, 14] on button "Settings" at bounding box center [647, 17] width 40 height 16
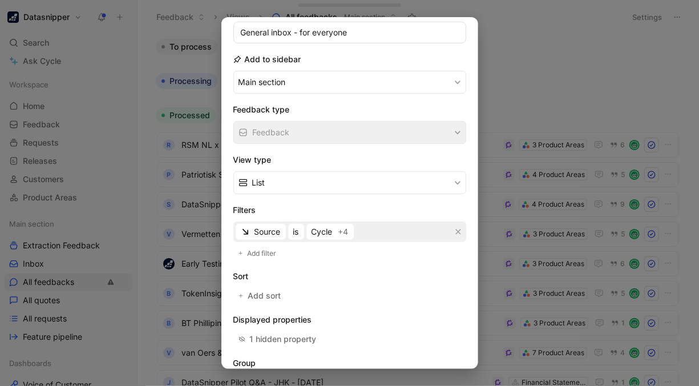
scroll to position [100, 0]
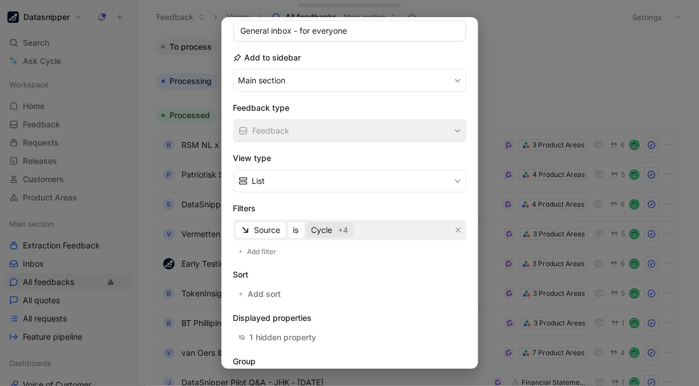
click at [334, 226] on span "Cycle +4" at bounding box center [330, 230] width 37 height 14
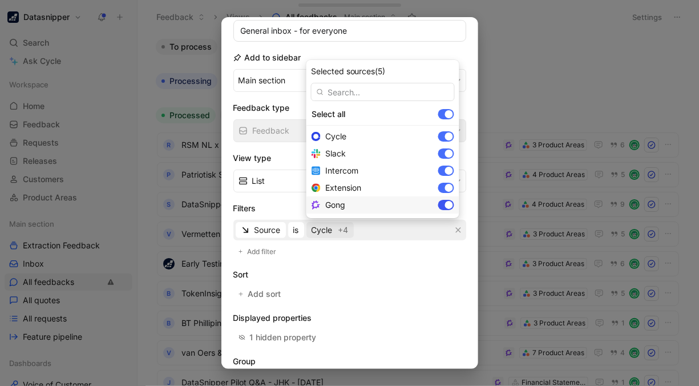
click at [445, 204] on div at bounding box center [449, 205] width 8 height 8
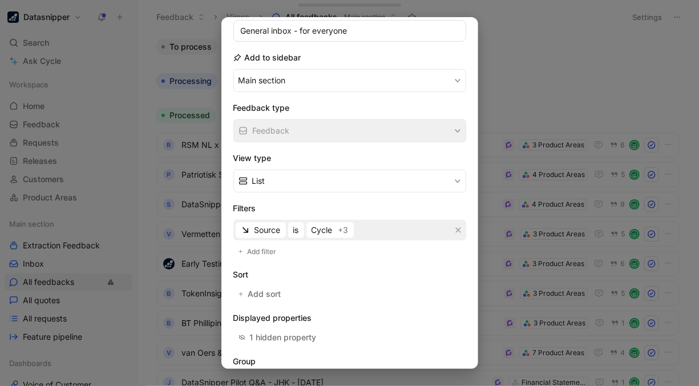
scroll to position [183, 0]
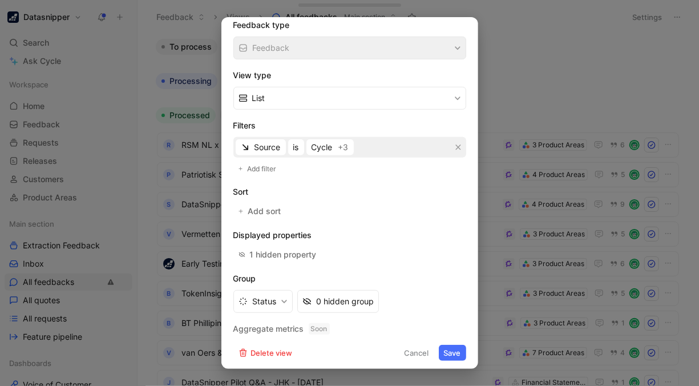
click at [456, 347] on button "Save" at bounding box center [452, 353] width 27 height 16
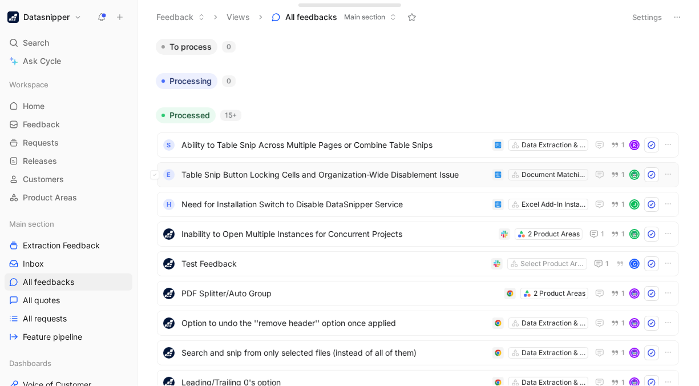
click at [407, 179] on span "Table Snip Button Locking Cells and Organization-Wide Disablement Issue" at bounding box center [335, 175] width 307 height 14
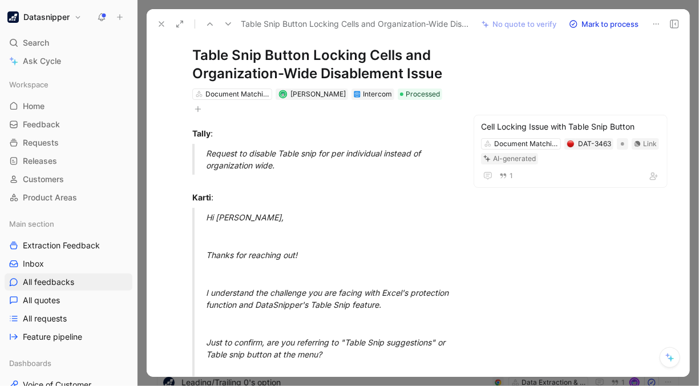
scroll to position [41, 0]
click at [160, 25] on use at bounding box center [161, 24] width 5 height 5
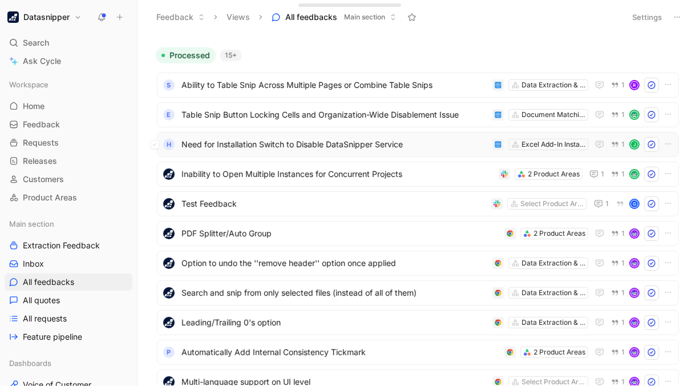
scroll to position [73, 0]
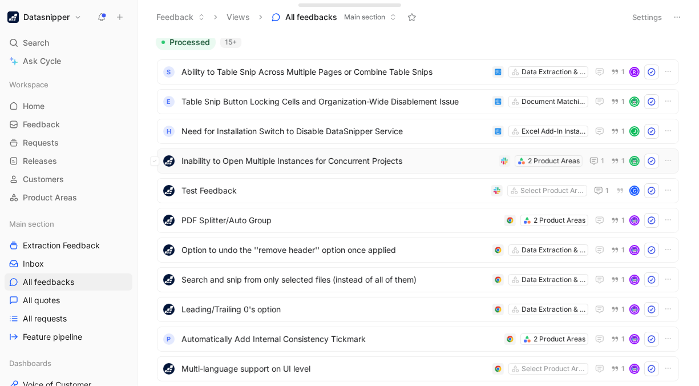
click at [390, 161] on span "Inability to Open Multiple Instances for Concurrent Projects" at bounding box center [338, 161] width 313 height 14
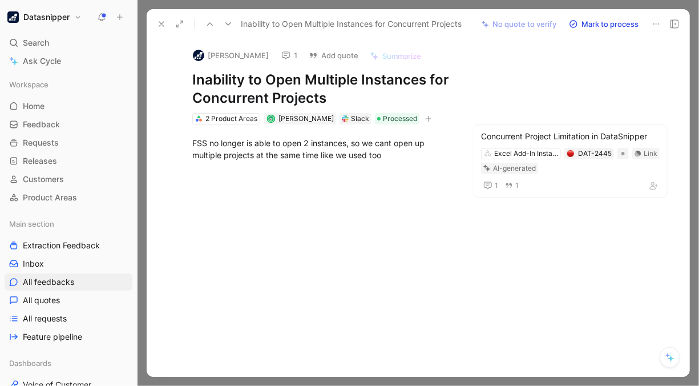
click at [154, 21] on button at bounding box center [162, 24] width 16 height 16
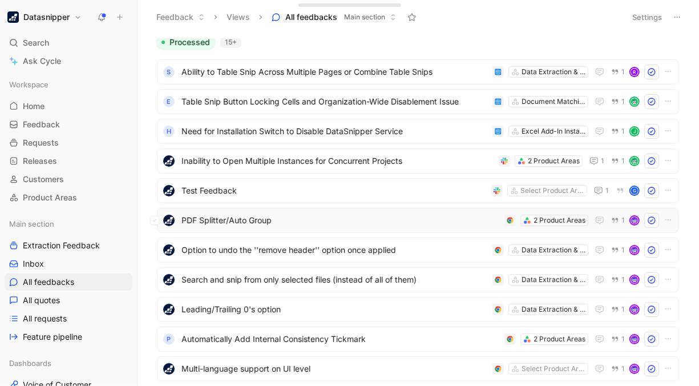
scroll to position [115, 0]
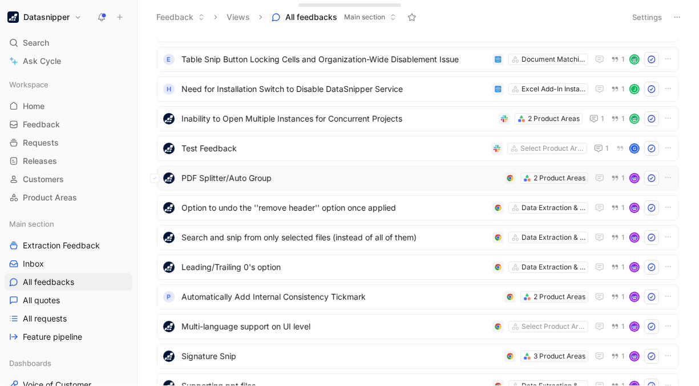
click at [309, 172] on span "PDF Splitter/Auto Group" at bounding box center [341, 178] width 319 height 14
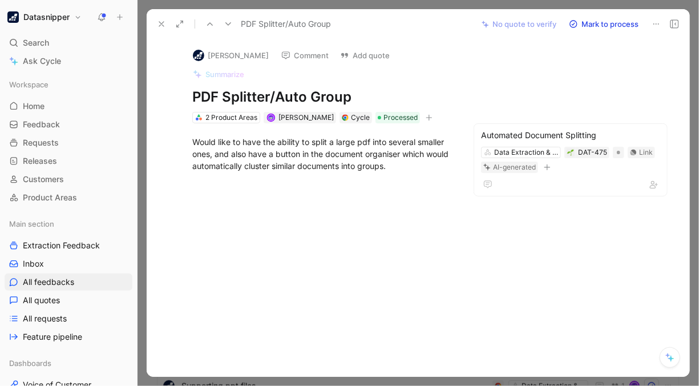
click at [159, 22] on use at bounding box center [161, 24] width 5 height 5
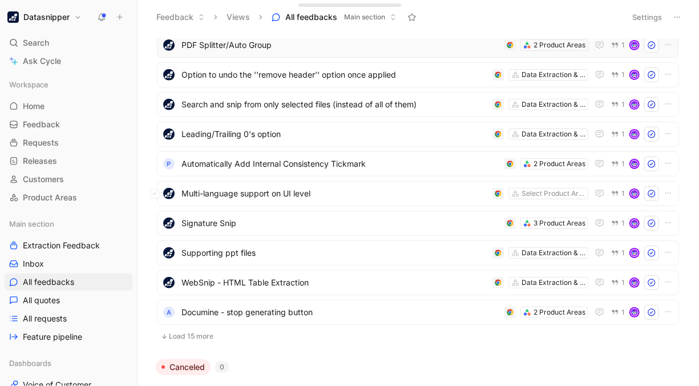
scroll to position [253, 0]
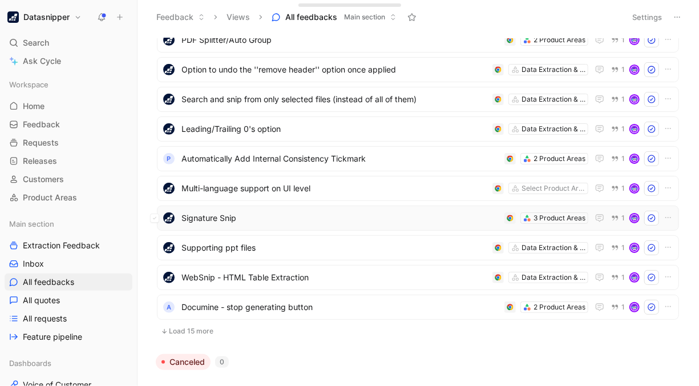
click at [322, 213] on span "Signature Snip" at bounding box center [341, 218] width 319 height 14
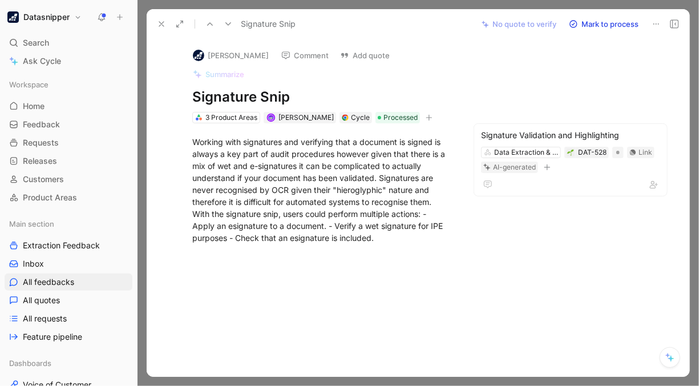
click at [162, 25] on icon at bounding box center [161, 23] width 9 height 9
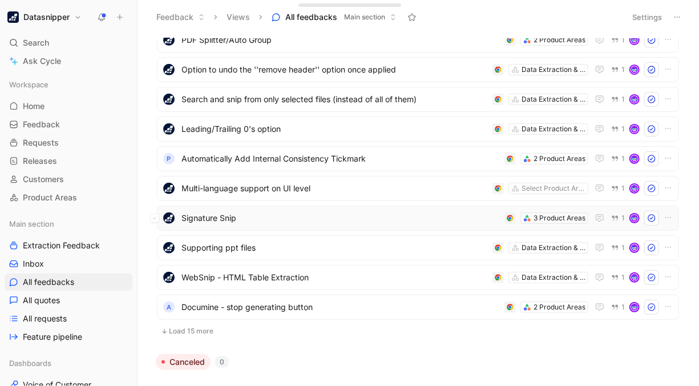
click at [389, 217] on span "Signature Snip" at bounding box center [341, 218] width 319 height 14
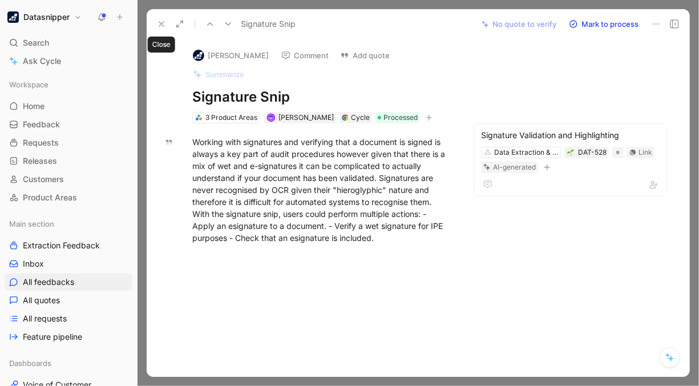
click at [155, 26] on button at bounding box center [162, 24] width 16 height 16
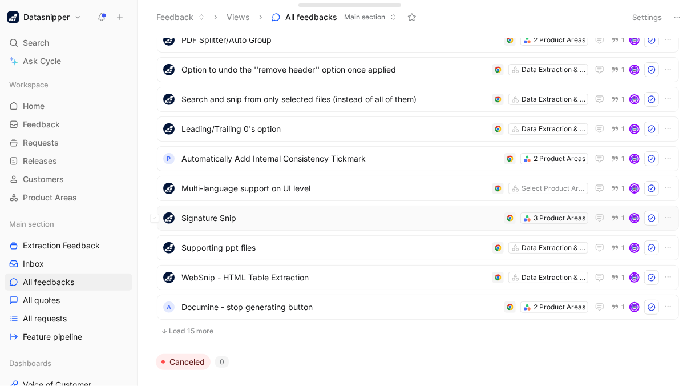
scroll to position [304, 0]
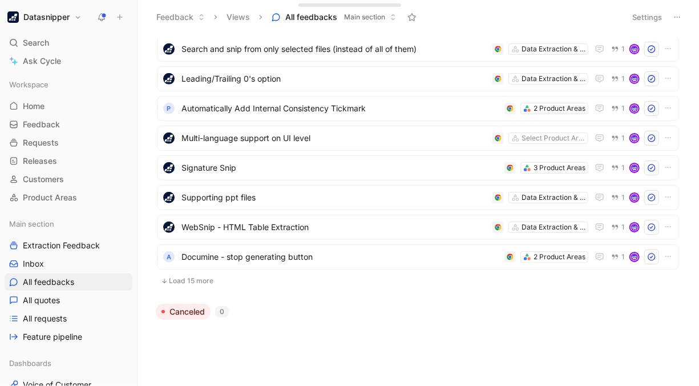
click at [199, 283] on button "Load 15 more" at bounding box center [418, 281] width 522 height 14
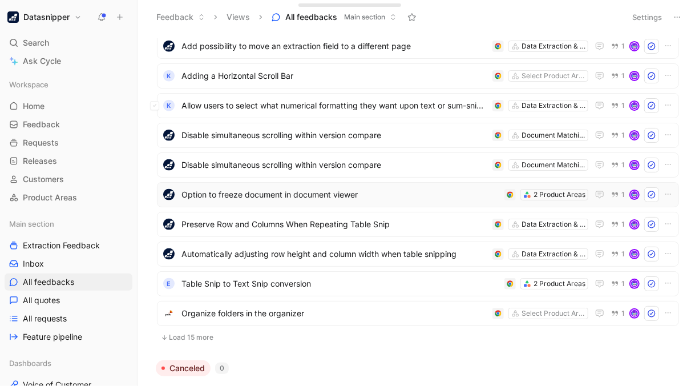
scroll to position [693, 0]
click at [348, 220] on span "Preserve Row and Columns When Repeating Table Snip" at bounding box center [335, 224] width 307 height 14
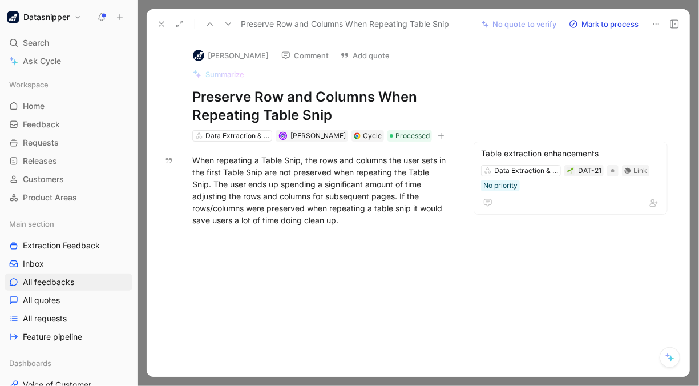
click at [158, 22] on icon at bounding box center [161, 23] width 9 height 9
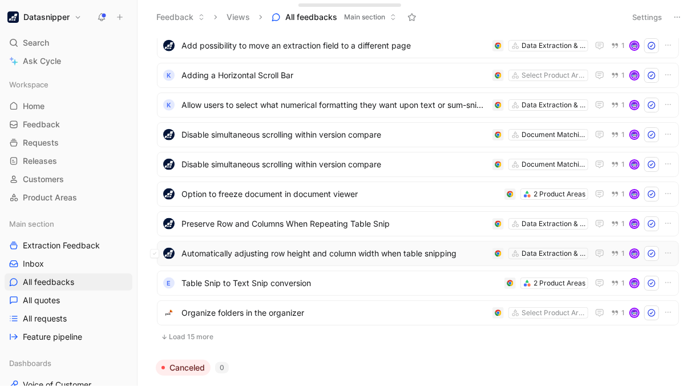
scroll to position [749, 0]
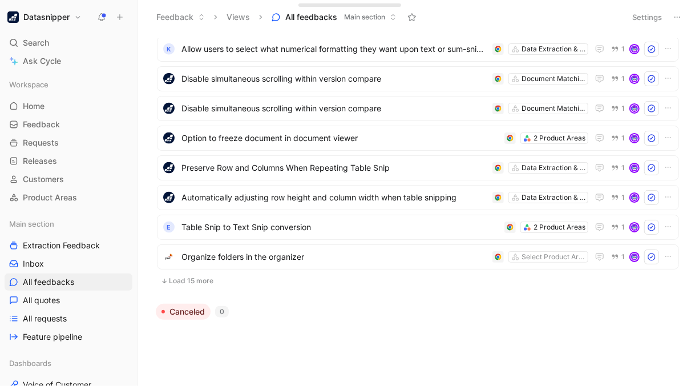
click at [208, 279] on button "Load 15 more" at bounding box center [418, 281] width 522 height 14
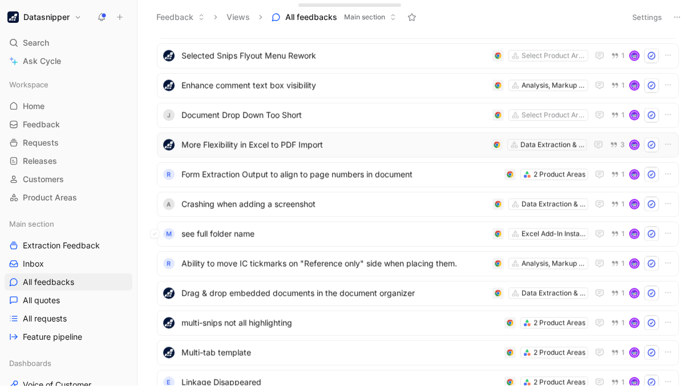
scroll to position [990, 0]
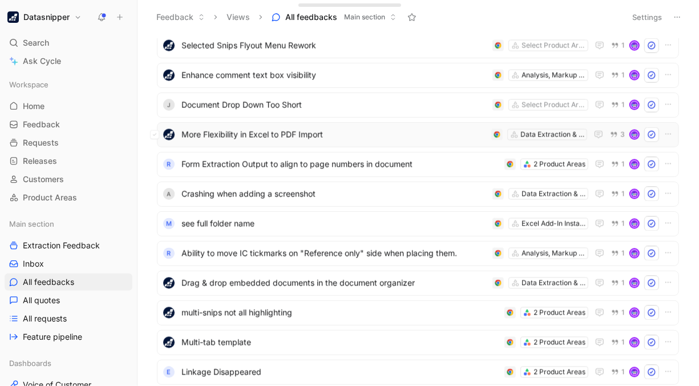
click at [347, 138] on span "More Flexibility in Excel to PDF Import" at bounding box center [334, 135] width 305 height 14
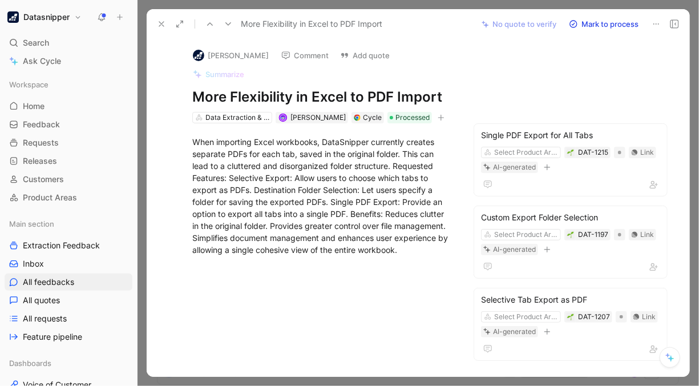
click at [159, 21] on icon at bounding box center [161, 23] width 9 height 9
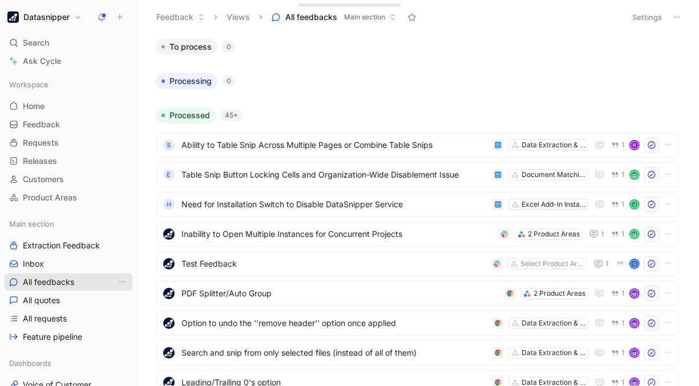
scroll to position [128, 0]
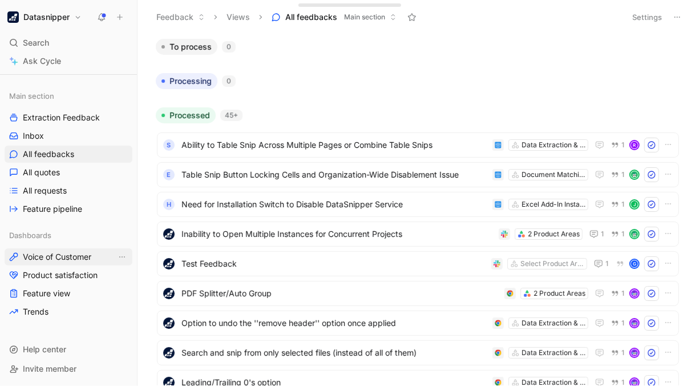
click at [74, 254] on span "Voice of Customer" at bounding box center [57, 256] width 68 height 11
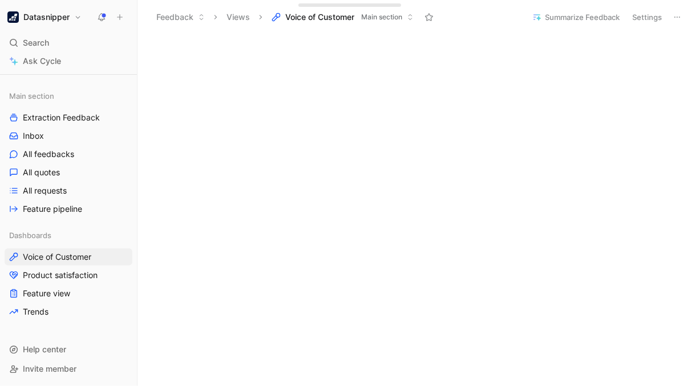
scroll to position [768, 0]
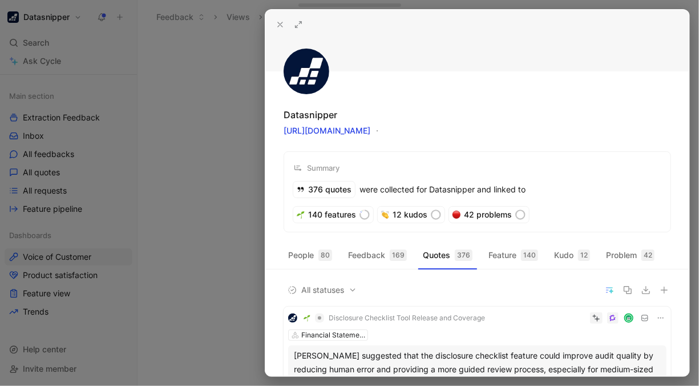
click at [172, 221] on div at bounding box center [349, 193] width 699 height 386
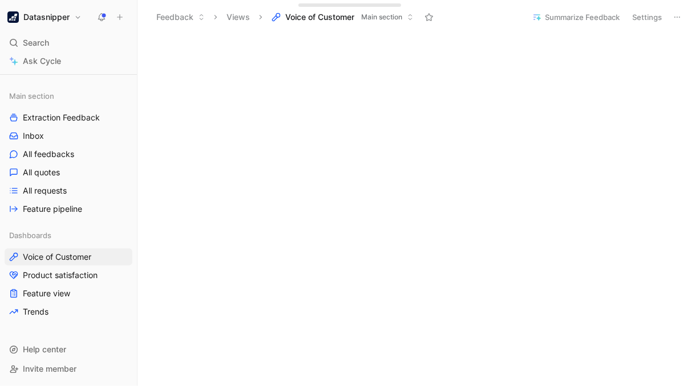
scroll to position [102, 0]
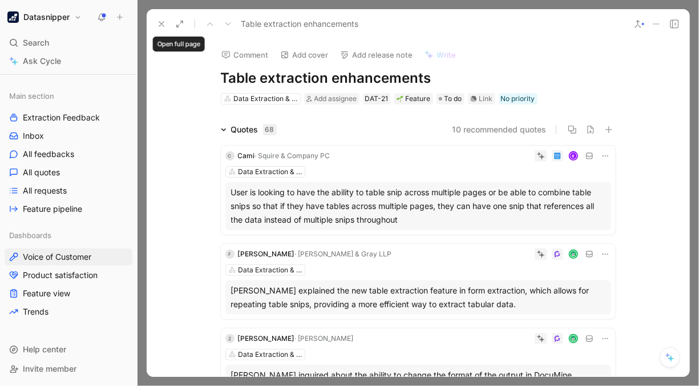
click at [163, 24] on icon at bounding box center [161, 23] width 9 height 9
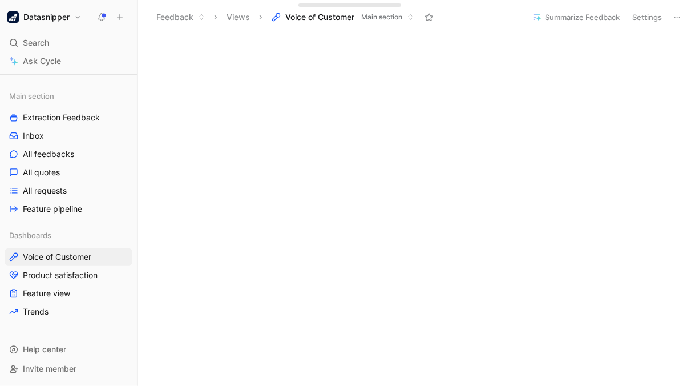
scroll to position [63, 0]
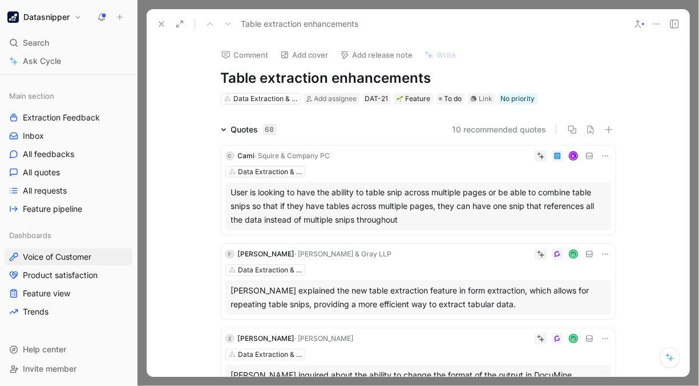
click at [155, 19] on button at bounding box center [162, 24] width 16 height 16
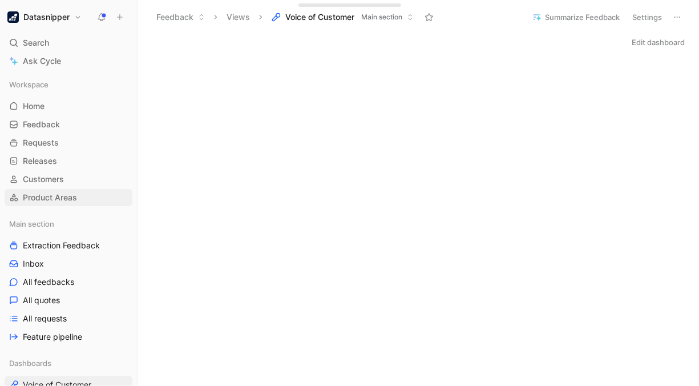
click at [71, 199] on span "Product Areas" at bounding box center [50, 197] width 54 height 11
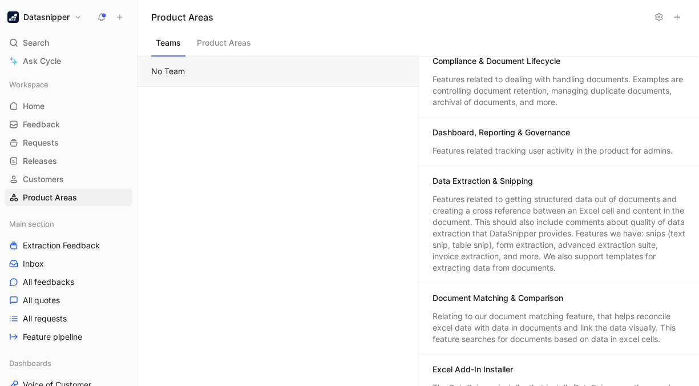
scroll to position [166, 0]
click at [587, 135] on div "Dashboard, Reporting & Governance" at bounding box center [559, 133] width 253 height 14
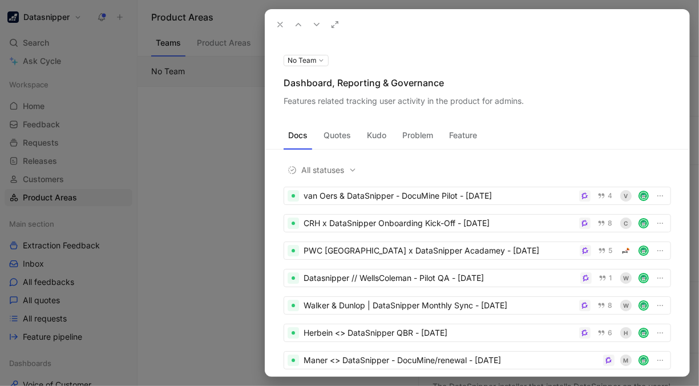
click at [420, 133] on button "Problem" at bounding box center [418, 135] width 40 height 18
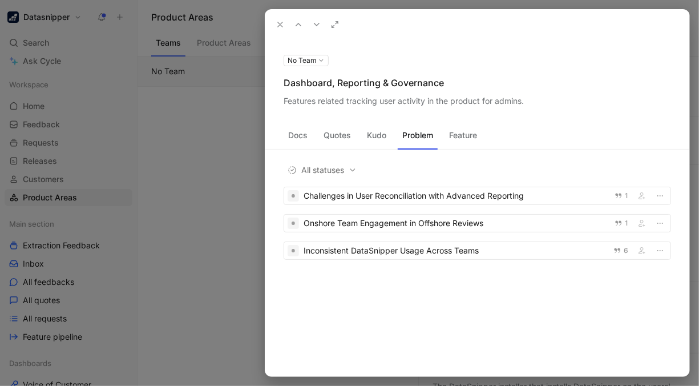
click at [340, 131] on button "Quotes" at bounding box center [337, 135] width 37 height 18
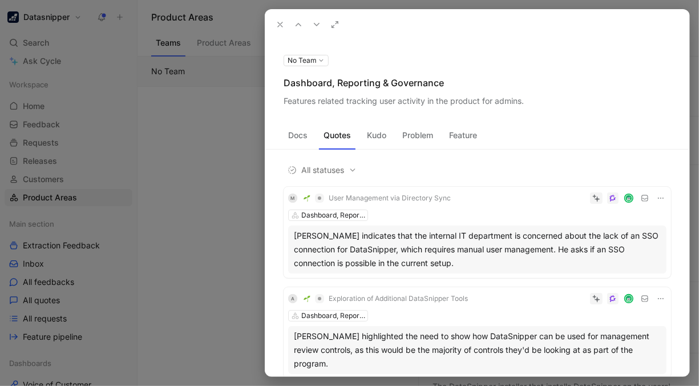
click at [325, 60] on button "No Team" at bounding box center [306, 60] width 45 height 11
click at [372, 35] on div at bounding box center [349, 193] width 699 height 386
click at [283, 20] on icon at bounding box center [280, 24] width 9 height 9
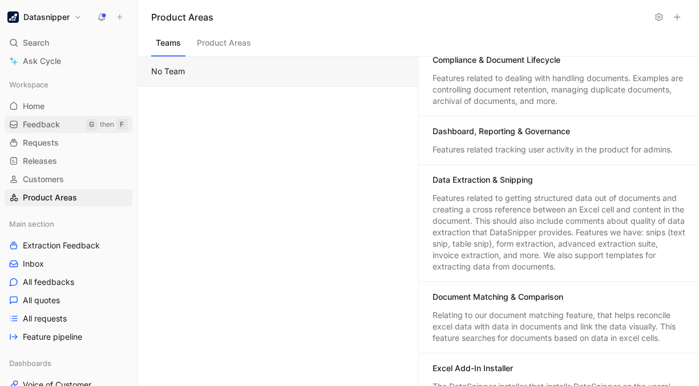
click at [62, 127] on link "Feedback G then F" at bounding box center [69, 124] width 128 height 17
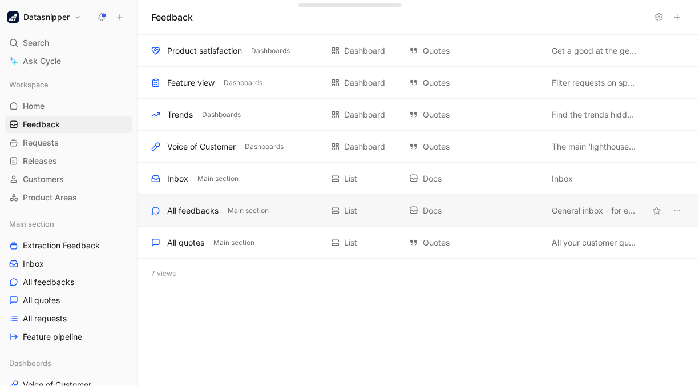
click at [204, 216] on div "All feedbacks" at bounding box center [192, 211] width 51 height 14
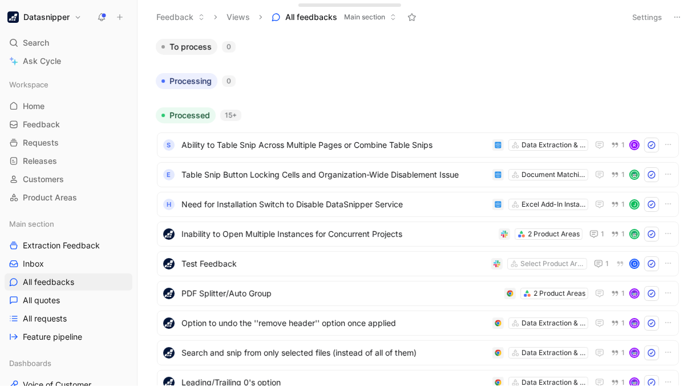
click at [645, 11] on button "Settings" at bounding box center [647, 17] width 40 height 16
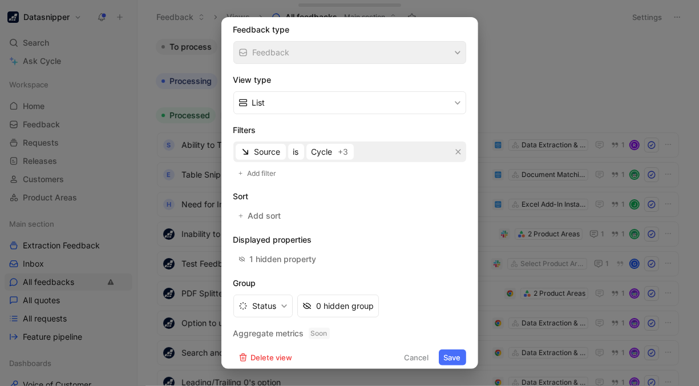
scroll to position [180, 0]
click at [325, 146] on span "Cycle" at bounding box center [322, 151] width 21 height 14
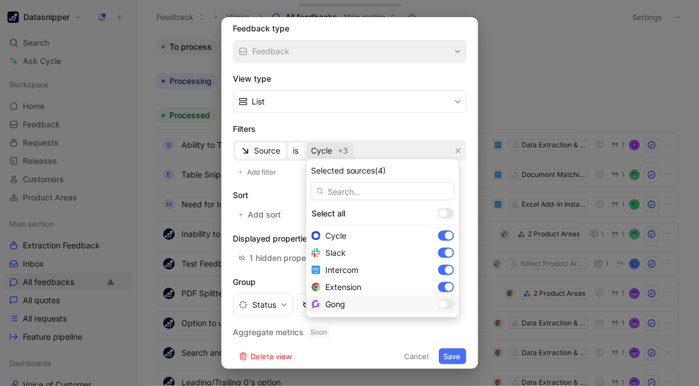
click at [432, 297] on div "Gong" at bounding box center [383, 304] width 153 height 17
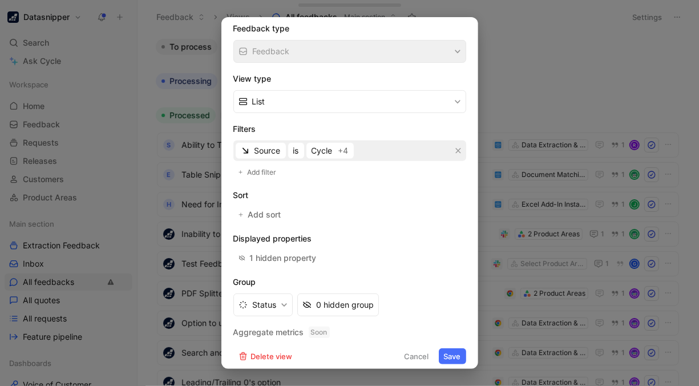
click at [455, 350] on button "Save" at bounding box center [452, 356] width 27 height 16
